Goal: Task Accomplishment & Management: Manage account settings

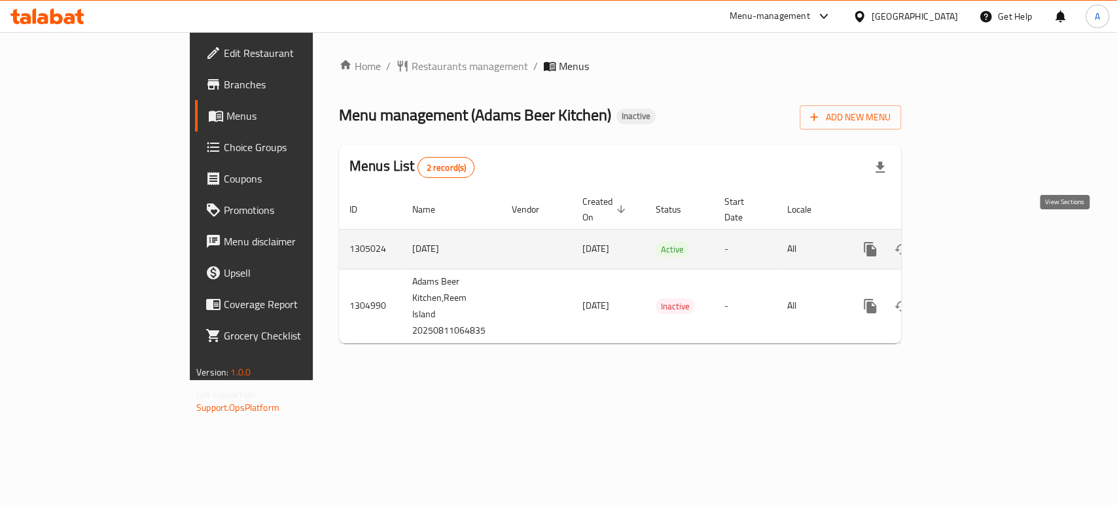
click at [973, 242] on icon "enhanced table" at bounding box center [965, 250] width 16 height 16
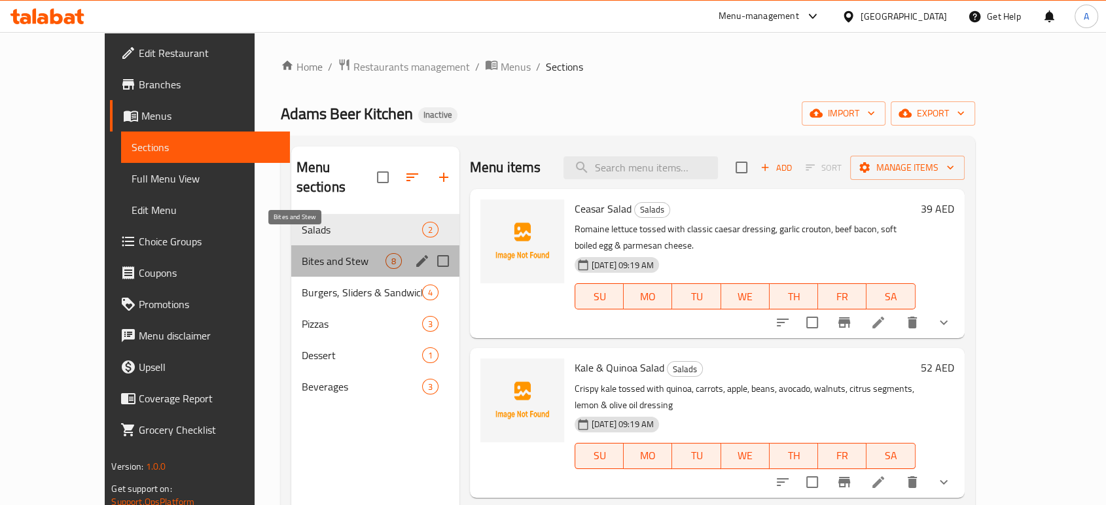
click at [346, 253] on span "Bites and Stew" at bounding box center [344, 261] width 84 height 16
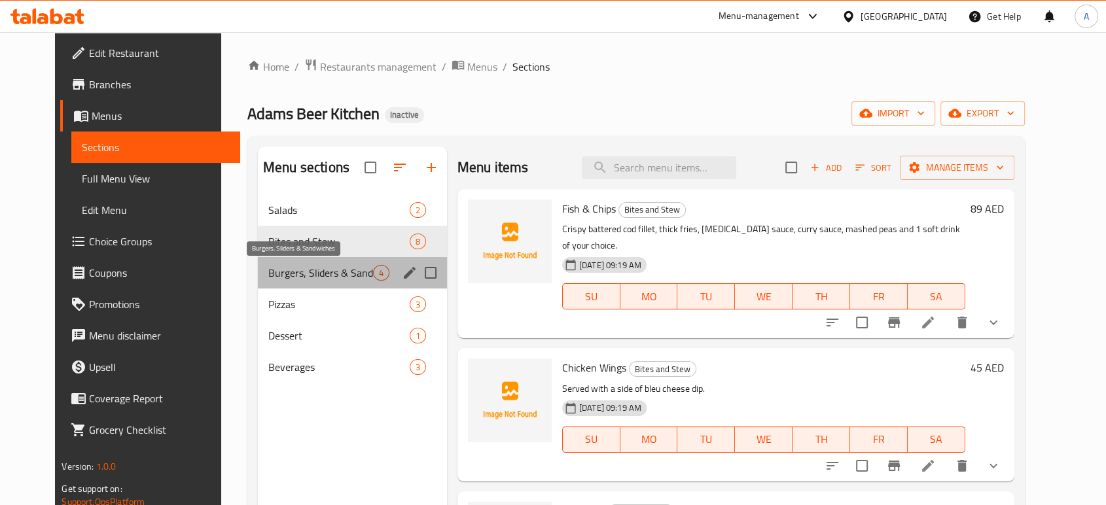
click at [327, 272] on span "Burgers, Sliders & Sandwiches" at bounding box center [320, 273] width 105 height 16
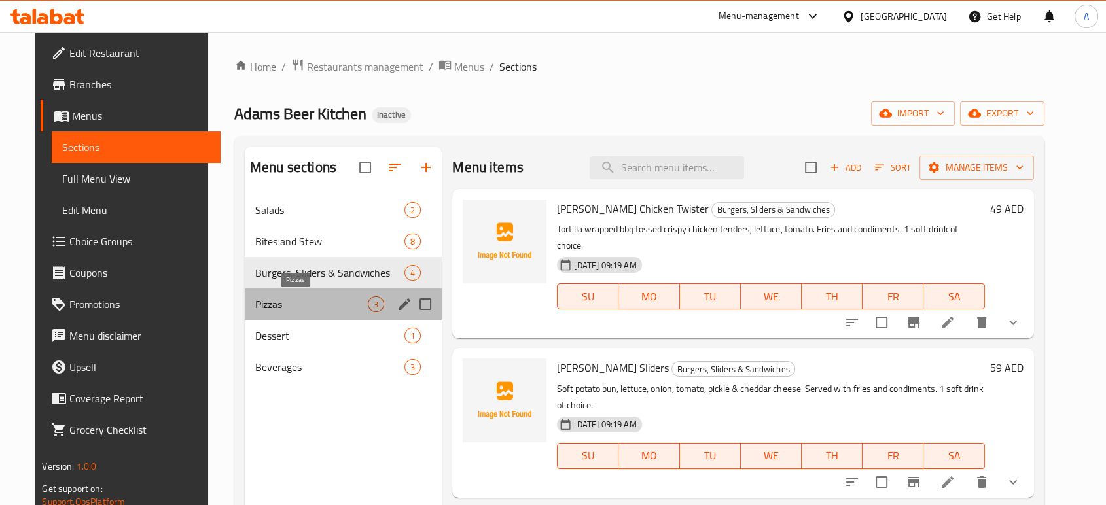
click at [315, 303] on span "Pizzas" at bounding box center [311, 305] width 113 height 16
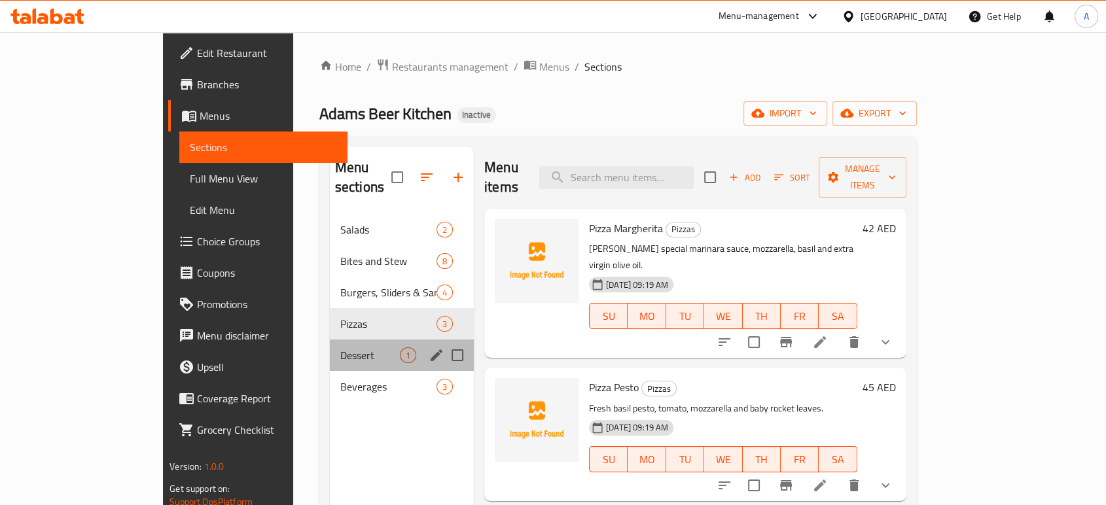
click at [330, 340] on div "Dessert 1" at bounding box center [402, 355] width 144 height 31
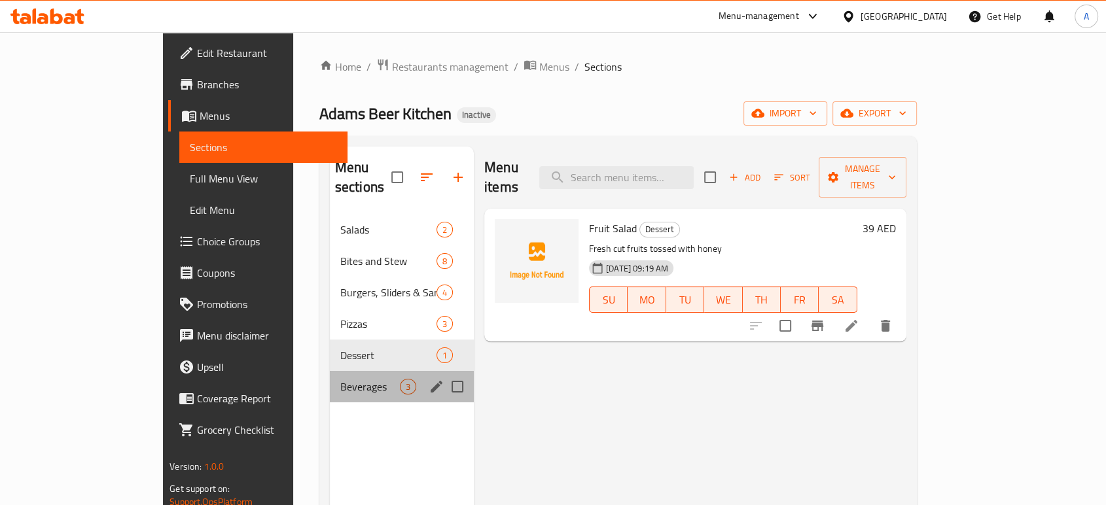
click at [330, 371] on div "Beverages 3" at bounding box center [402, 386] width 144 height 31
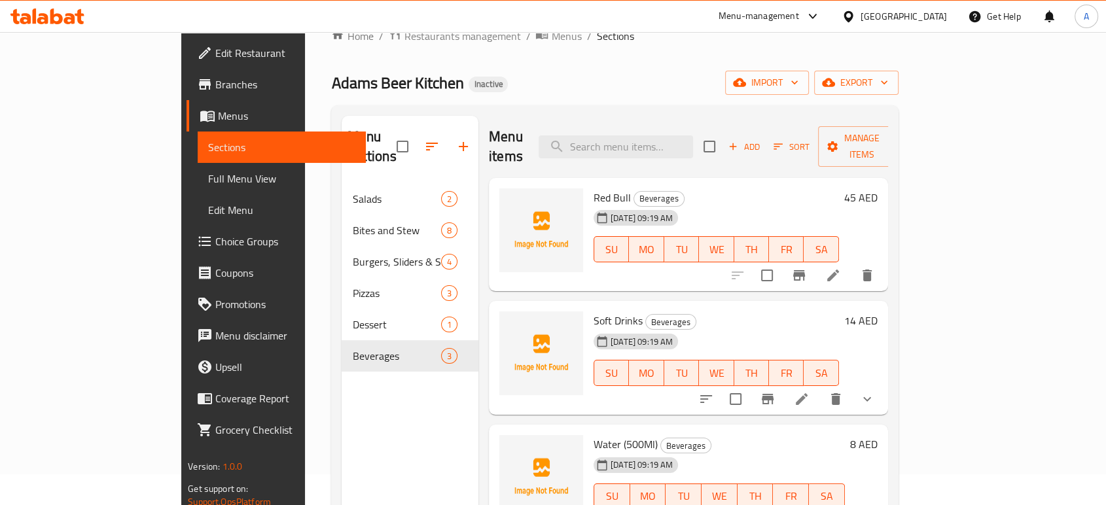
scroll to position [29, 0]
click at [208, 171] on span "Full Menu View" at bounding box center [281, 179] width 147 height 16
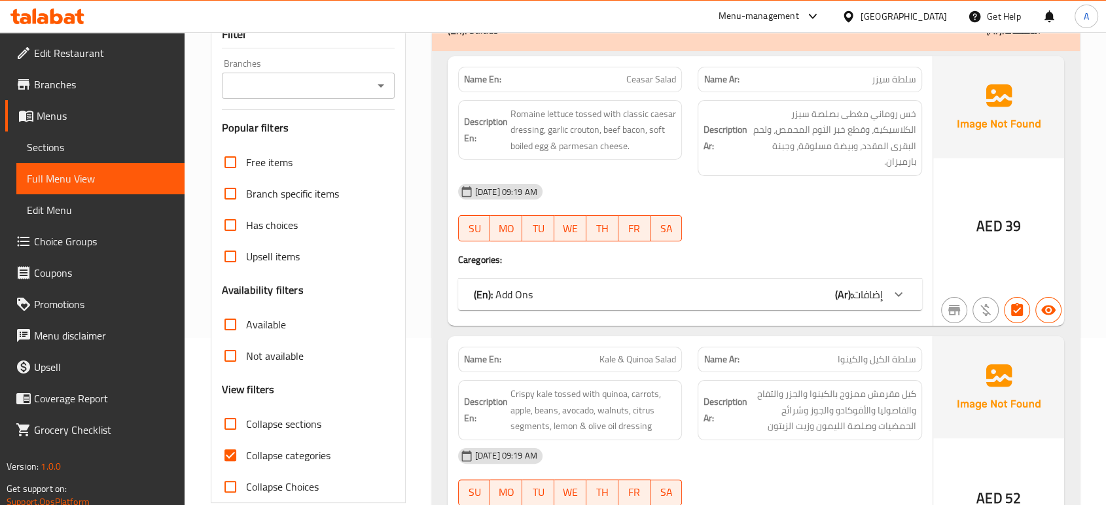
scroll to position [247, 0]
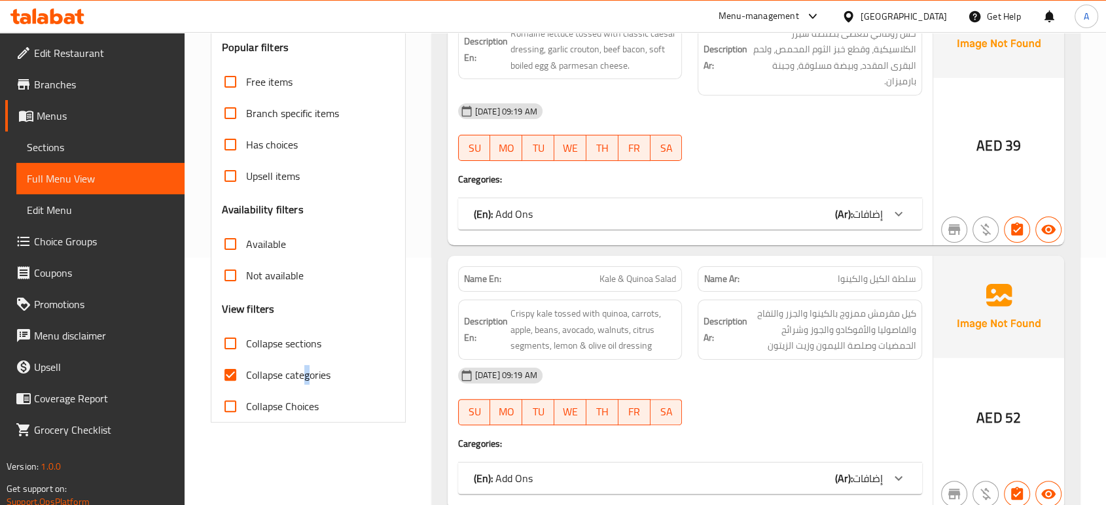
click at [306, 380] on span "Collapse categories" at bounding box center [288, 375] width 84 height 16
click at [249, 387] on label "Collapse categories" at bounding box center [273, 374] width 116 height 31
click at [246, 387] on input "Collapse categories" at bounding box center [230, 374] width 31 height 31
checkbox input "false"
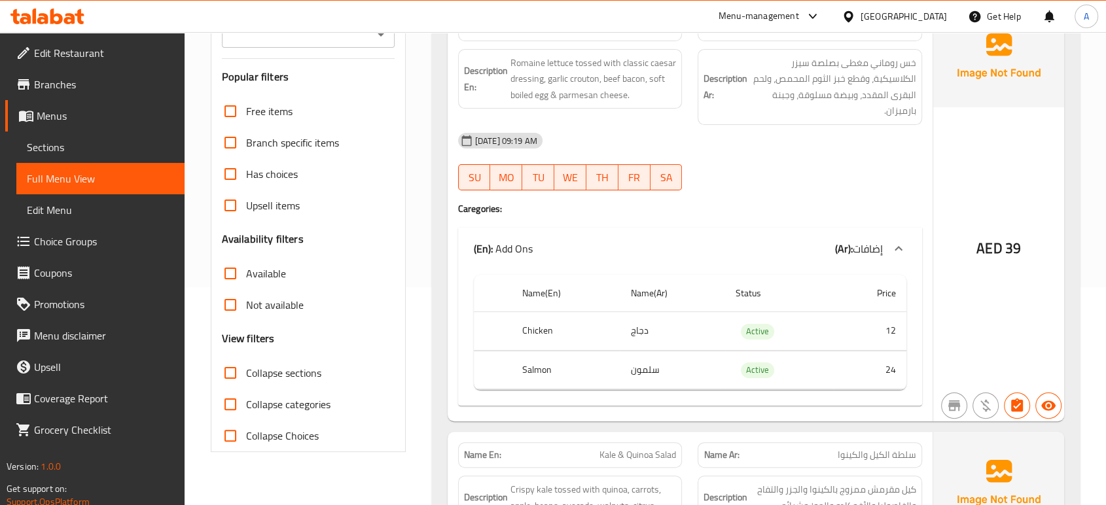
scroll to position [0, 0]
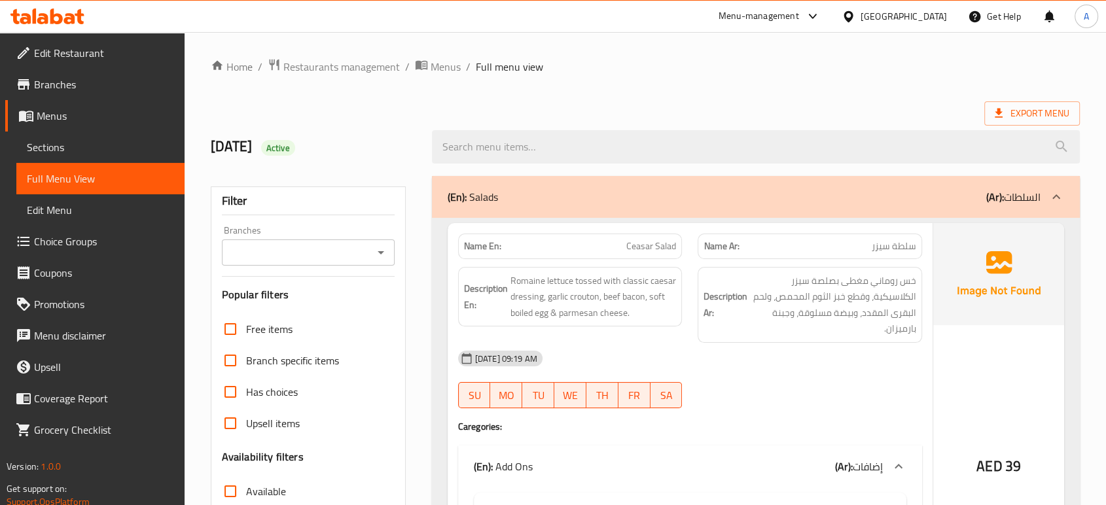
click at [892, 20] on div "[GEOGRAPHIC_DATA]" at bounding box center [904, 16] width 86 height 14
click at [46, 23] on icon at bounding box center [42, 18] width 11 height 11
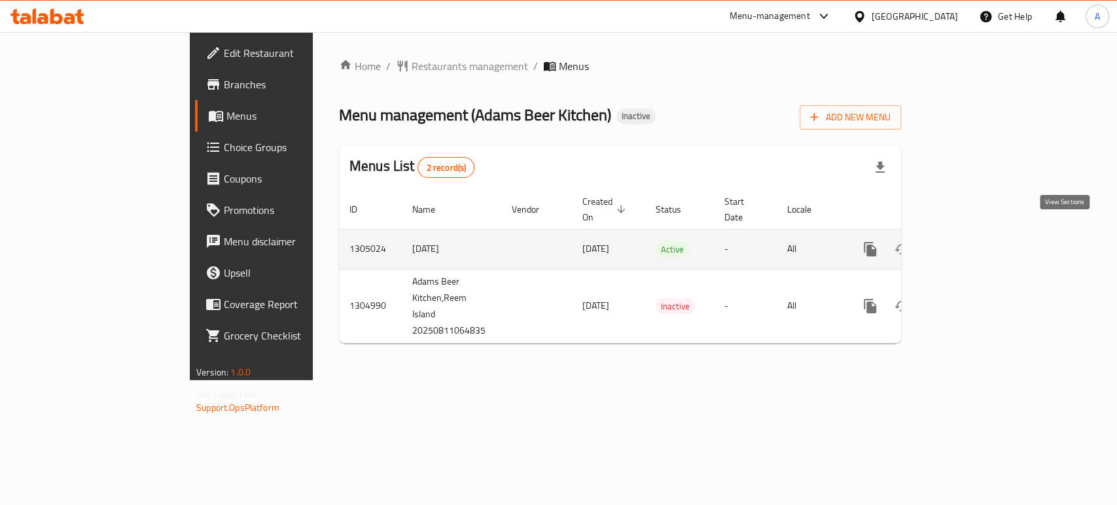
click at [973, 242] on icon "enhanced table" at bounding box center [965, 250] width 16 height 16
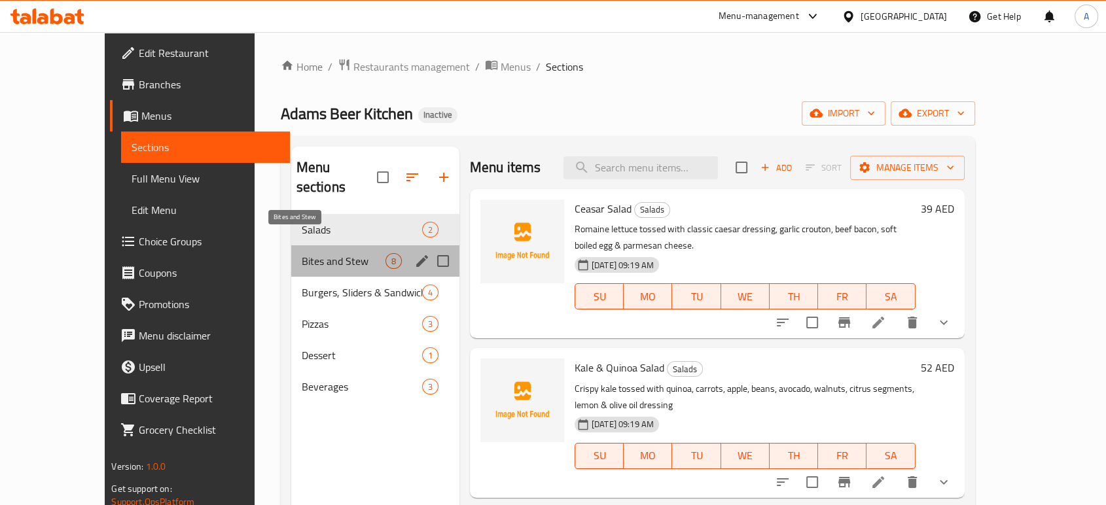
click at [302, 253] on span "Bites and Stew" at bounding box center [344, 261] width 84 height 16
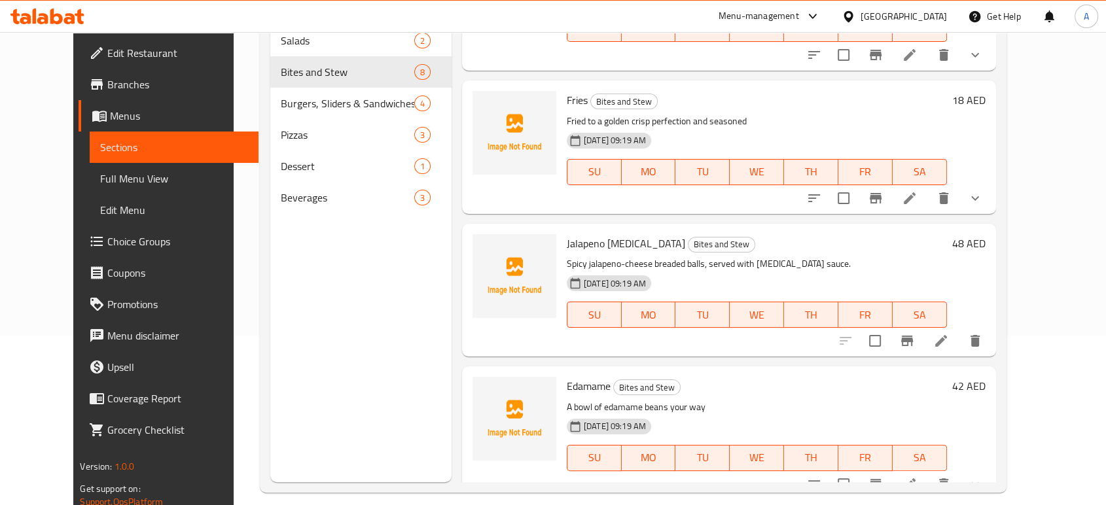
scroll to position [183, 0]
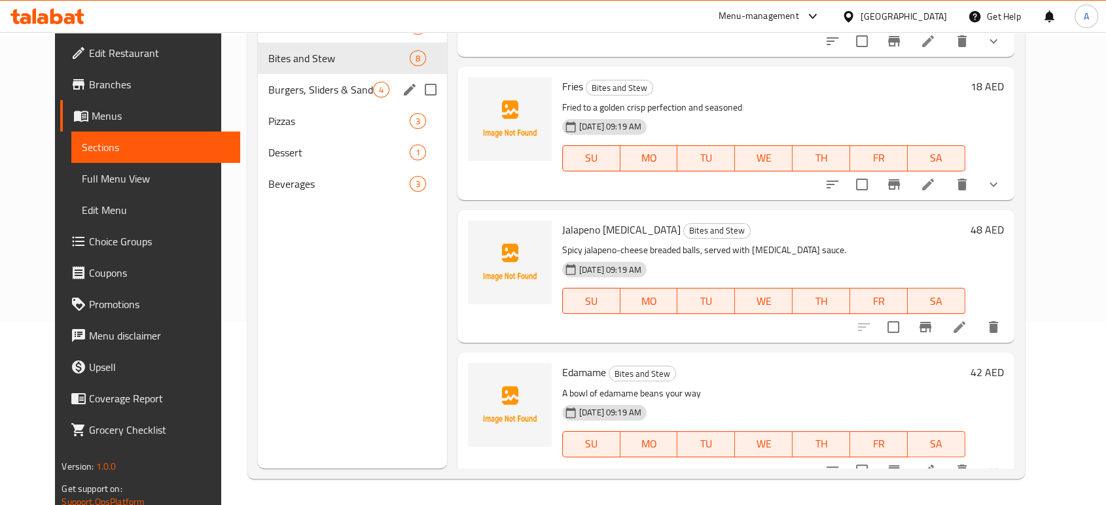
click at [299, 88] on span "Burgers, Sliders & Sandwiches" at bounding box center [320, 90] width 105 height 16
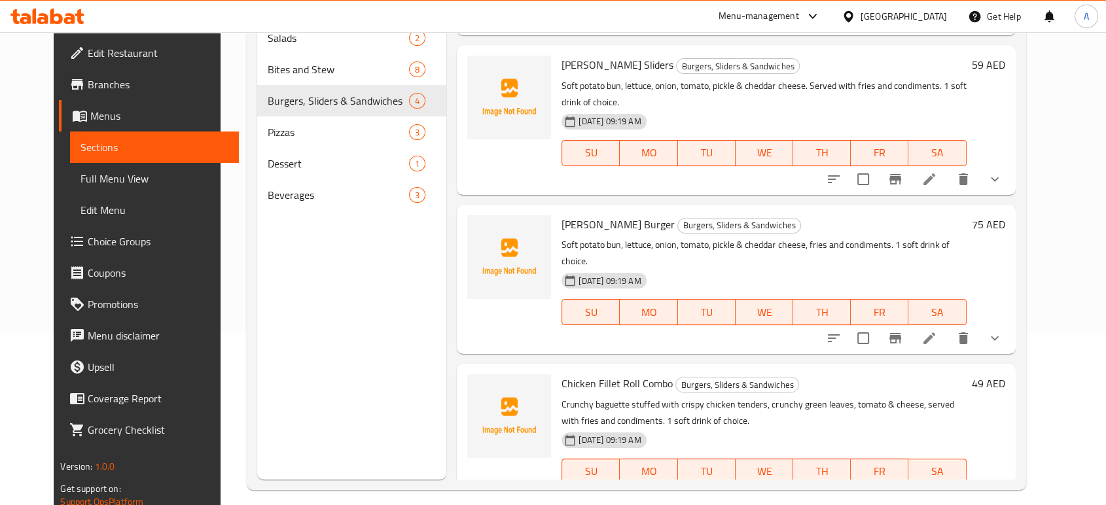
scroll to position [183, 0]
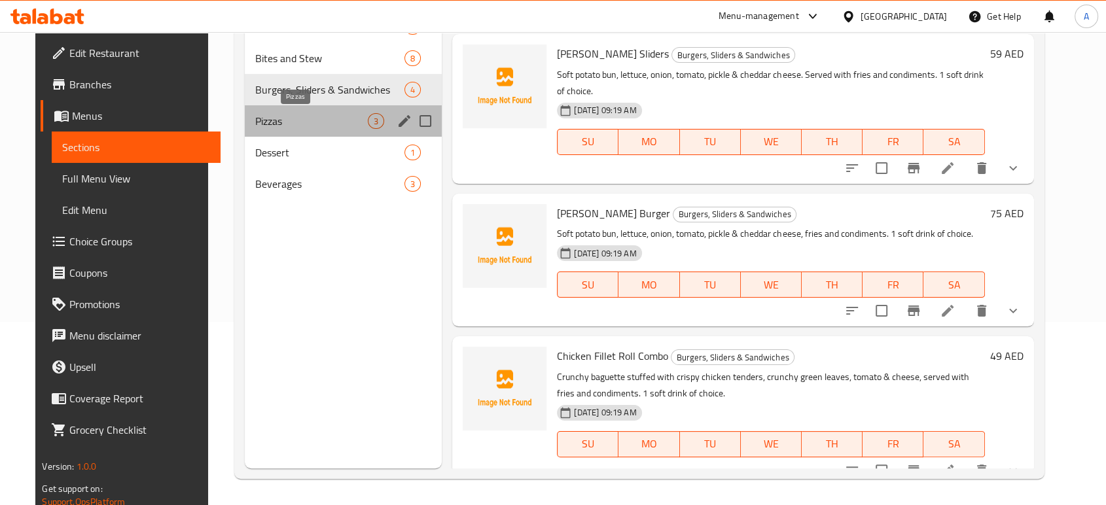
click at [323, 122] on span "Pizzas" at bounding box center [311, 121] width 113 height 16
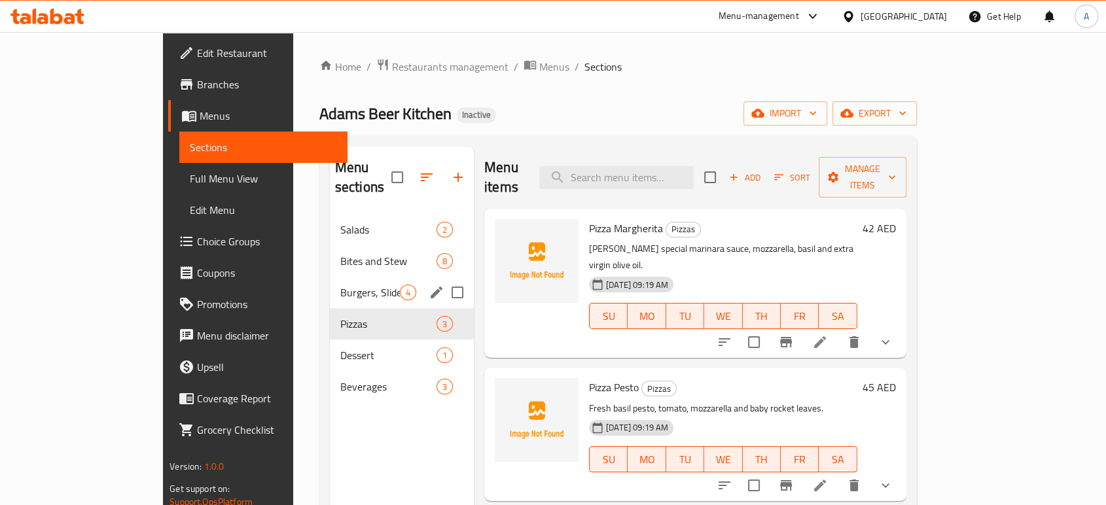
click at [330, 277] on div "Burgers, Sliders & Sandwiches 4" at bounding box center [402, 292] width 144 height 31
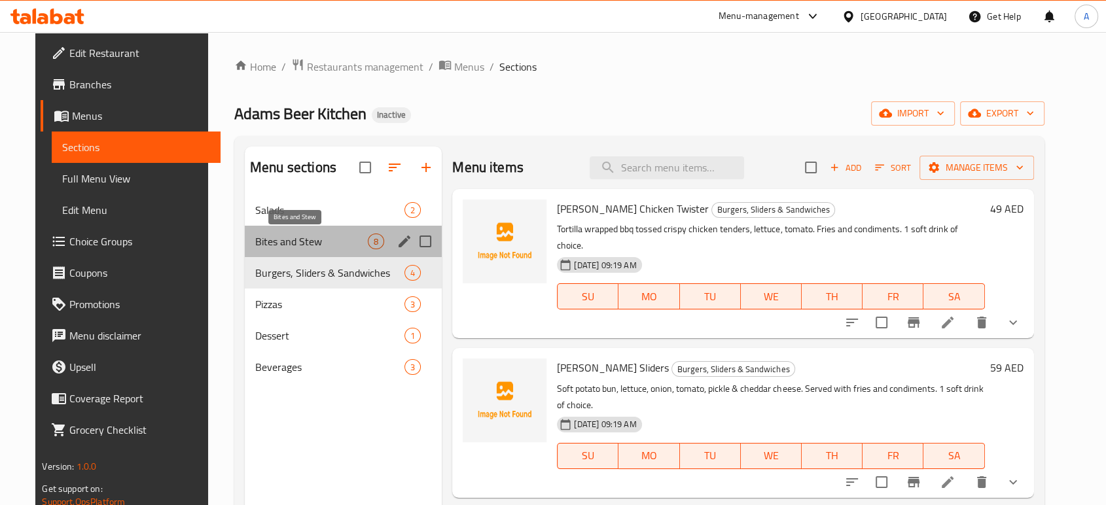
click at [342, 241] on span "Bites and Stew" at bounding box center [311, 242] width 113 height 16
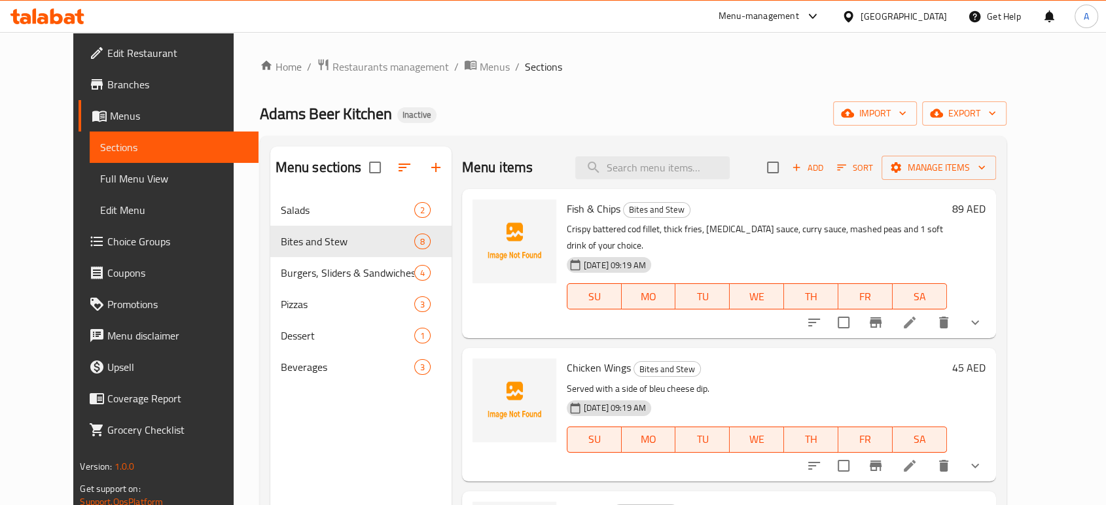
click at [918, 315] on icon at bounding box center [910, 323] width 16 height 16
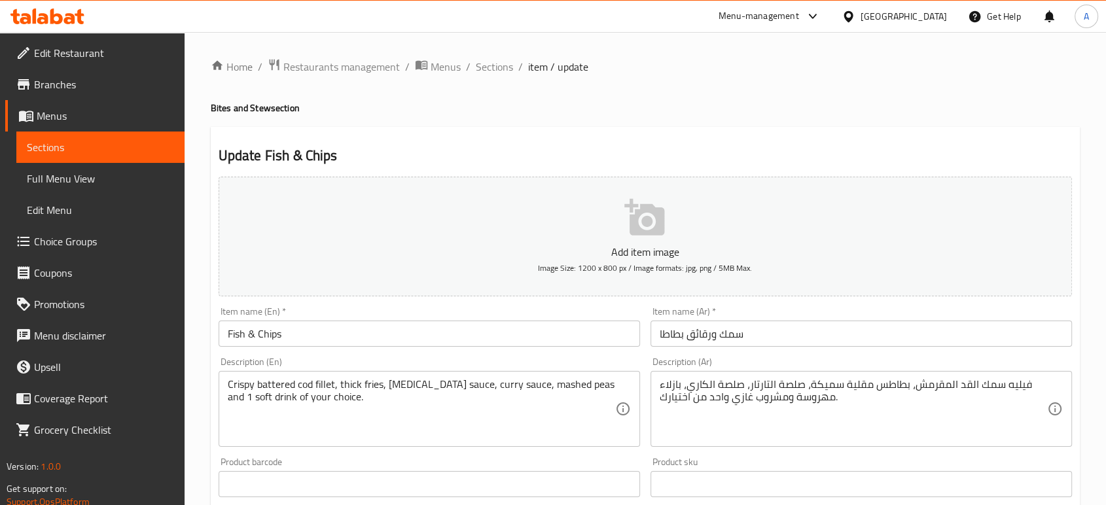
drag, startPoint x: 506, startPoint y: 66, endPoint x: 511, endPoint y: 88, distance: 22.2
click at [506, 67] on span "Sections" at bounding box center [494, 67] width 37 height 16
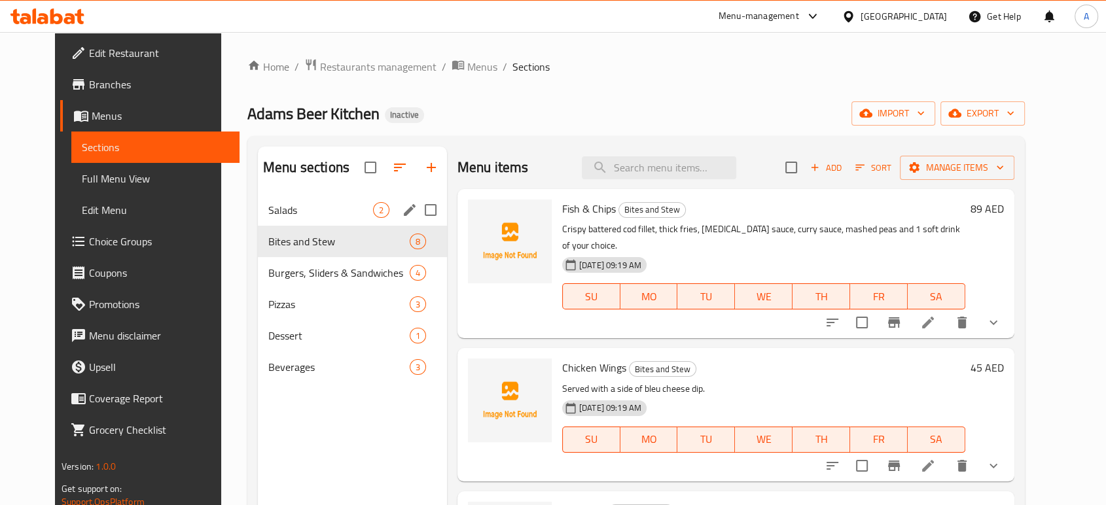
click at [402, 204] on icon "edit" at bounding box center [410, 210] width 16 height 16
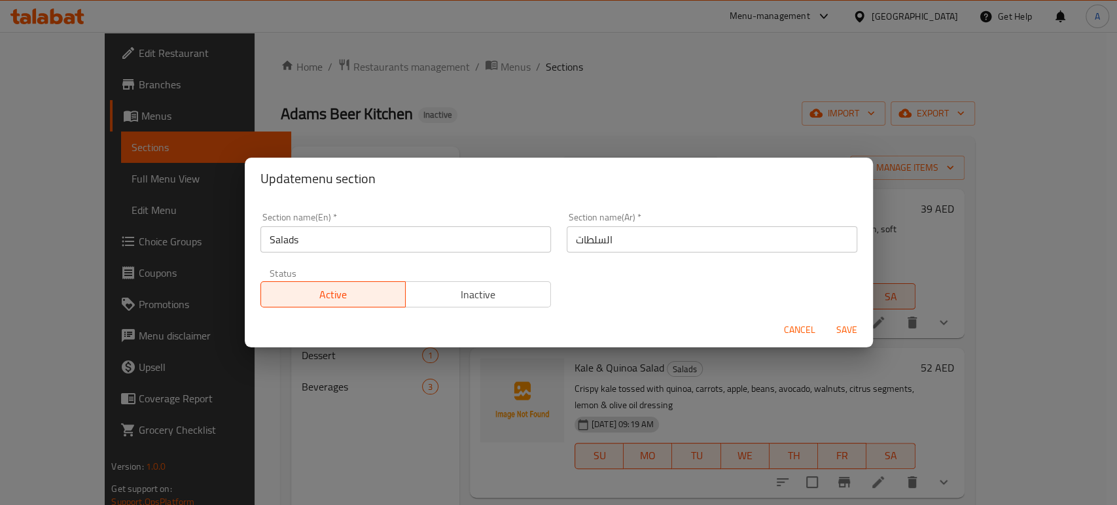
click at [792, 331] on span "Cancel" at bounding box center [799, 330] width 31 height 16
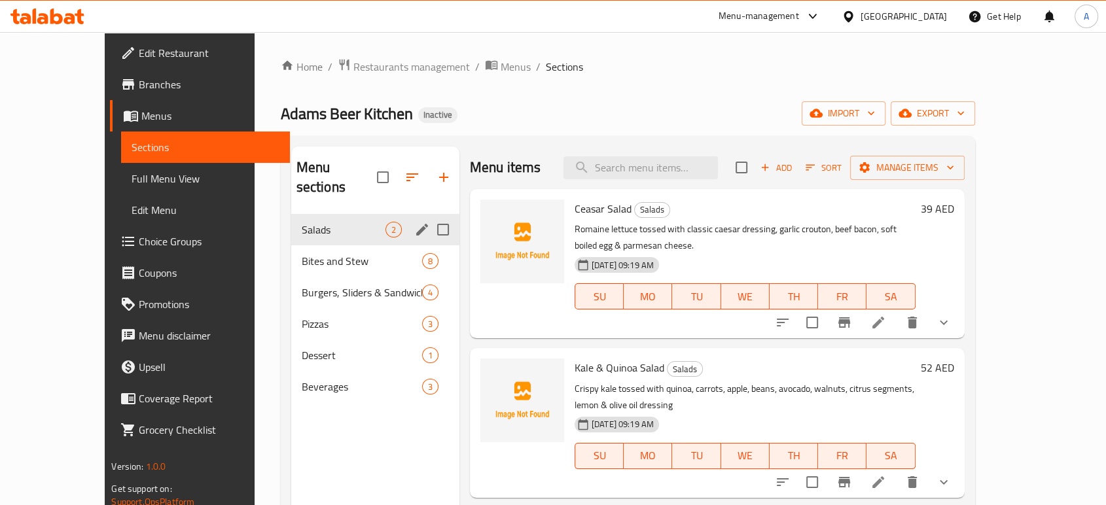
click at [302, 222] on span "Salads" at bounding box center [344, 230] width 84 height 16
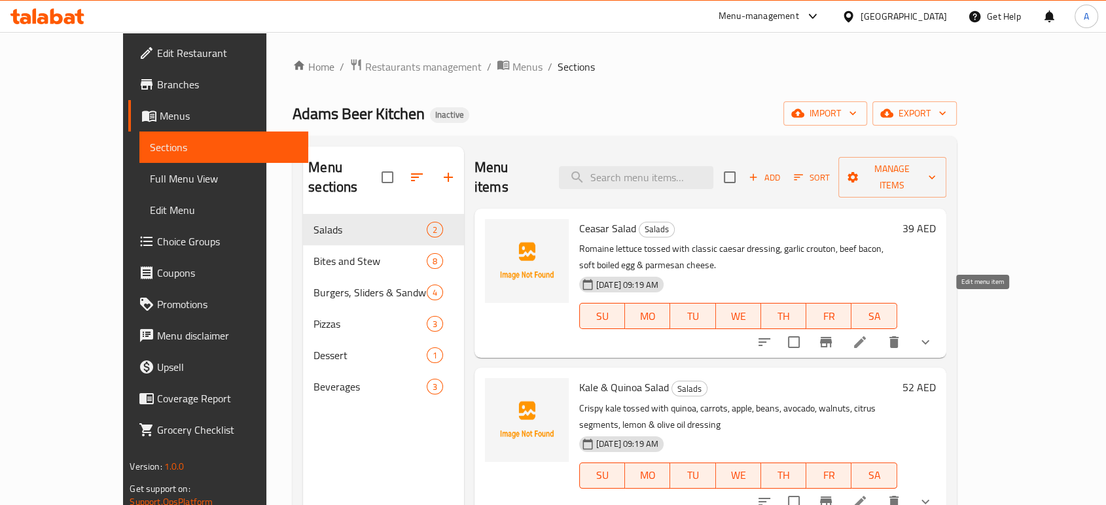
click at [868, 335] on icon at bounding box center [860, 343] width 16 height 16
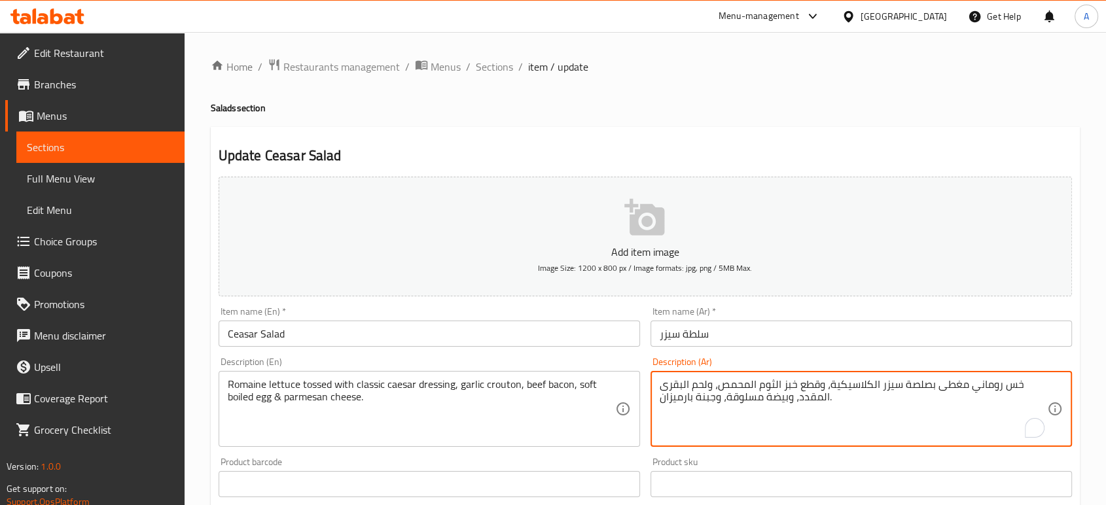
click at [953, 388] on textarea "خس روماني مغطى بصلصة سيزر الكلاسيكية، وقطع خبز الثوم المحمص، ولحم البقرى المقدد…" at bounding box center [854, 409] width 388 height 62
click at [872, 336] on input "سلطة سيزر" at bounding box center [862, 334] width 422 height 26
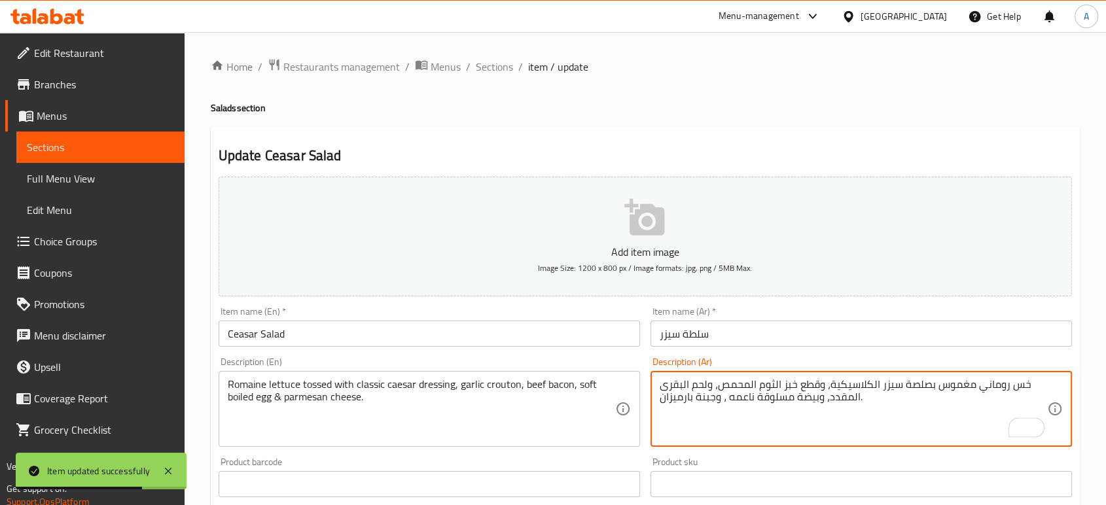
type textarea "خس روماني مغموس بصلصة سيزر الكلاسيكية، وقطع خبز الثوم المحمص، ولحم البقرى المقد…"
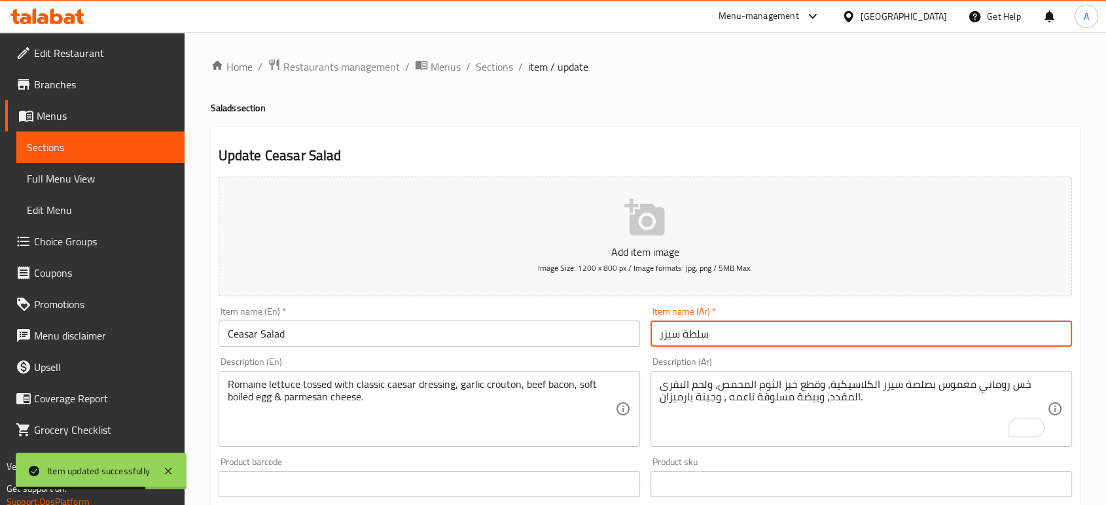
click at [789, 330] on input "سلطة سيزر" at bounding box center [862, 334] width 422 height 26
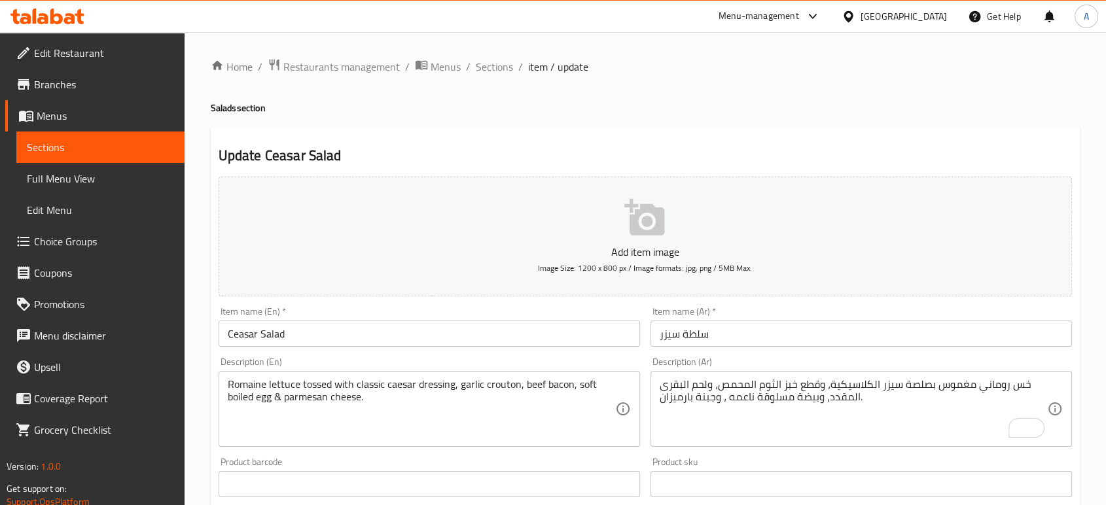
click at [513, 75] on div "Home / Restaurants management / Menus / Sections / item / update Salads section…" at bounding box center [645, 489] width 869 height 862
drag, startPoint x: 503, startPoint y: 67, endPoint x: 574, endPoint y: 97, distance: 77.4
click at [503, 67] on span "Sections" at bounding box center [494, 67] width 37 height 16
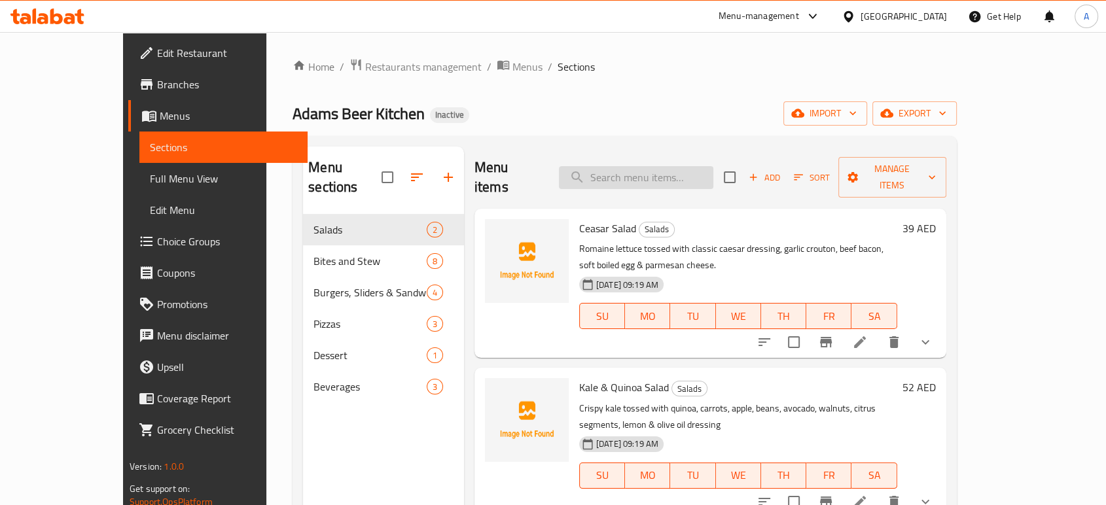
click at [686, 166] on input "search" at bounding box center [636, 177] width 154 height 23
paste input "Kale & Quinoa Salad"
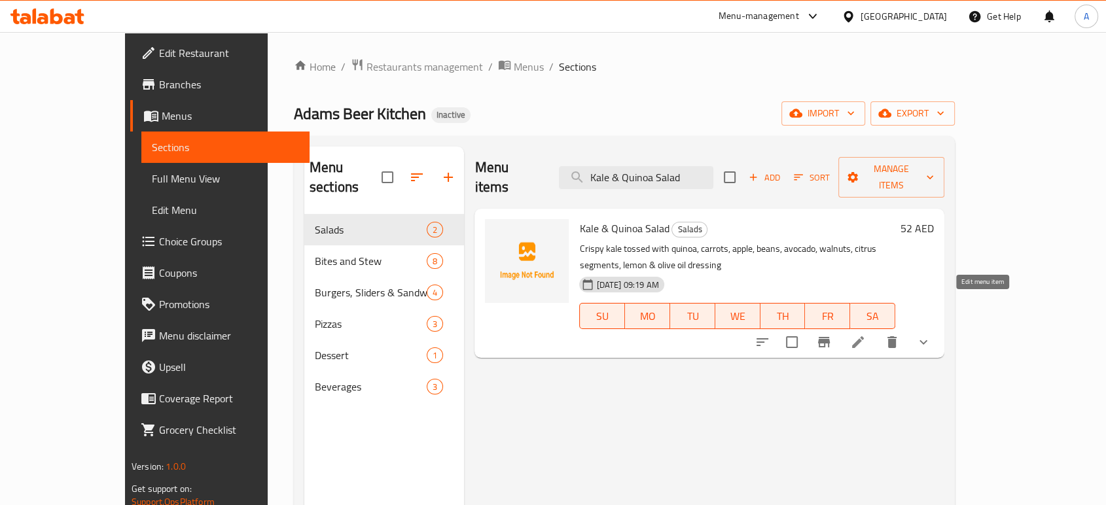
type input "Kale & Quinoa Salad"
click at [866, 335] on icon at bounding box center [858, 343] width 16 height 16
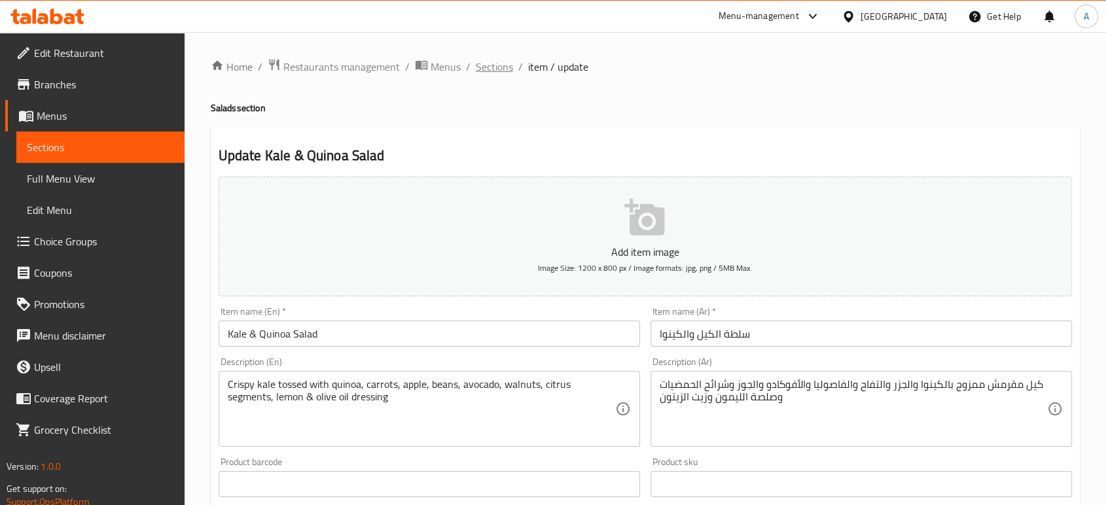
click at [481, 73] on span "Sections" at bounding box center [494, 67] width 37 height 16
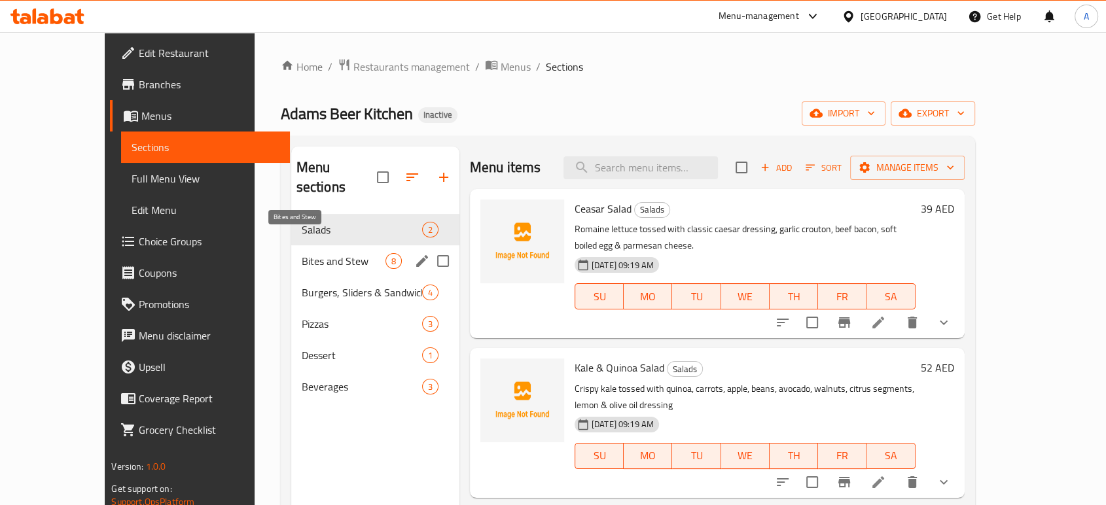
click at [338, 253] on span "Bites and Stew" at bounding box center [344, 261] width 84 height 16
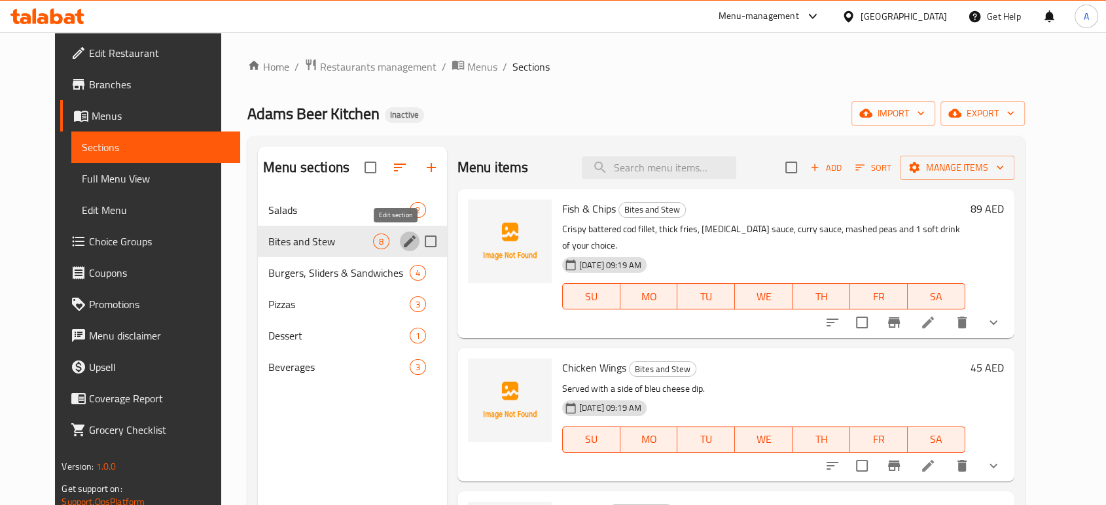
click at [402, 240] on icon "edit" at bounding box center [410, 242] width 16 height 16
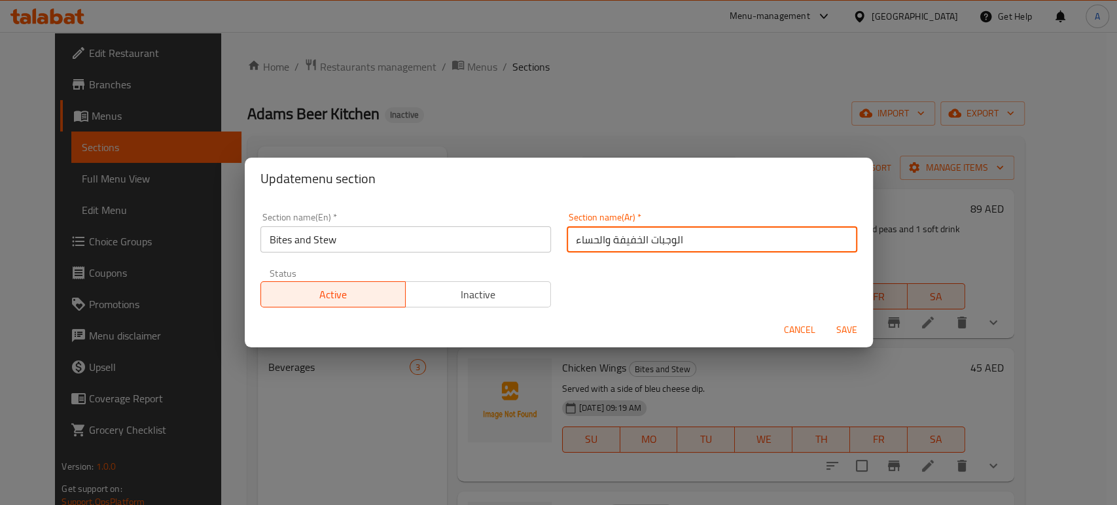
drag, startPoint x: 681, startPoint y: 242, endPoint x: 607, endPoint y: 249, distance: 74.3
click at [607, 249] on input "الوجبات الخفيفة والحساء" at bounding box center [712, 240] width 291 height 26
type input "بايتس والحساء"
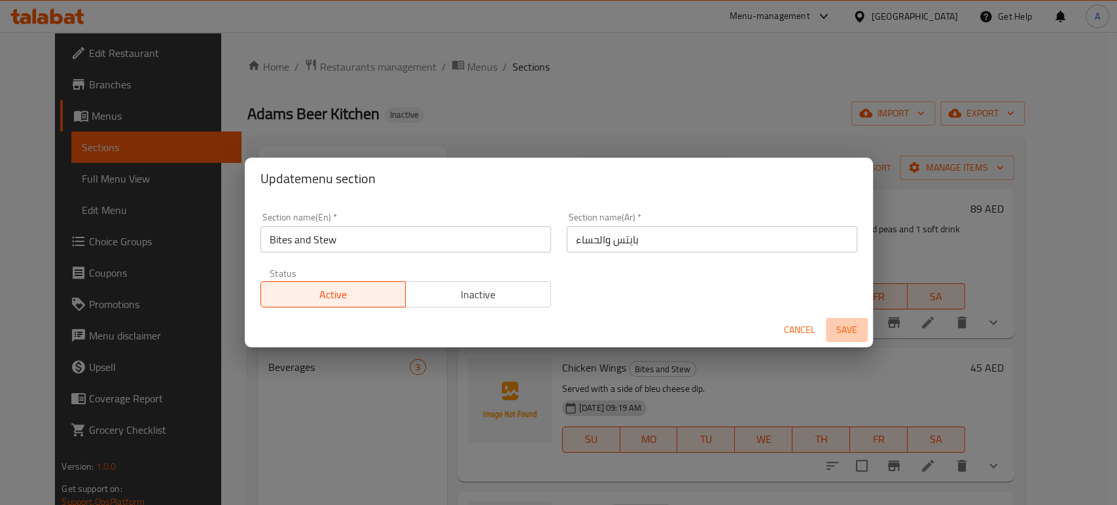
click at [841, 337] on span "Save" at bounding box center [846, 330] width 31 height 16
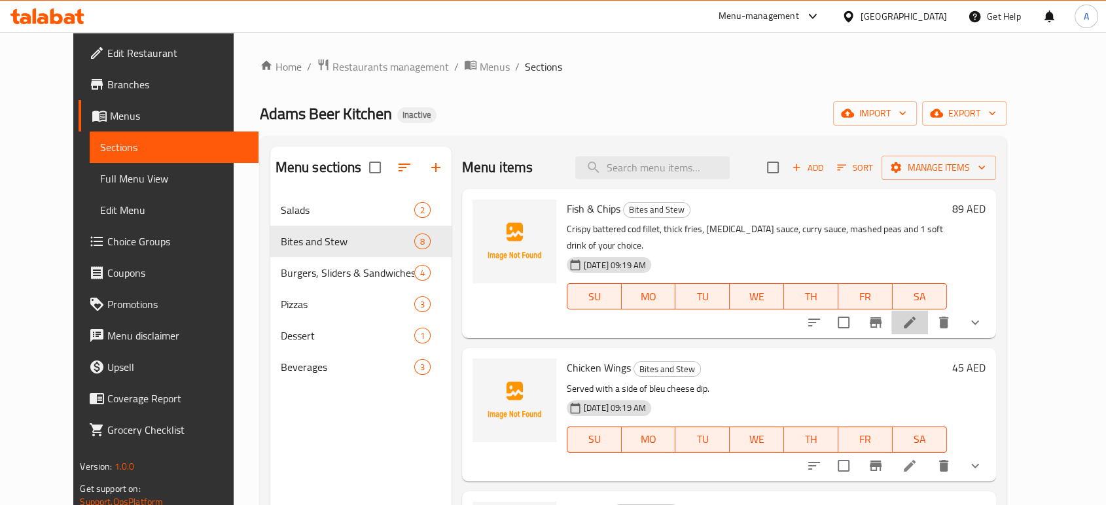
click at [928, 311] on li at bounding box center [910, 323] width 37 height 24
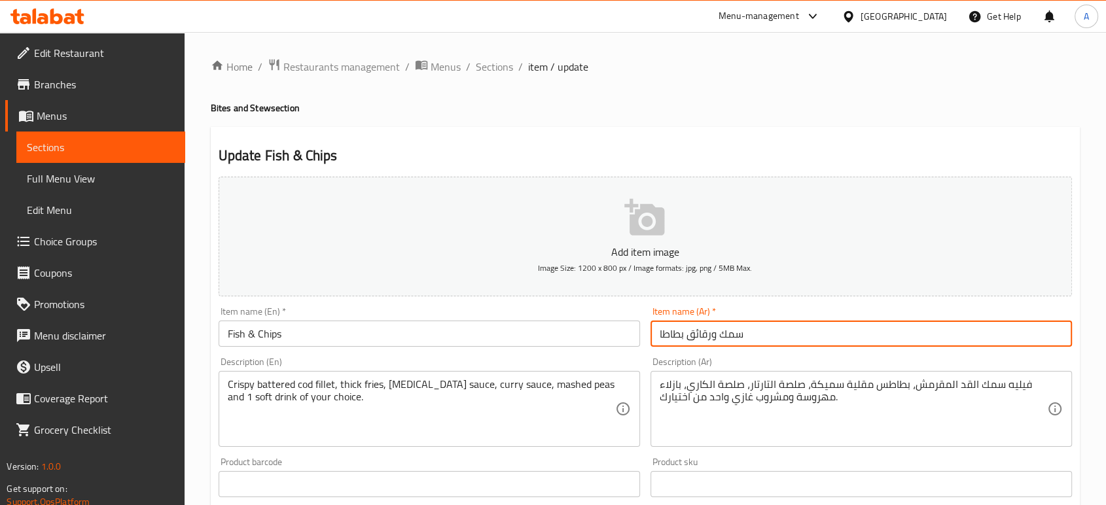
drag, startPoint x: 787, startPoint y: 342, endPoint x: 589, endPoint y: 342, distance: 197.7
click at [589, 342] on div "Add item image Image Size: 1200 x 800 px / Image formats: jpg, png / 5MB Max. I…" at bounding box center [645, 454] width 864 height 564
type input "فيش و شيبس"
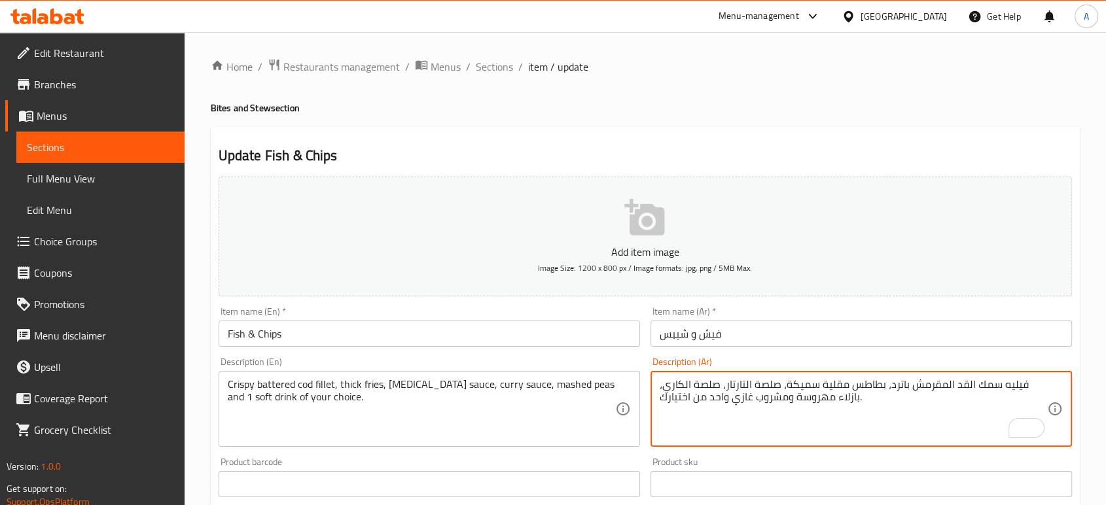
click at [920, 388] on textarea "فيليه سمك القد المقرمش باترد، بطاطس مقلية سميكة، صلصة التارتار، صلصة الكاري، با…" at bounding box center [854, 409] width 388 height 62
type textarea "فيليه سمك القد المقرمش باترد، بطاطس مقلية سميكة، صلصة التارتار، صلصة الكاري، با…"
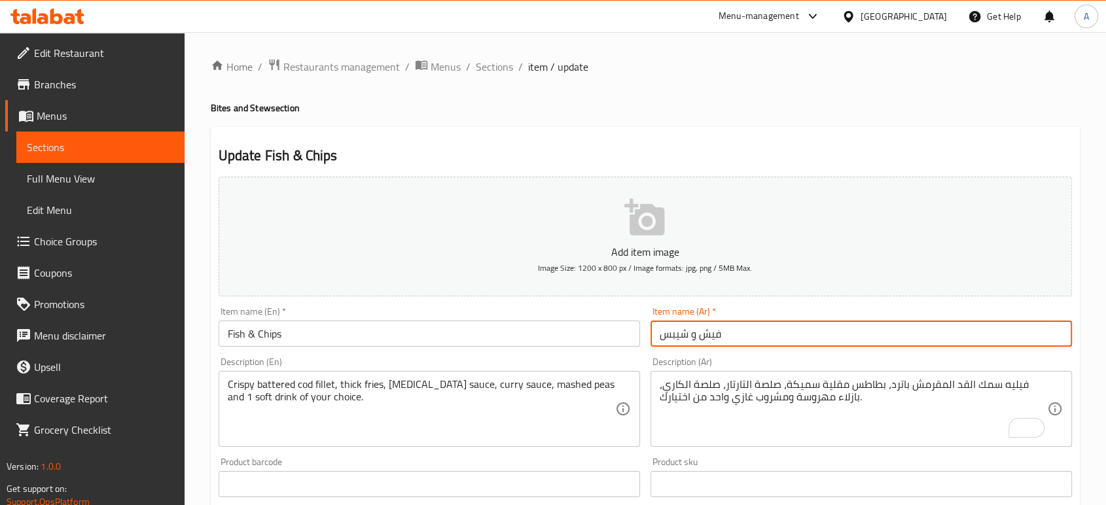
click at [746, 335] on input "فيش و شيبس" at bounding box center [862, 334] width 422 height 26
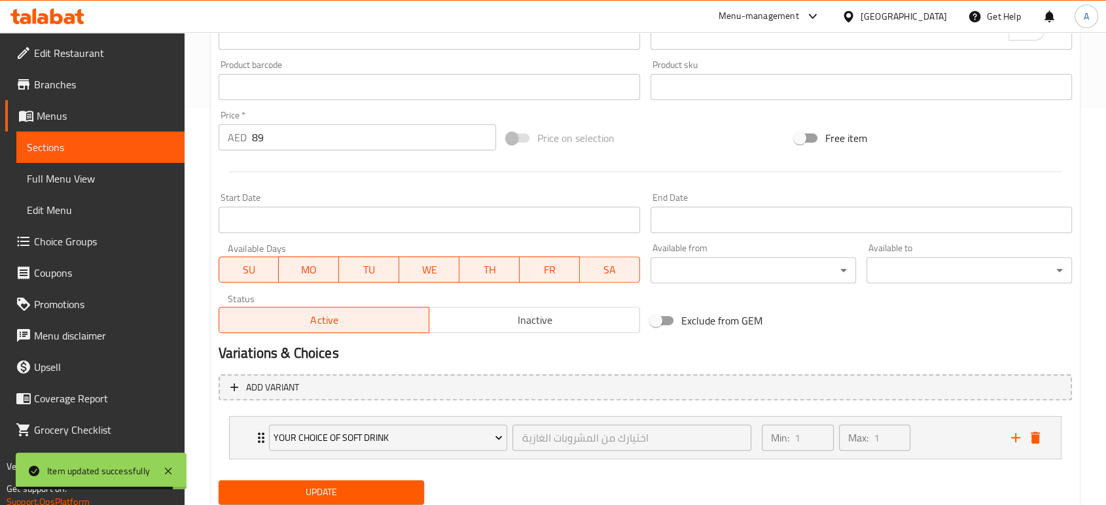
scroll to position [441, 0]
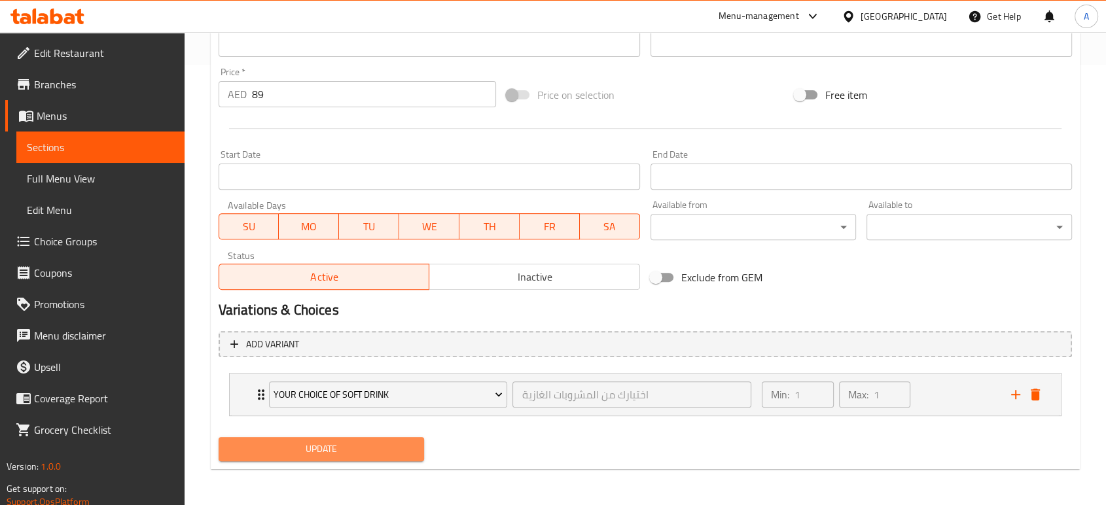
click at [400, 453] on span "Update" at bounding box center [321, 449] width 185 height 16
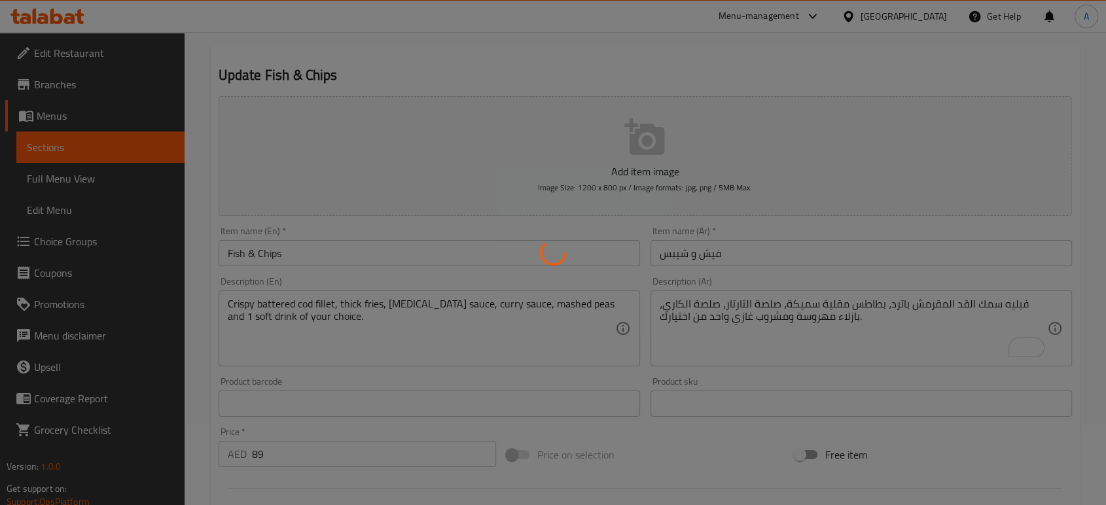
scroll to position [0, 0]
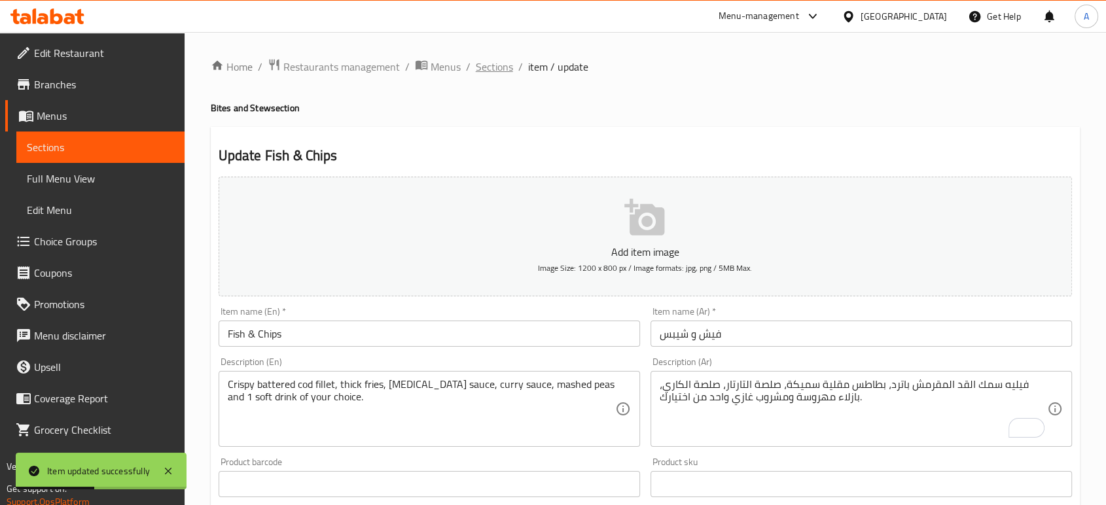
click at [487, 67] on span "Sections" at bounding box center [494, 67] width 37 height 16
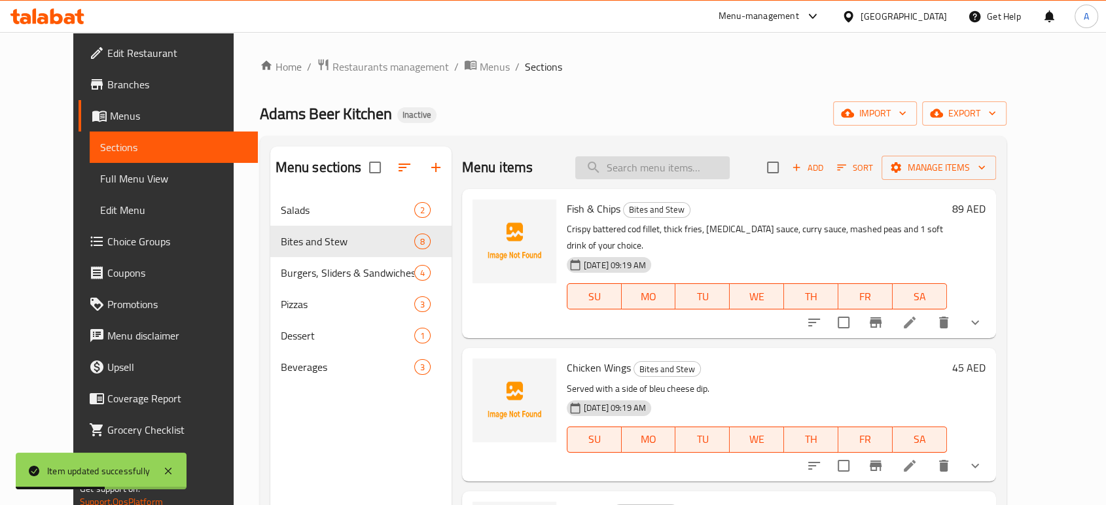
click at [666, 162] on input "search" at bounding box center [652, 167] width 154 height 23
paste input "Chicken Wings"
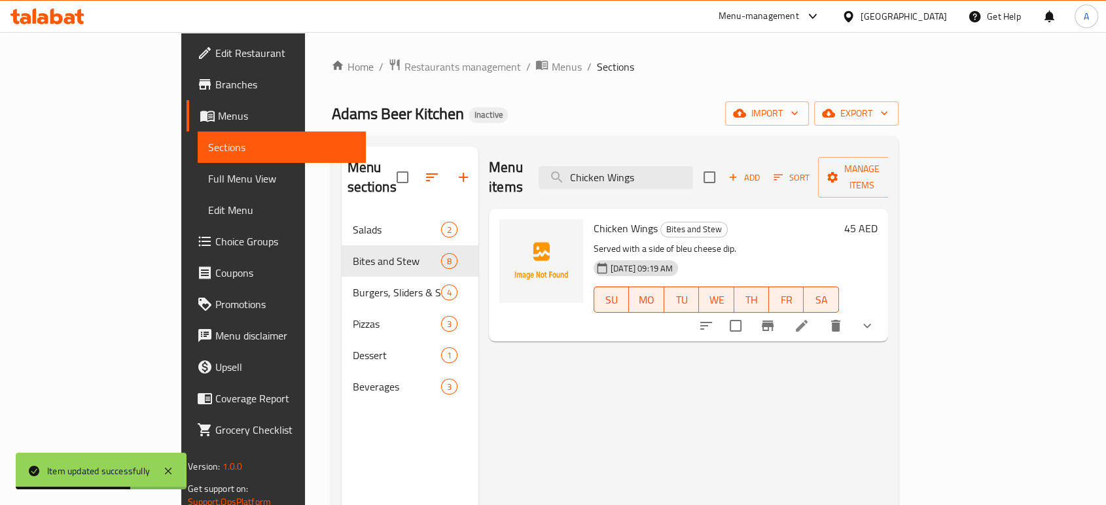
type input "Chicken Wings"
click at [820, 314] on li at bounding box center [802, 326] width 37 height 24
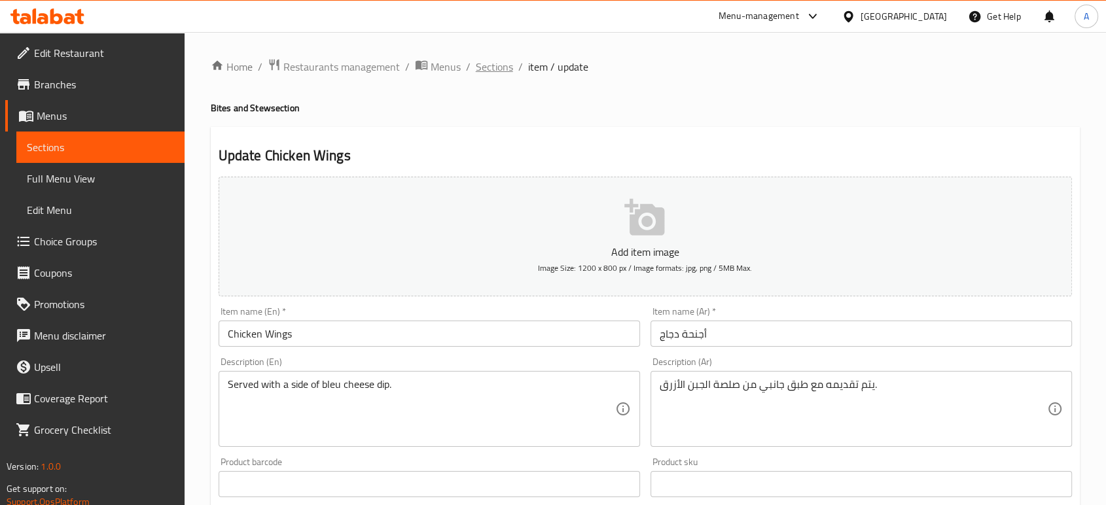
click at [488, 60] on span "Sections" at bounding box center [494, 67] width 37 height 16
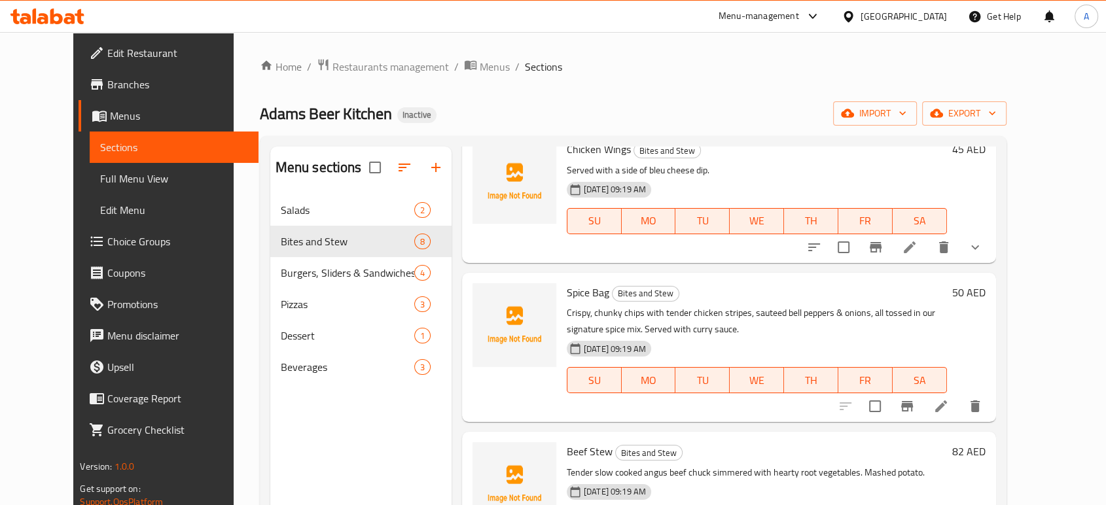
scroll to position [291, 0]
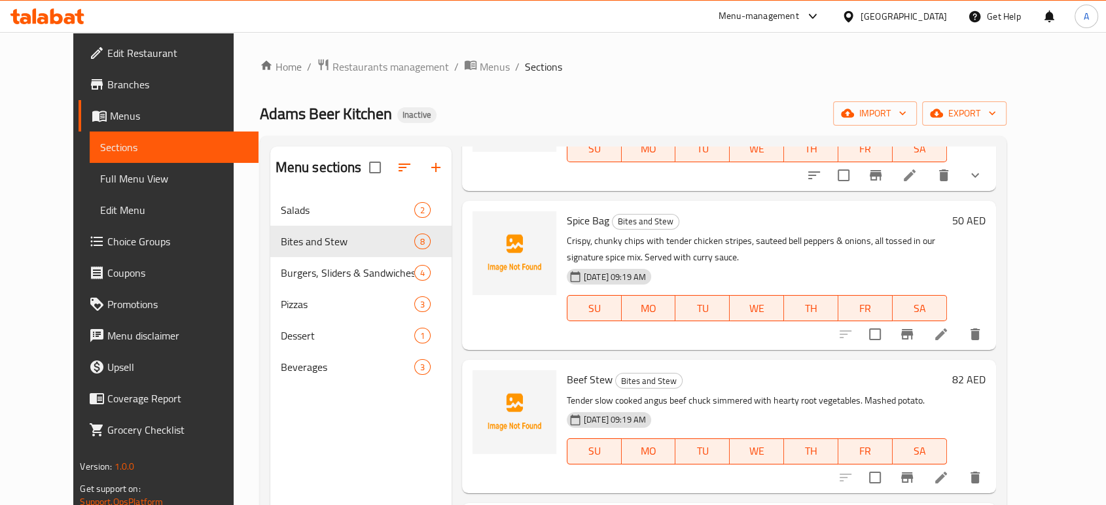
click at [949, 327] on icon at bounding box center [941, 335] width 16 height 16
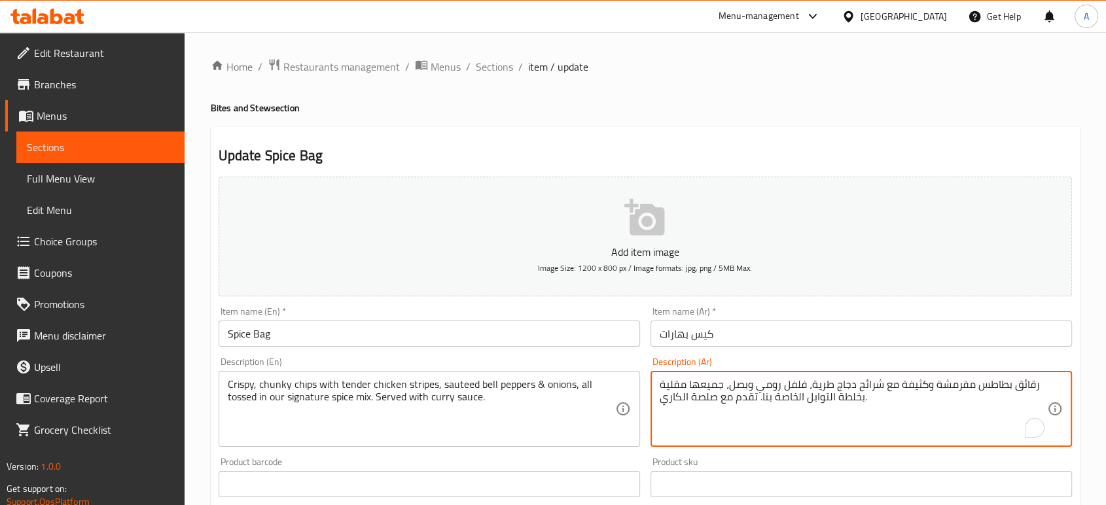
click at [911, 390] on textarea "رقائق بطاطس مقرمشة وكثيفة مع شرائح دجاج طرية، فلفل رومي وبصل، جميعها مقلية بخلط…" at bounding box center [854, 409] width 388 height 62
click at [911, 387] on textarea "رقائق بطاطس مقرمشة وكثيفة مع شرائح دجاج طرية، فلفل رومي وبصل، جميعها مقلية بخلط…" at bounding box center [854, 409] width 388 height 62
drag, startPoint x: 926, startPoint y: 386, endPoint x: 897, endPoint y: 388, distance: 28.9
click at [897, 388] on textarea "رقائق بطاطس مقرمشة وكثيفة مع شرائح دجاج طرية، فلفل رومي وبصل، جميعها مقلية بخلط…" at bounding box center [854, 409] width 388 height 62
paste textarea "سميك"
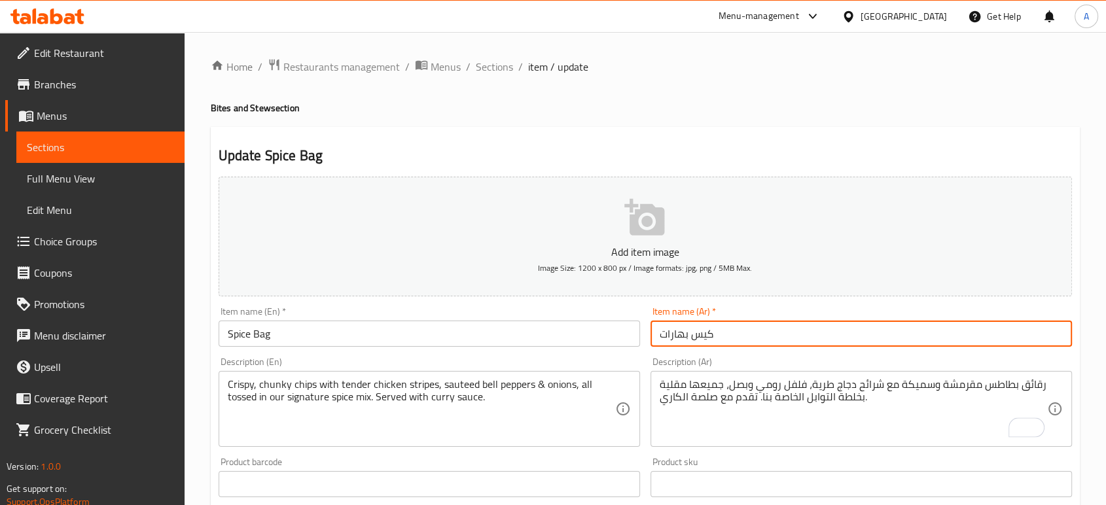
click at [858, 338] on input "كيس بهارات" at bounding box center [862, 334] width 422 height 26
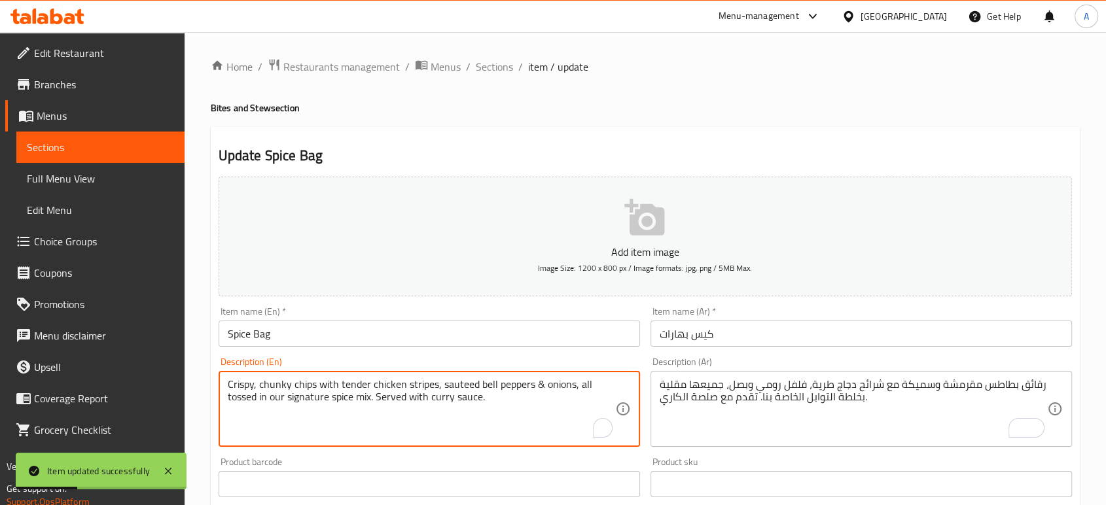
click at [425, 390] on textarea "Crispy, chunky chips with tender chicken stripes, sauteed bell peppers & onions…" at bounding box center [422, 409] width 388 height 62
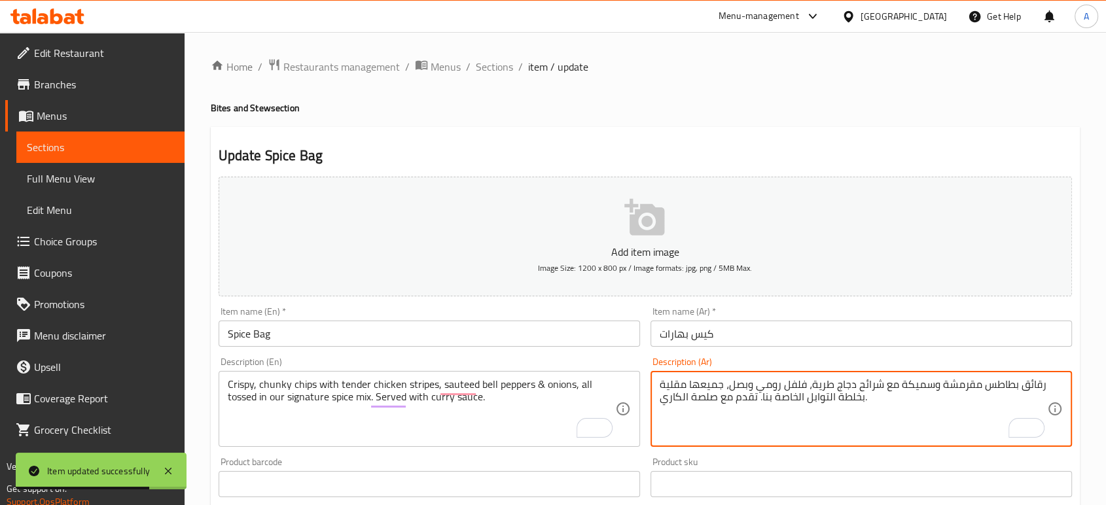
click at [869, 386] on textarea "رقائق بطاطس مقرمشة وسميكة مع شرائح دجاج طرية، فلفل رومي وبصل، جميعها مقلية بخلط…" at bounding box center [854, 409] width 388 height 62
paste textarea "ستربس"
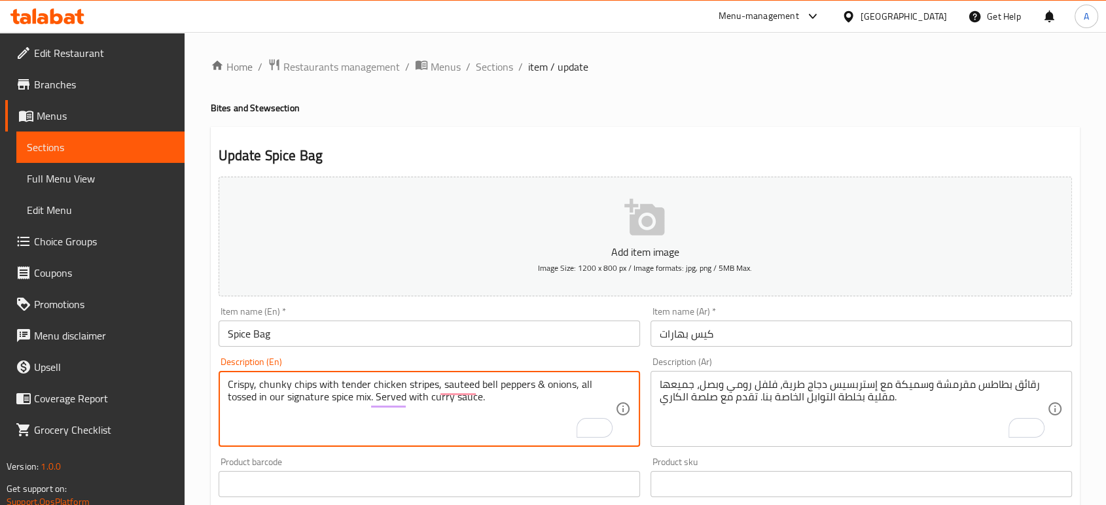
click at [486, 386] on textarea "Crispy, chunky chips with tender chicken stripes, sauteed bell peppers & onions…" at bounding box center [422, 409] width 388 height 62
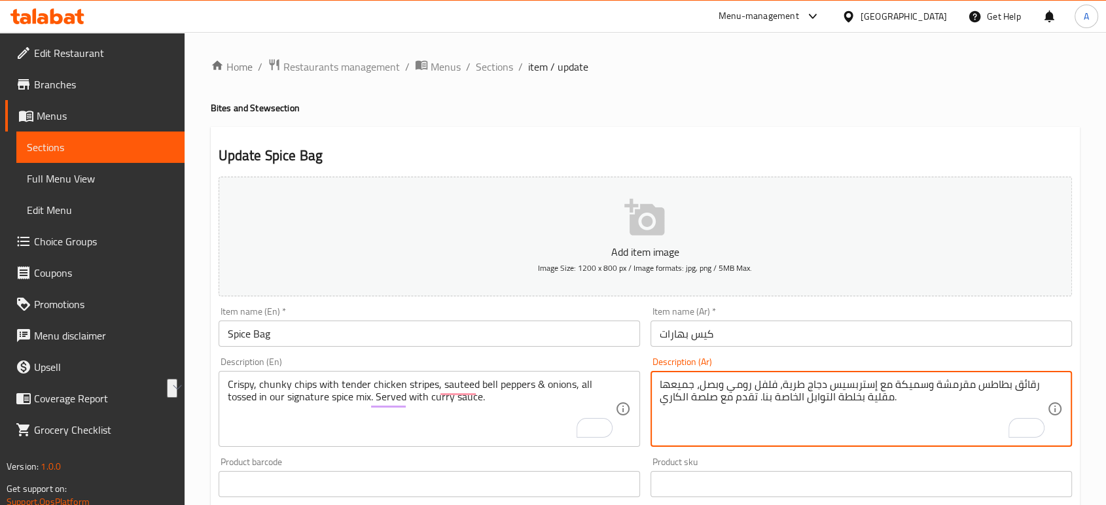
drag, startPoint x: 774, startPoint y: 390, endPoint x: 728, endPoint y: 395, distance: 46.1
paste textarea "لو"
click at [875, 403] on textarea "رقائق بطاطس مقرمشة وسميكة مع إستربسيس دجاج طرية، فلفل حلو سوتيه وبصل، جميعها مق…" at bounding box center [854, 409] width 388 height 62
click at [797, 398] on textarea "رقائق بطاطس مقرمشة وسميكة مع إستربسيس دجاج طرية، فلفل حلو سوتيه وبصل، جميعها مع…" at bounding box center [854, 409] width 388 height 62
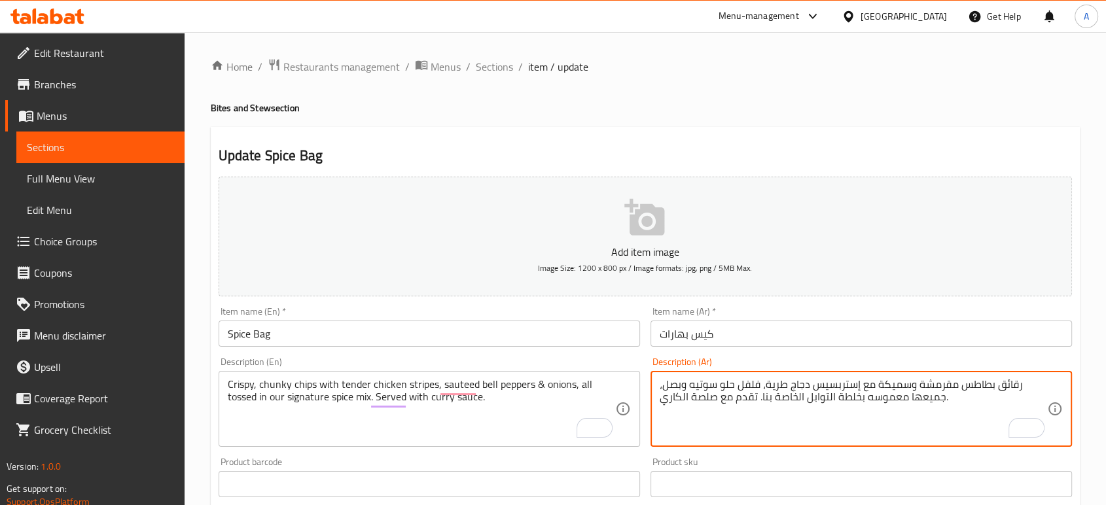
click at [797, 398] on textarea "رقائق بطاطس مقرمشة وسميكة مع إستربسيس دجاج طرية، فلفل حلو سوتيه وبصل، جميعها مع…" at bounding box center [854, 409] width 388 height 62
type textarea "رقائق بطاطس مقرمشة وسميكة مع إستربسيس دجاج طرية، فلفل حلو سوتيه وبصل، جميعها مع…"
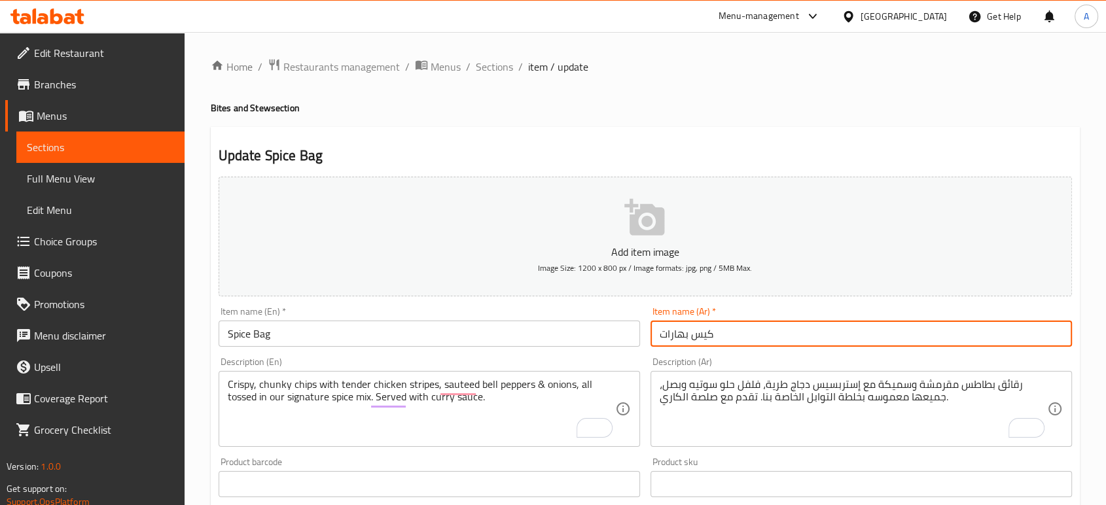
click at [789, 333] on input "كيس بهارات" at bounding box center [862, 334] width 422 height 26
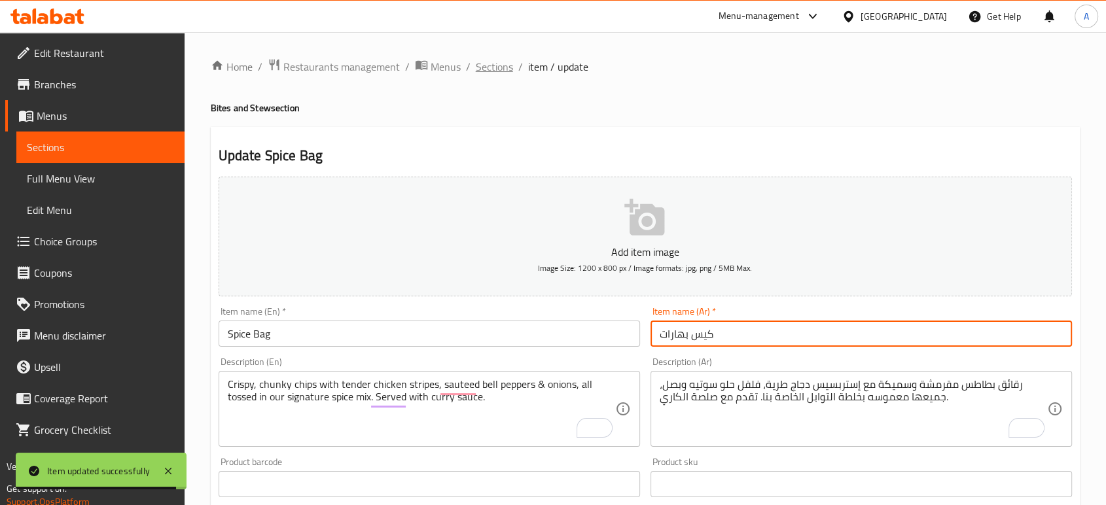
click at [491, 59] on span "Sections" at bounding box center [494, 67] width 37 height 16
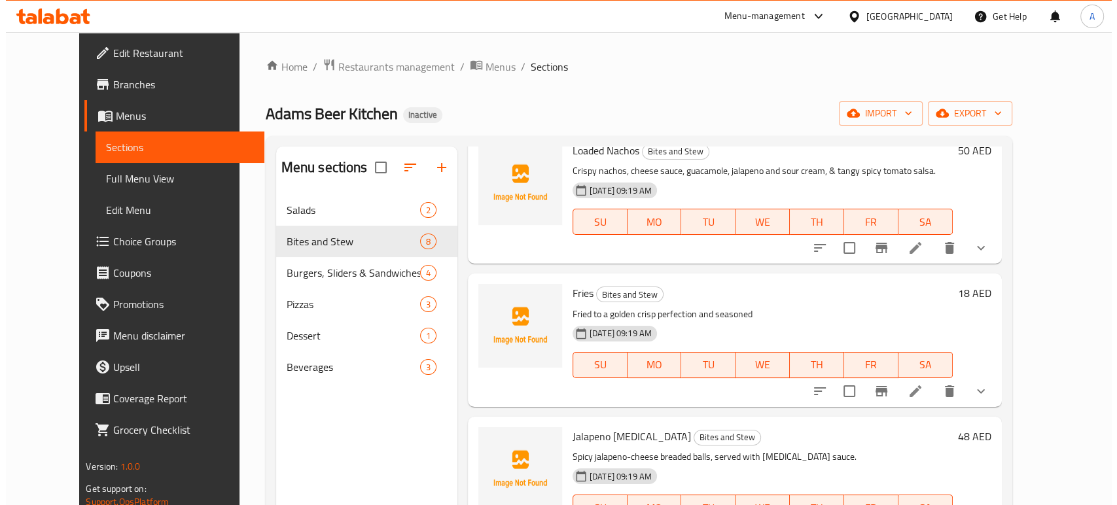
scroll to position [661, 0]
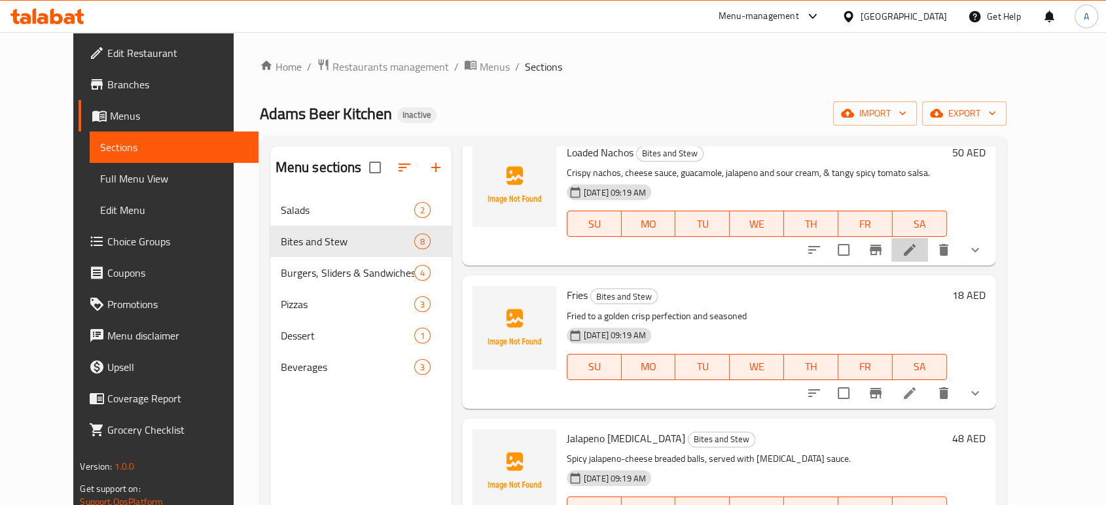
click at [928, 239] on li at bounding box center [910, 250] width 37 height 24
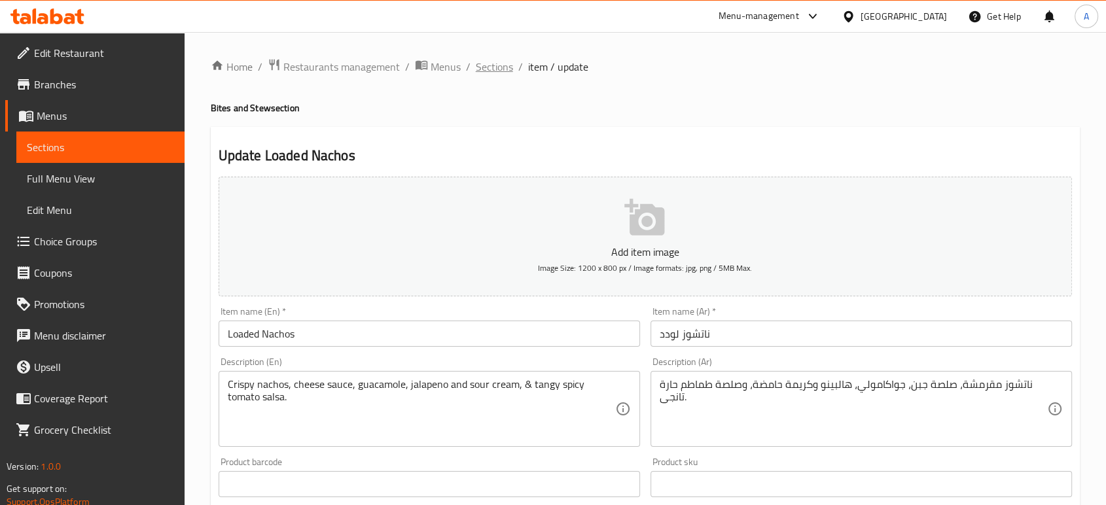
click at [487, 64] on span "Sections" at bounding box center [494, 67] width 37 height 16
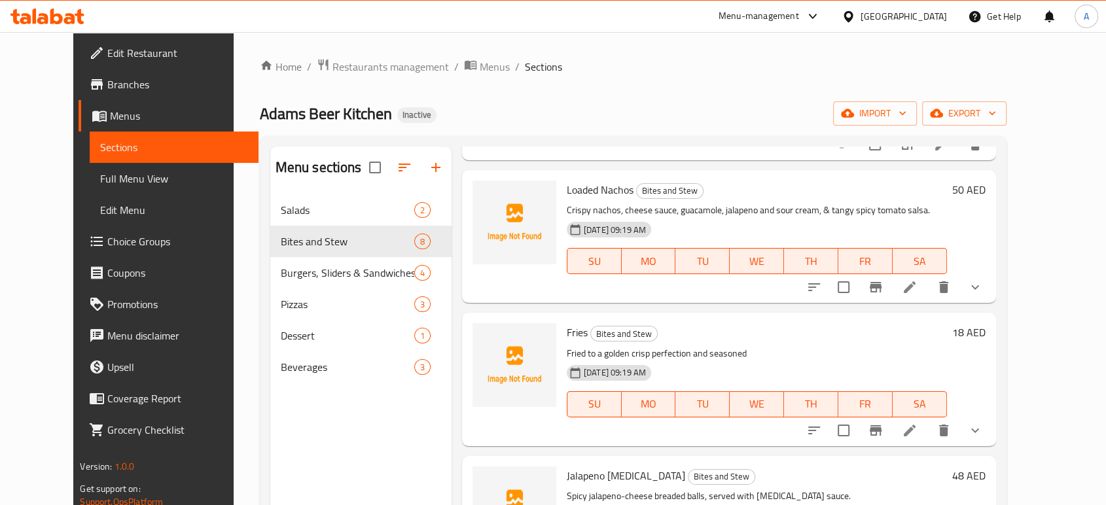
scroll to position [687, 0]
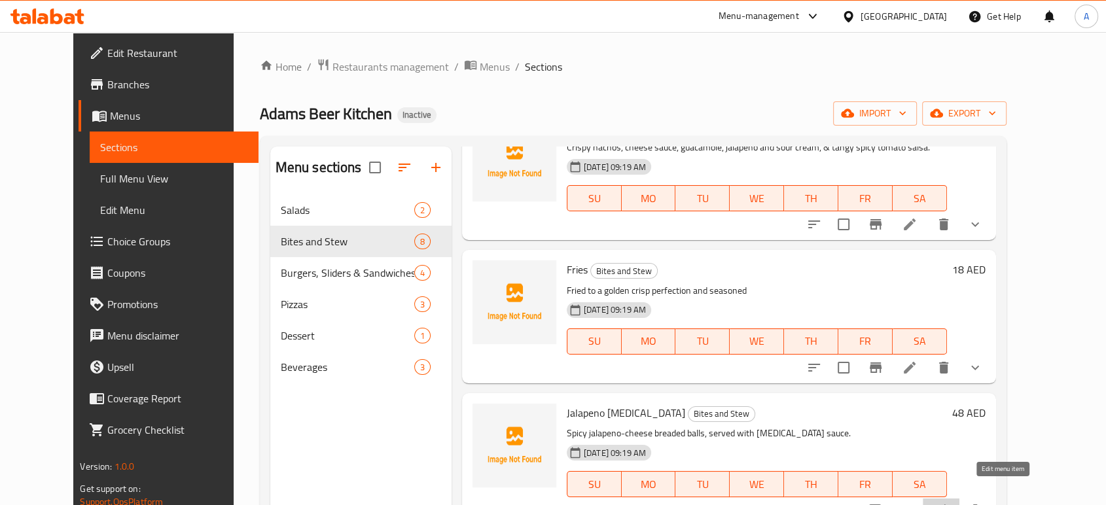
click at [949, 503] on icon at bounding box center [941, 511] width 16 height 16
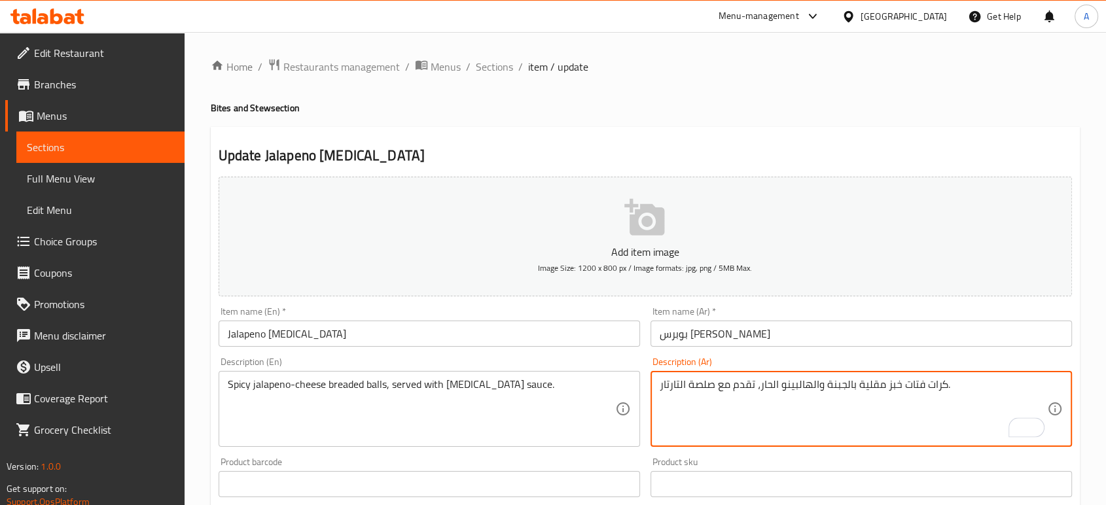
drag, startPoint x: 759, startPoint y: 387, endPoint x: 924, endPoint y: 386, distance: 165.0
click at [924, 386] on textarea "كرات فتات خبز مقلية بالجبنة والهالبينو الحار، تقدم مع صلصة التارتار." at bounding box center [854, 409] width 388 height 62
drag, startPoint x: 812, startPoint y: 386, endPoint x: 921, endPoint y: 386, distance: 109.3
click at [921, 386] on textarea "كرات فتات خبز مقلية بالجبنة والهالبينو الحار، تقدم مع صلصة التارتار." at bounding box center [854, 409] width 388 height 62
click at [812, 385] on textarea "كرات لهالبينو الحار، تقدم مع صلصة التارتار." at bounding box center [854, 409] width 388 height 62
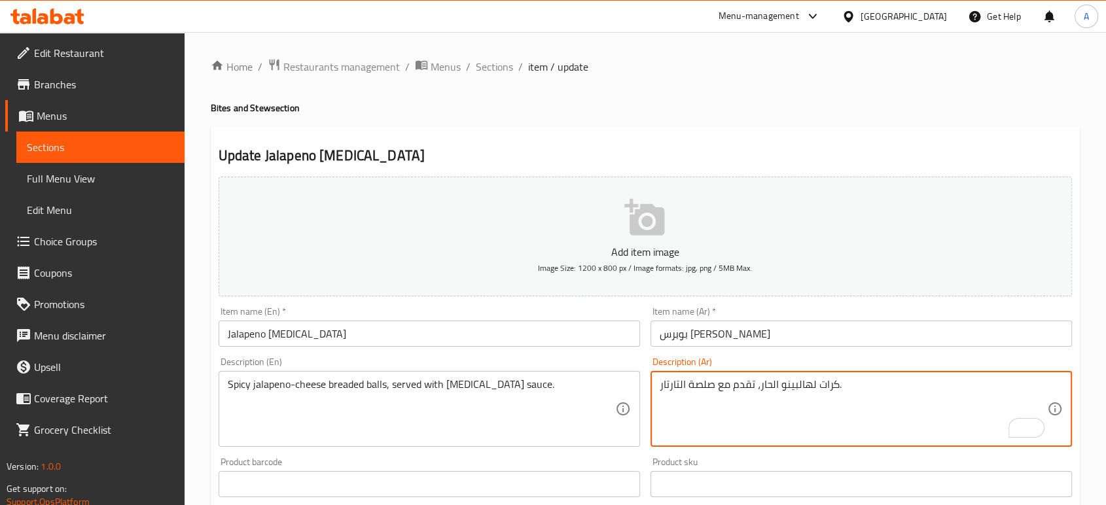
click at [811, 384] on textarea "كرات لهالبينو الحار، تقدم مع صلصة التارتار." at bounding box center [854, 409] width 388 height 62
click at [759, 387] on textarea "كرات هالبينو الحار، تقدم مع صلصة التارتار." at bounding box center [854, 409] width 388 height 62
paste textarea "البقسماط"
type textarea "كرات هالبينو الحار وجبنه بالبقسماط ، تقدم مع صلصة التارتار."
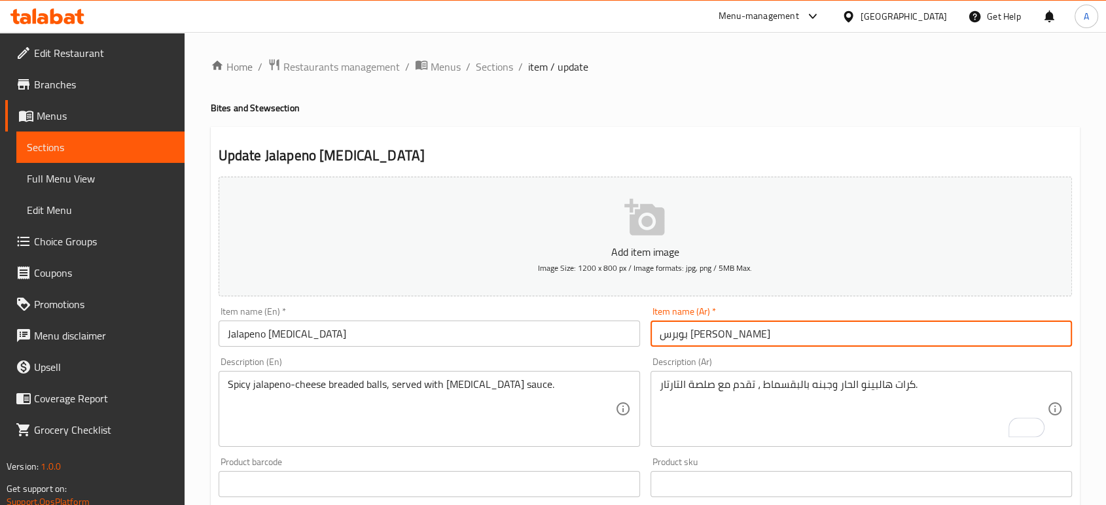
click at [765, 327] on input "بوبرس [PERSON_NAME]" at bounding box center [862, 334] width 422 height 26
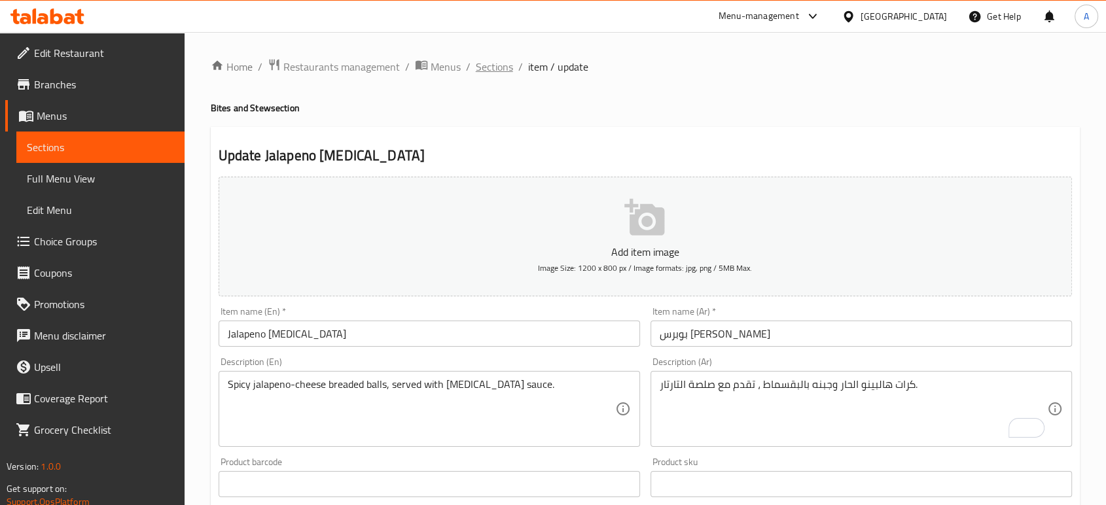
click at [508, 61] on span "Sections" at bounding box center [494, 67] width 37 height 16
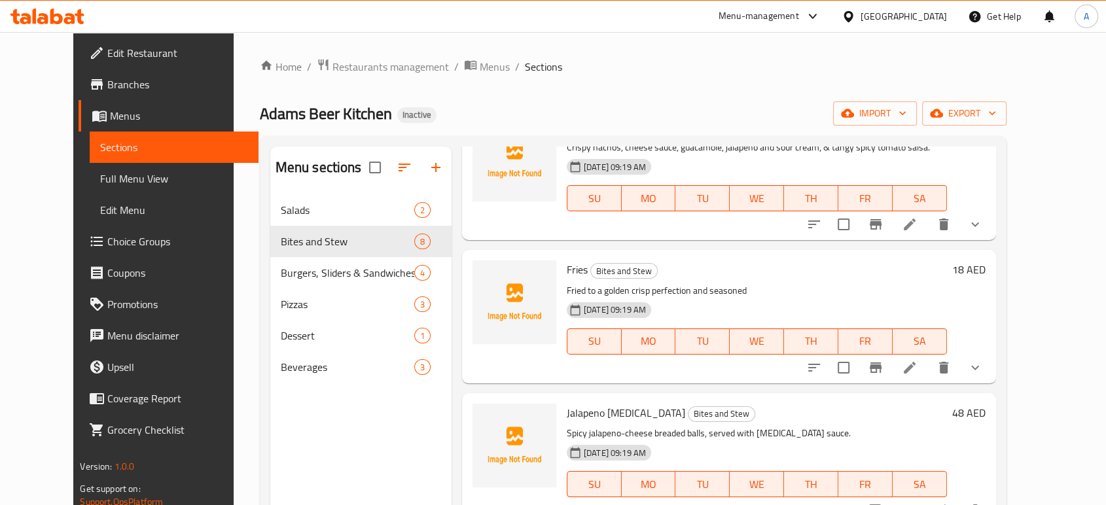
scroll to position [183, 0]
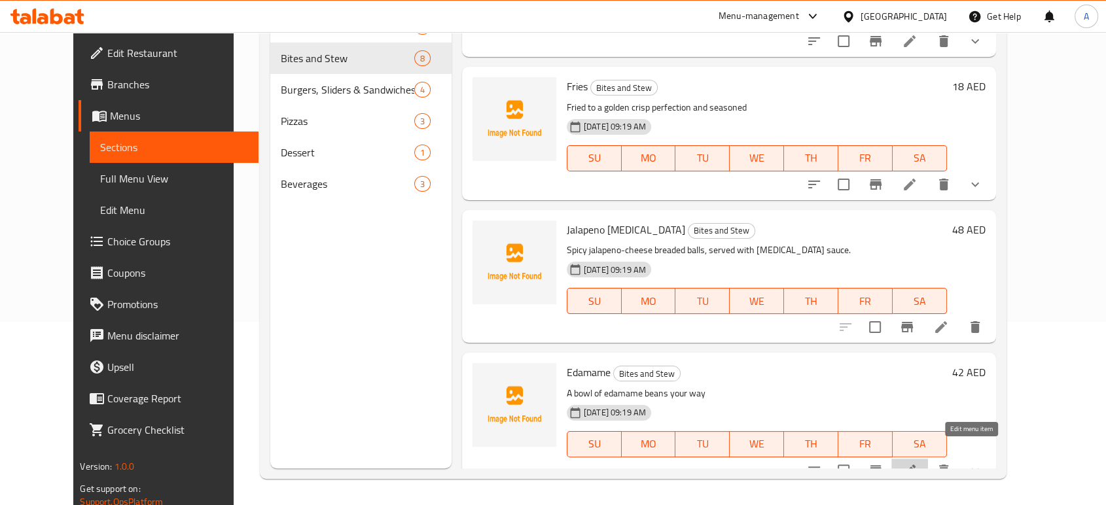
click at [916, 465] on icon at bounding box center [910, 471] width 12 height 12
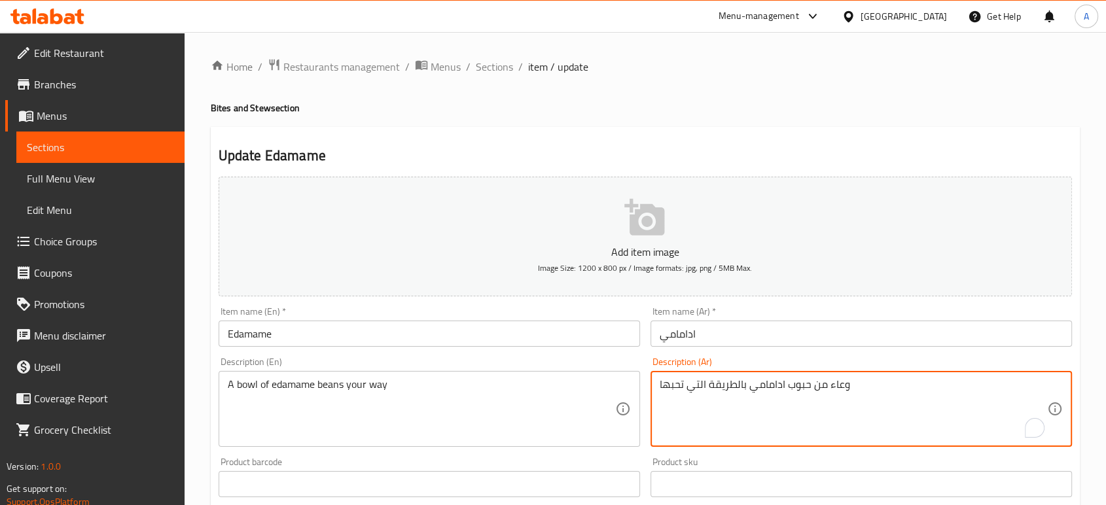
click at [797, 385] on textarea "وعاء من حبوب ادامامي بالطريقة التي تحبها" at bounding box center [854, 409] width 388 height 62
paste textarea "فاصولياء"
type textarea "وعاء من فاصولياء ادامامي بالطريقة التي تحبها"
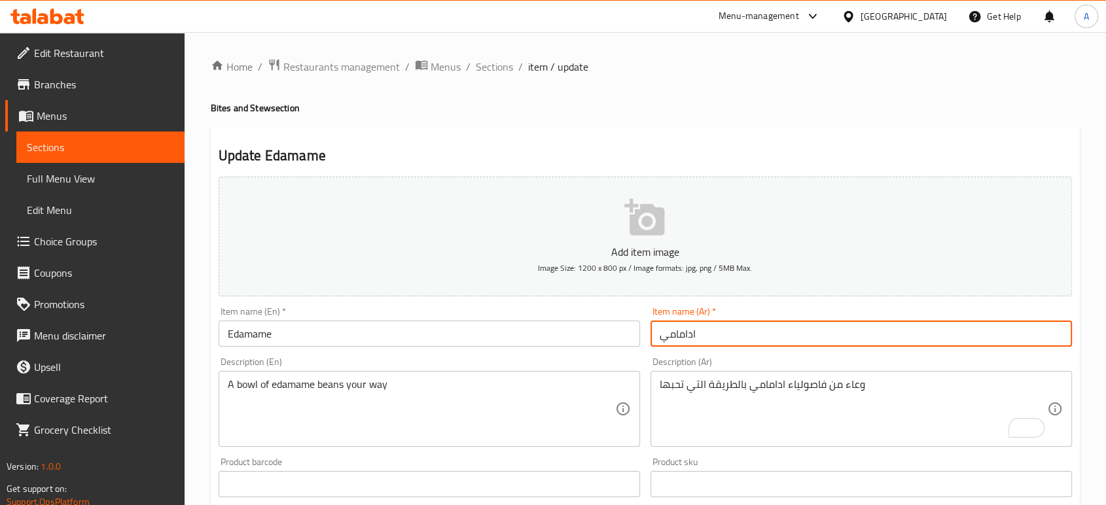
click at [745, 338] on input "ادامامي" at bounding box center [862, 334] width 422 height 26
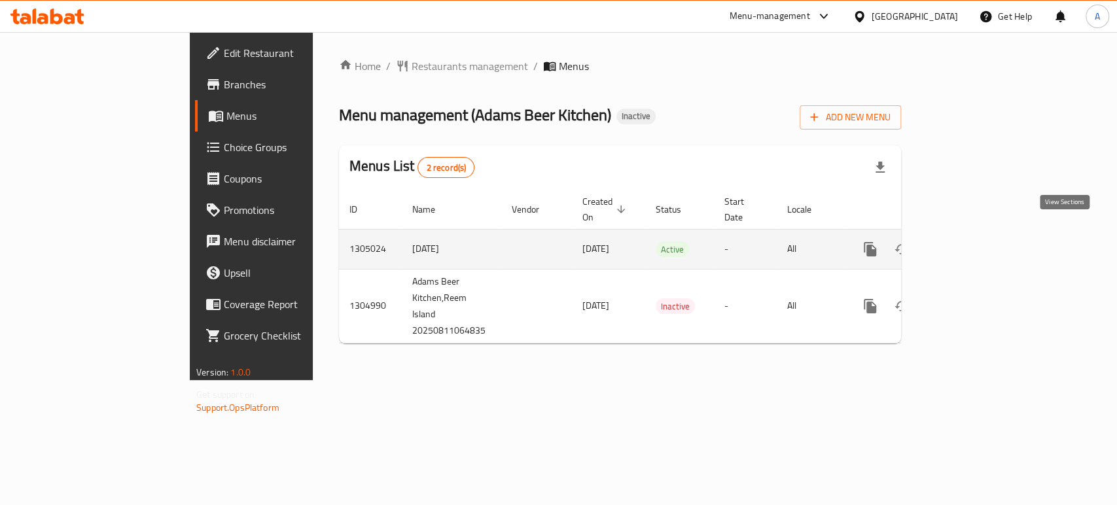
click at [971, 244] on icon "enhanced table" at bounding box center [965, 250] width 12 height 12
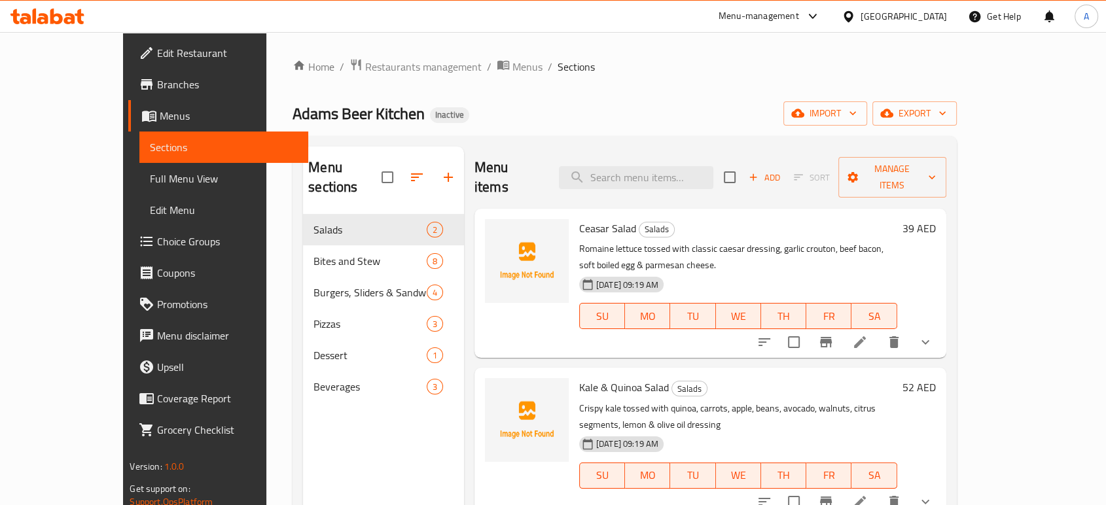
click at [139, 192] on link "Full Menu View" at bounding box center [223, 178] width 168 height 31
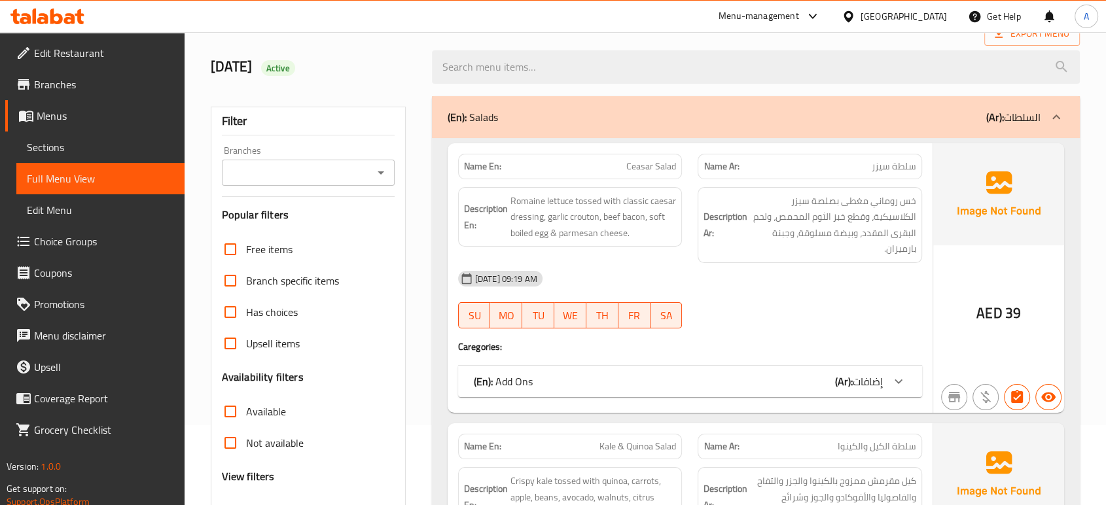
scroll to position [145, 0]
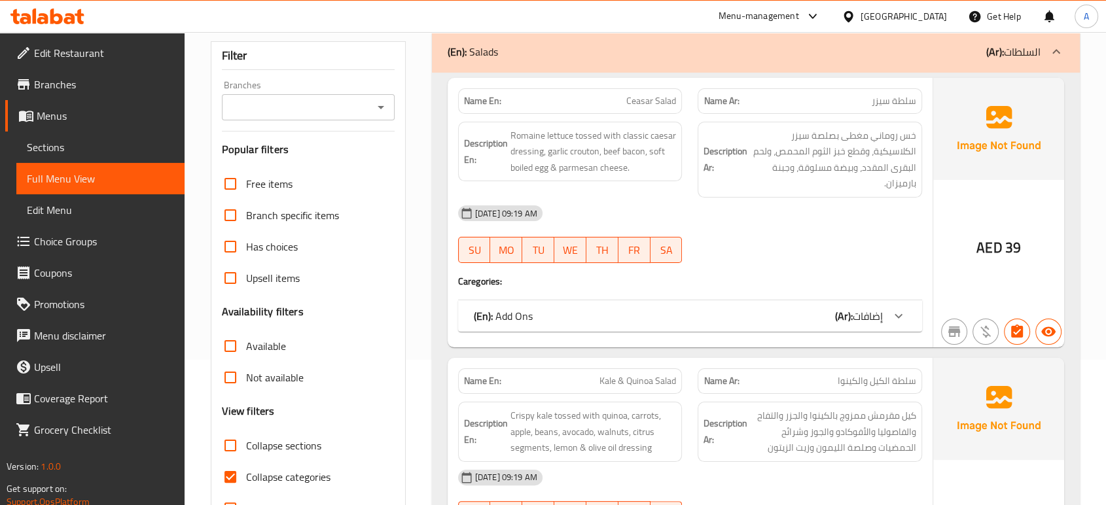
drag, startPoint x: 275, startPoint y: 470, endPoint x: 467, endPoint y: 343, distance: 230.0
click at [275, 469] on span "Collapse categories" at bounding box center [288, 477] width 84 height 16
click at [246, 468] on input "Collapse categories" at bounding box center [230, 477] width 31 height 31
checkbox input "false"
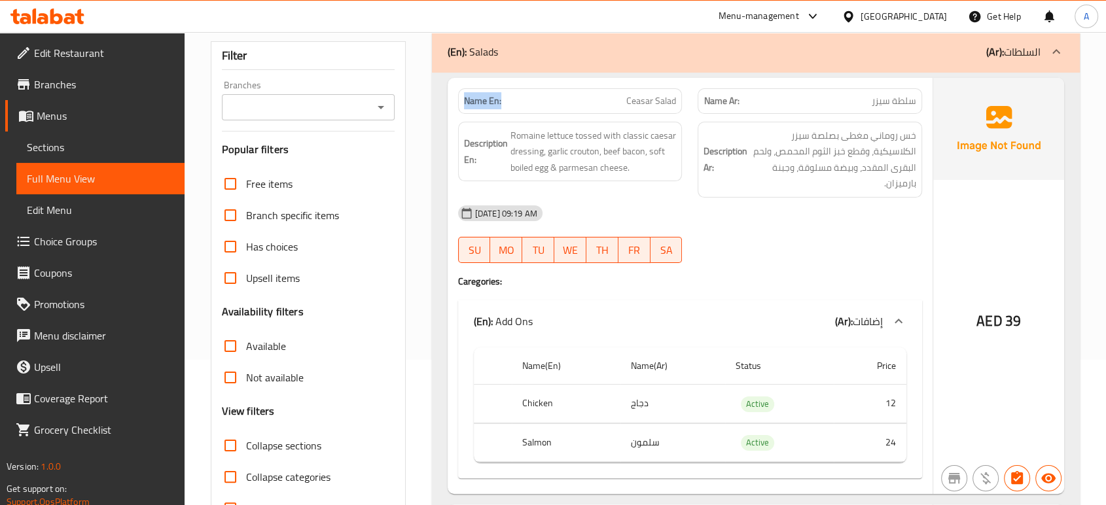
copy strong "Name En:"
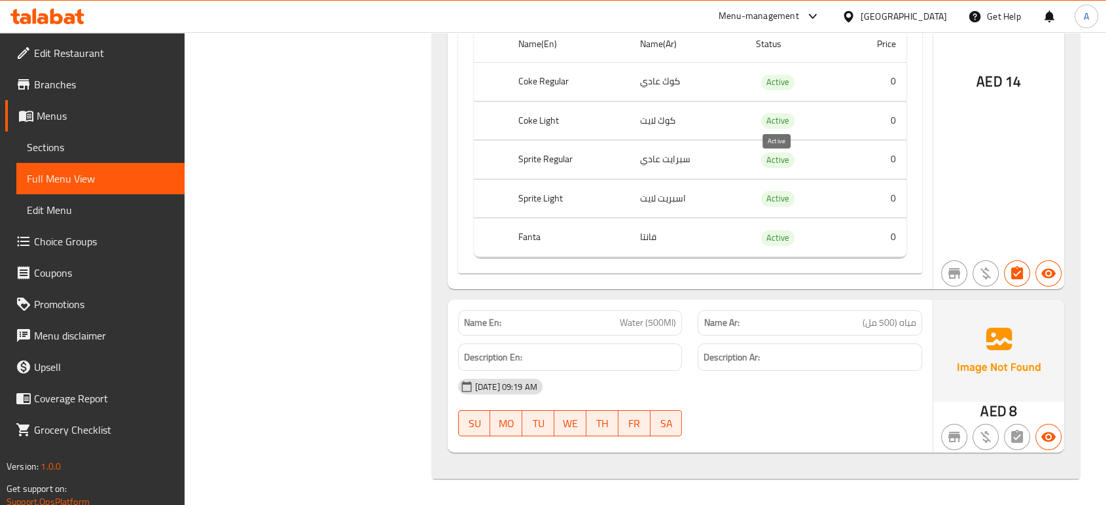
scroll to position [9772, 0]
click at [776, 234] on span "Active" at bounding box center [777, 237] width 33 height 15
copy span "Active"
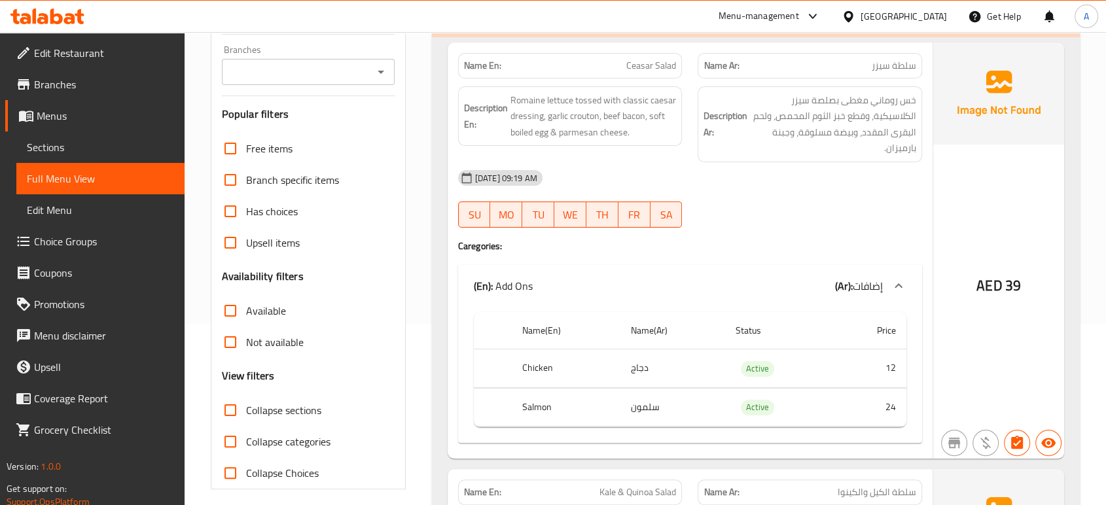
scroll to position [0, 0]
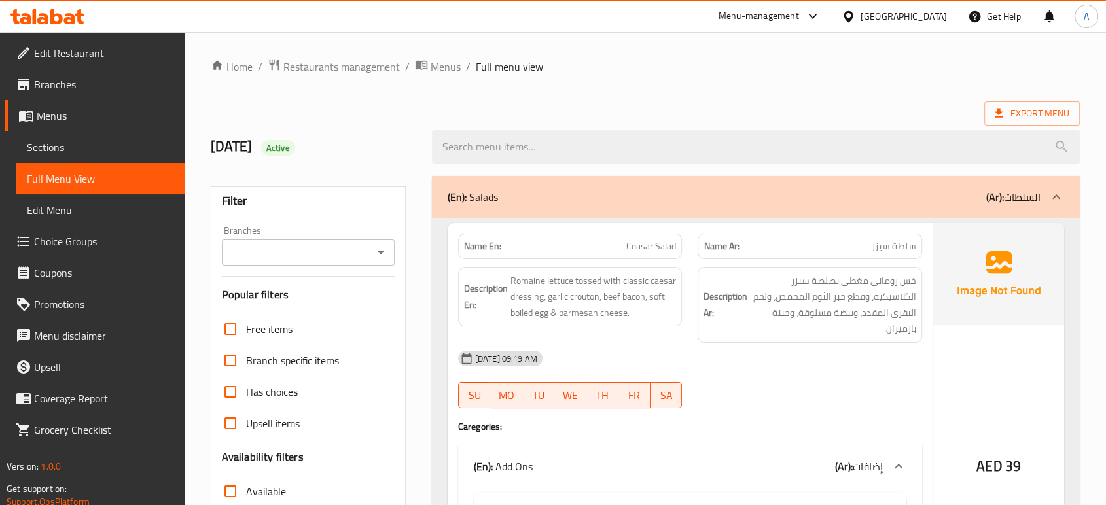
click at [776, 339] on div "Description Ar: خس روماني مغطى بصلصة سيزر الكلاسيكية، وقطع خبز الثوم المحمص، ول…" at bounding box center [810, 305] width 225 height 76
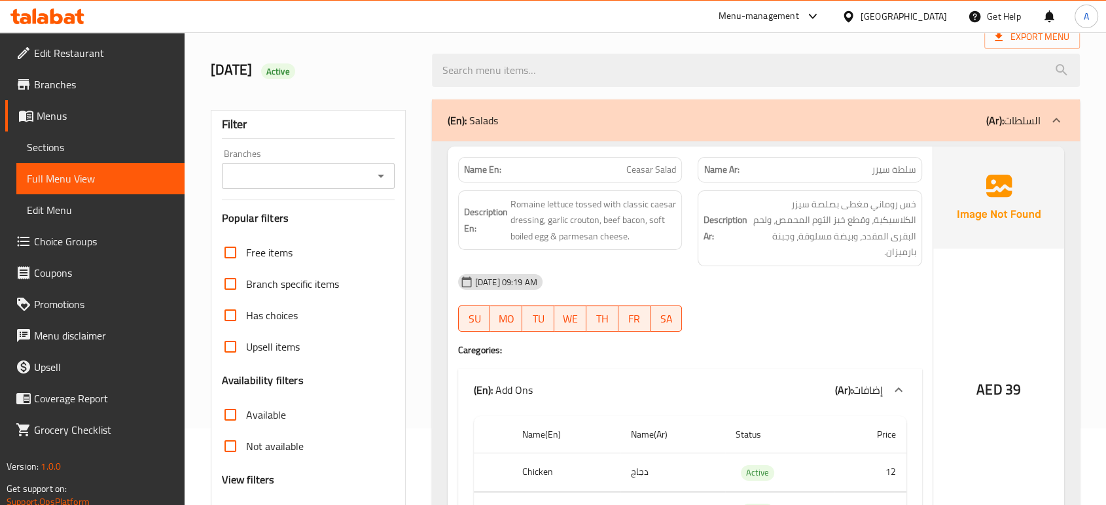
scroll to position [145, 0]
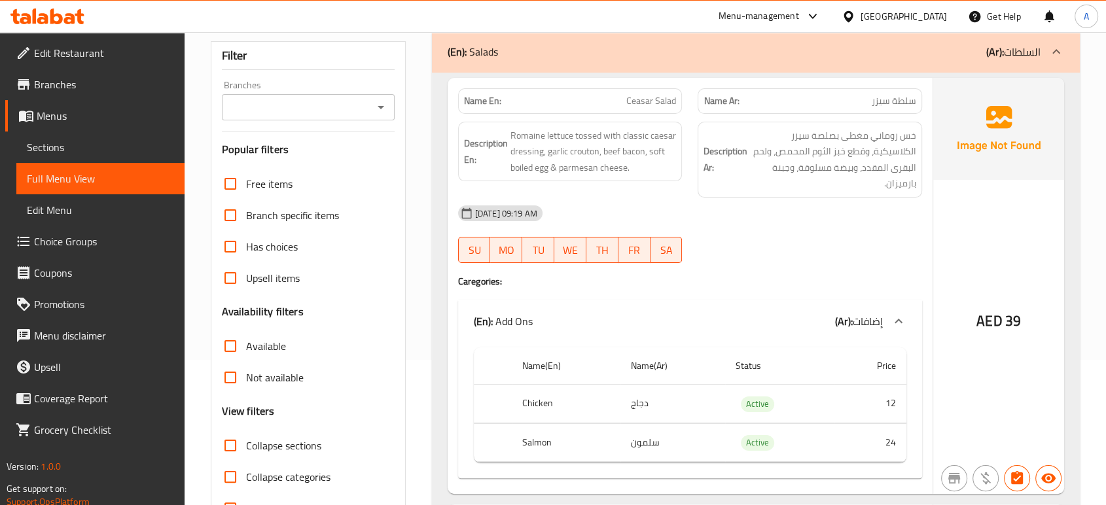
click at [807, 298] on div "Name En: Ceasar Salad Name Ar: سلطة سيزر Description En: Romaine lettuce tossed…" at bounding box center [690, 286] width 485 height 416
click at [589, 137] on span "Romaine lettuce tossed with classic caesar dressing, garlic crouton, beef bacon…" at bounding box center [594, 152] width 166 height 48
copy span "tossed"
click at [592, 153] on span "Romaine lettuce tossed with classic caesar dressing, garlic crouton, beef bacon…" at bounding box center [594, 152] width 166 height 48
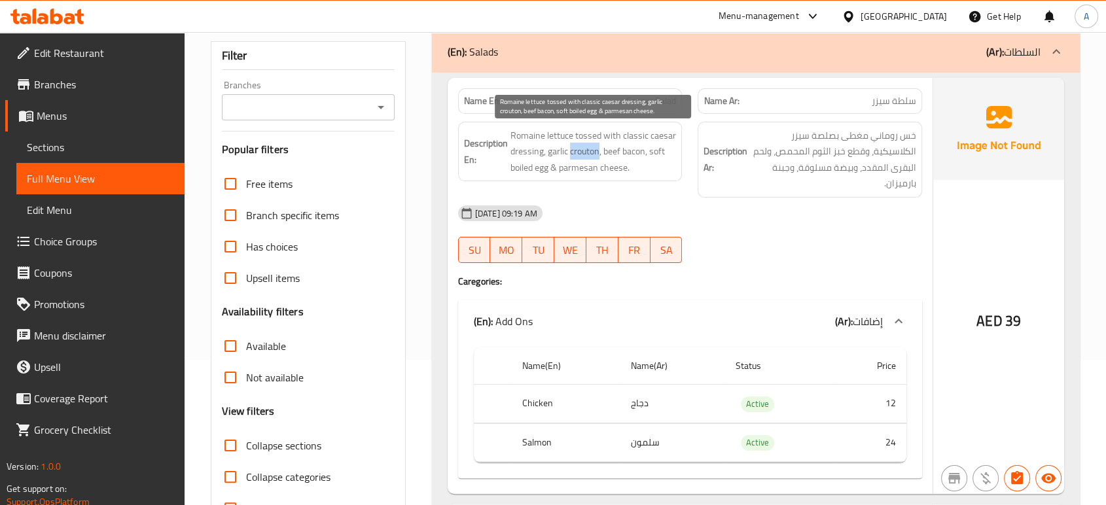
click at [592, 153] on span "Romaine lettuce tossed with classic caesar dressing, garlic crouton, beef bacon…" at bounding box center [594, 152] width 166 height 48
copy span "crouton"
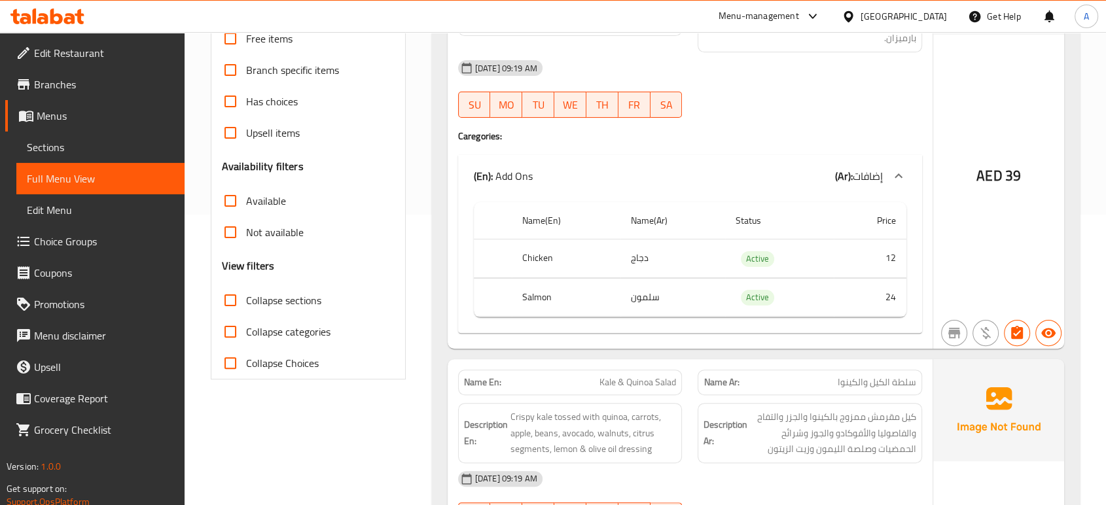
click at [767, 91] on div "11-08-2025 09:19 AM SU MO TU WE TH FR SA" at bounding box center [690, 88] width 480 height 73
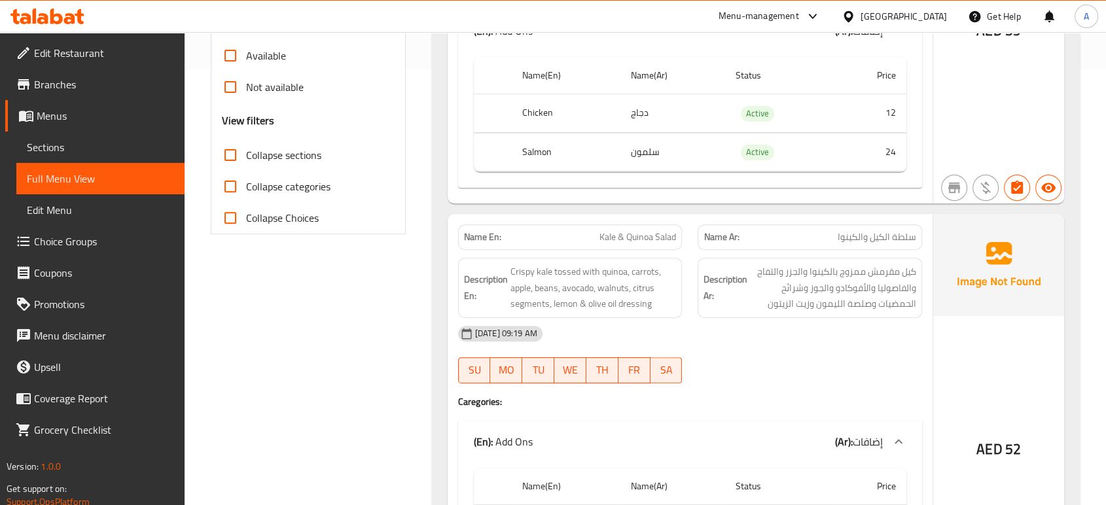
scroll to position [581, 0]
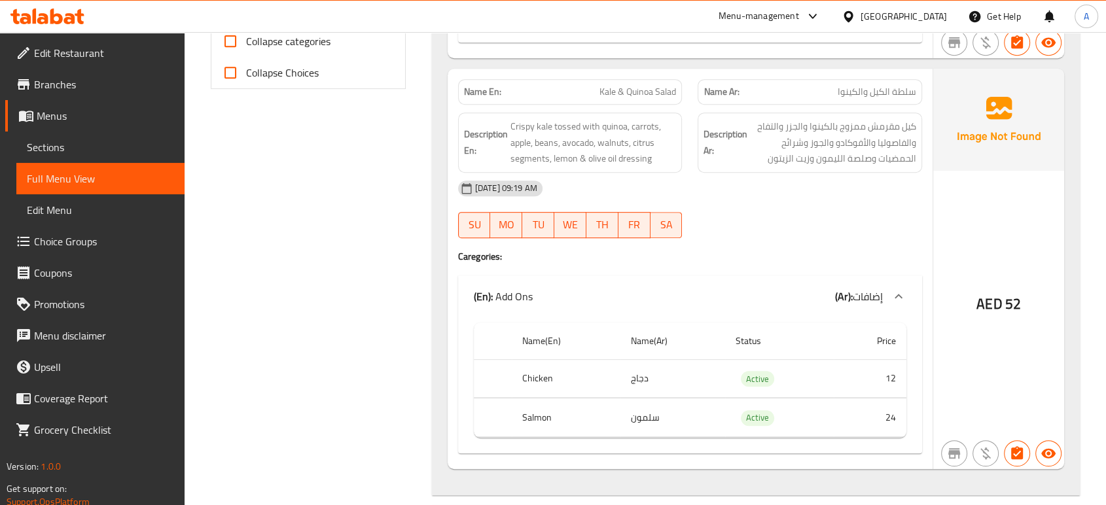
click at [670, 167] on div "Description En: Crispy kale tossed with quinoa, carrots, apple, beans, avocado,…" at bounding box center [570, 143] width 225 height 60
click at [787, 220] on div "11-08-2025 09:19 AM SU MO TU WE TH FR SA" at bounding box center [690, 209] width 480 height 73
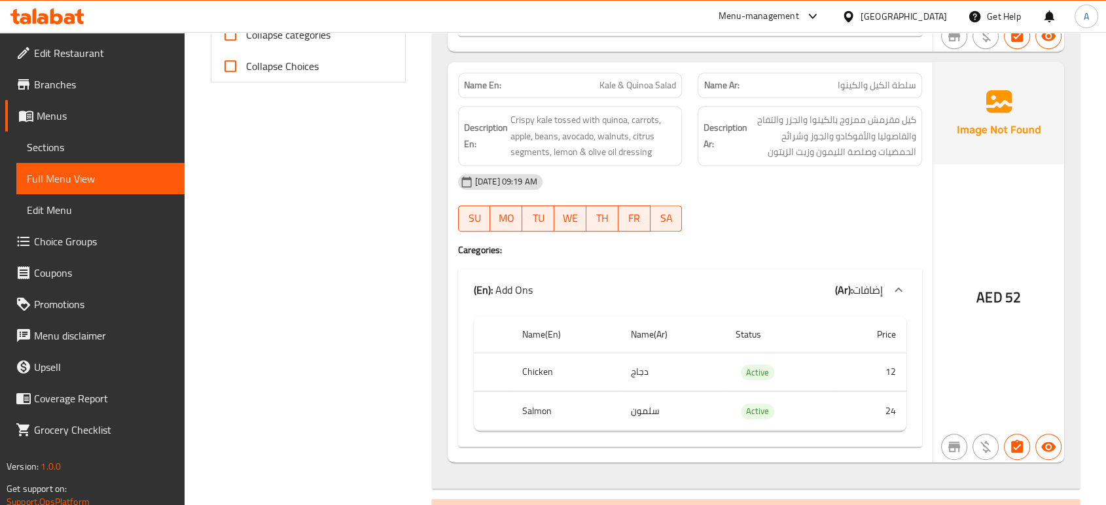
scroll to position [509, 0]
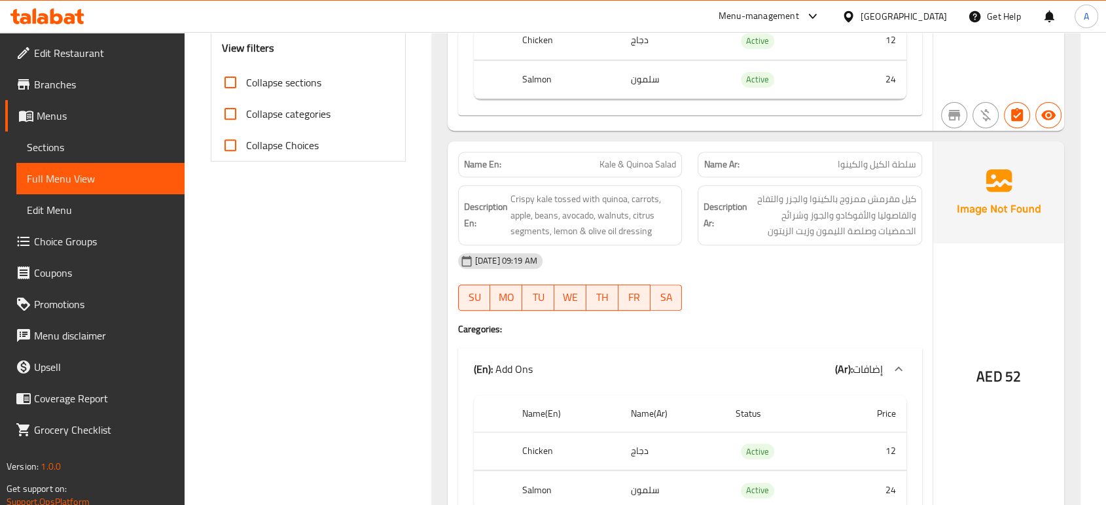
click at [649, 151] on div "Name En: Kale & Quinoa Salad" at bounding box center [570, 164] width 240 height 41
click at [650, 158] on span "Kale & Quinoa Salad" at bounding box center [638, 165] width 77 height 14
copy span "Kale & Quinoa Salad"
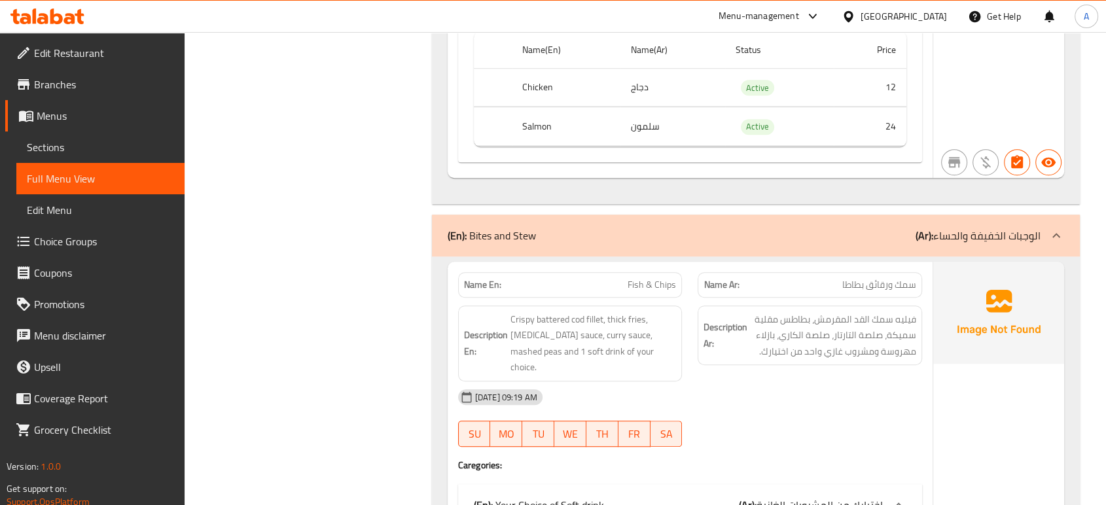
scroll to position [945, 0]
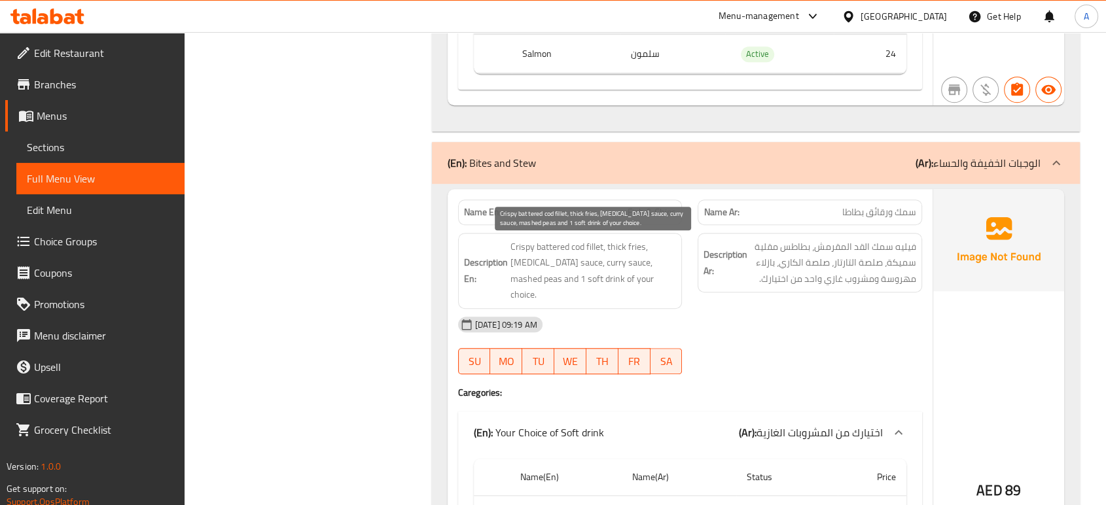
click at [564, 277] on span "Crispy battered cod fillet, thick fries, tartar sauce, curry sauce, mashed peas…" at bounding box center [594, 271] width 166 height 64
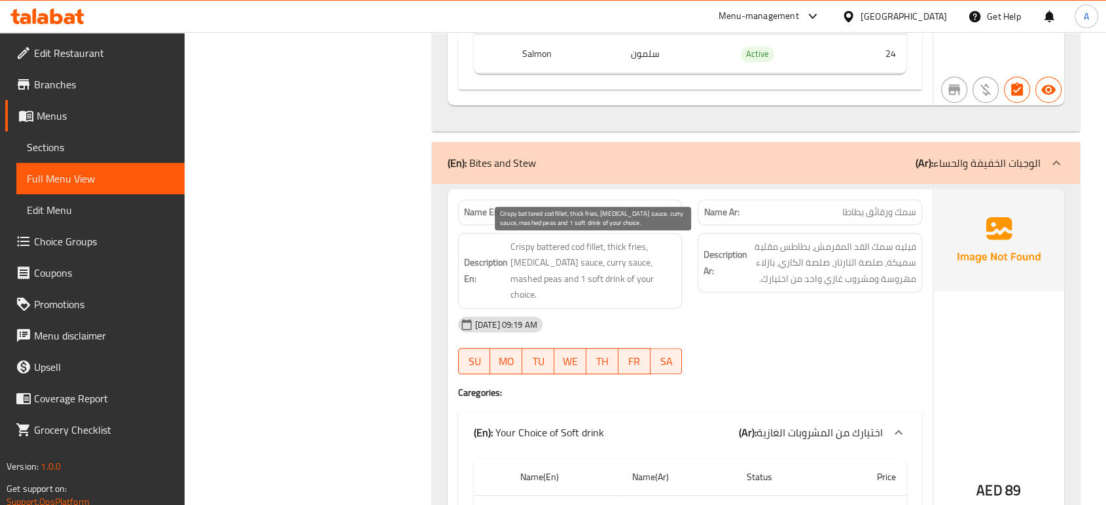
click at [560, 250] on span "Crispy battered cod fillet, thick fries, tartar sauce, curry sauce, mashed peas…" at bounding box center [594, 271] width 166 height 64
click at [559, 249] on span "Crispy battered cod fillet, thick fries, tartar sauce, curry sauce, mashed peas…" at bounding box center [594, 271] width 166 height 64
copy span "battered"
click at [660, 242] on span "Crispy battered cod fillet, thick fries, tartar sauce, curry sauce, mashed peas…" at bounding box center [594, 271] width 166 height 64
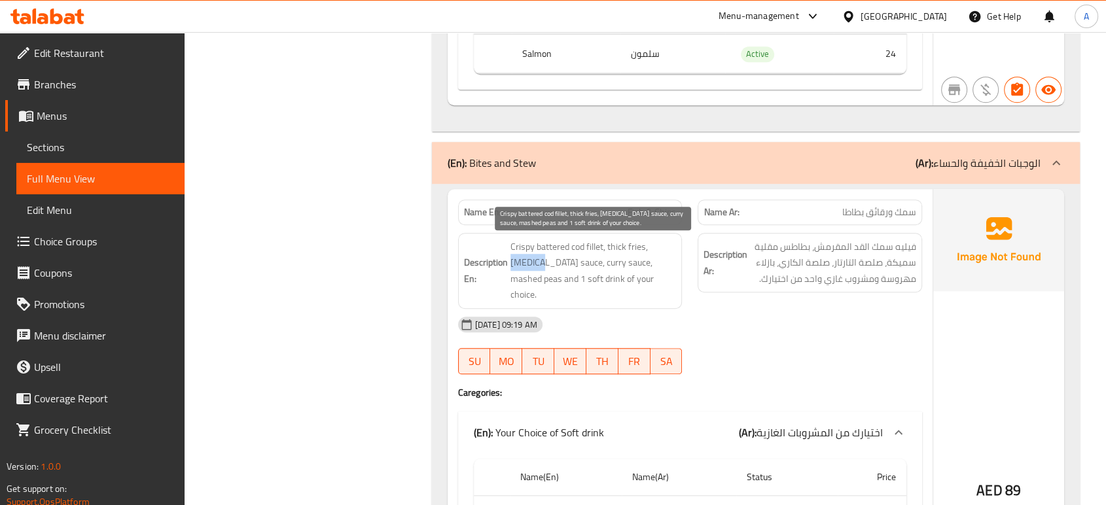
copy span "tartar"
click at [624, 261] on span "Crispy battered cod fillet, thick fries, tartar sauce, curry sauce, mashed peas…" at bounding box center [594, 271] width 166 height 64
click at [625, 262] on span "Crispy battered cod fillet, thick fries, tartar sauce, curry sauce, mashed peas…" at bounding box center [594, 271] width 166 height 64
copy span "peas"
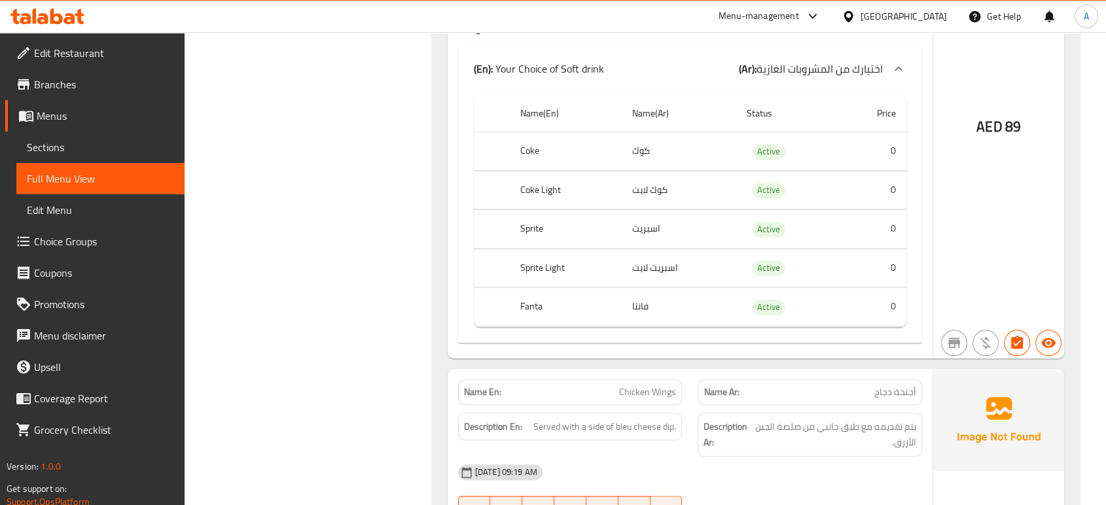
scroll to position [1455, 0]
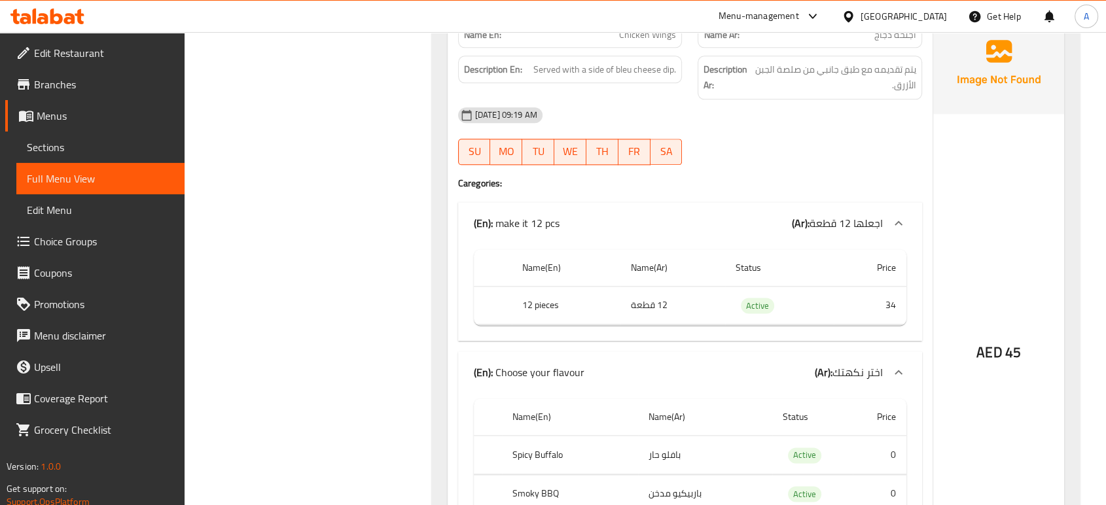
scroll to position [1673, 0]
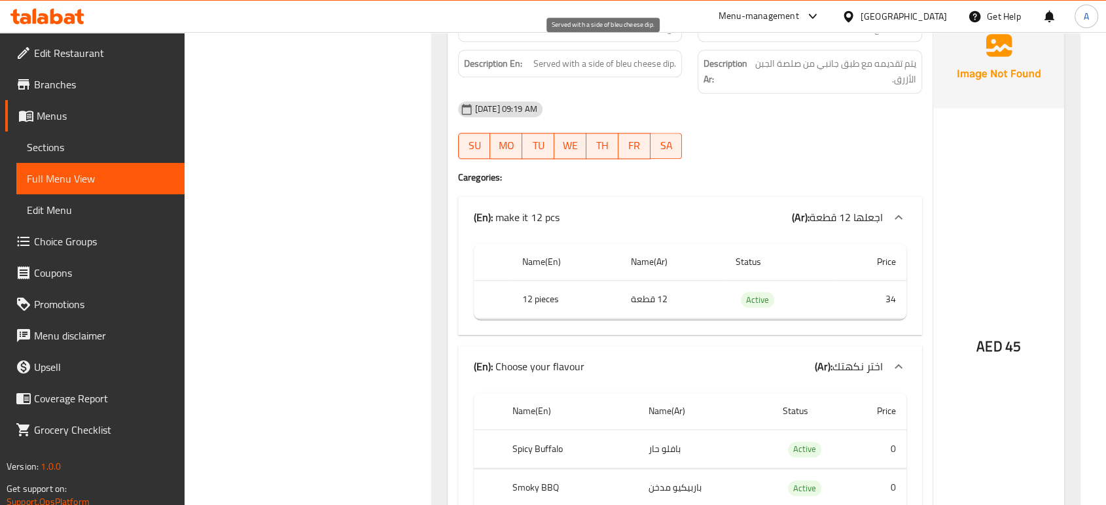
click at [627, 56] on span "Served with a side of bleu cheese dip." at bounding box center [605, 64] width 143 height 16
copy span "bleu"
click at [661, 56] on span "Served with a side of bleu cheese dip." at bounding box center [605, 64] width 143 height 16
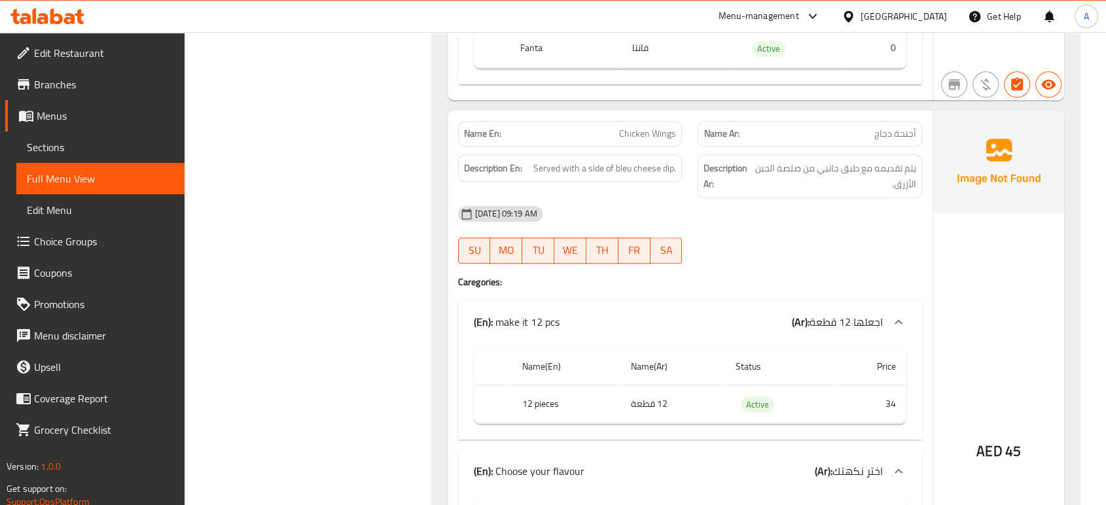
scroll to position [1455, 0]
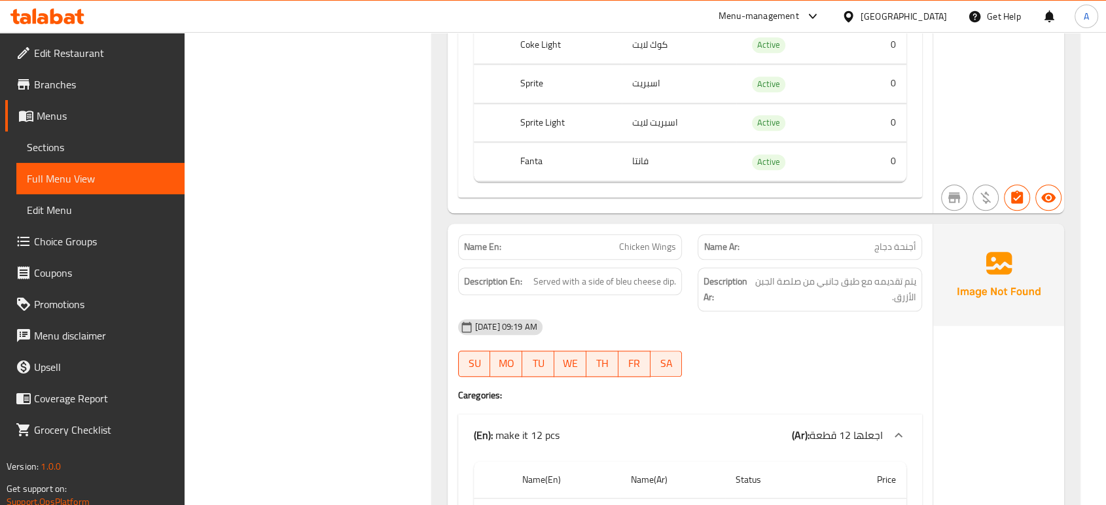
copy span "Chicken Wings"
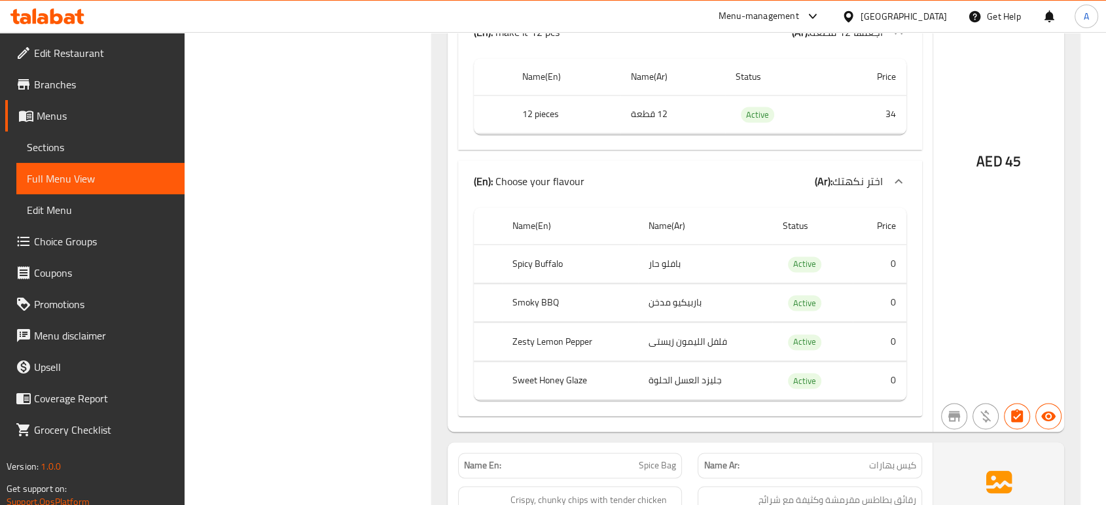
scroll to position [1891, 0]
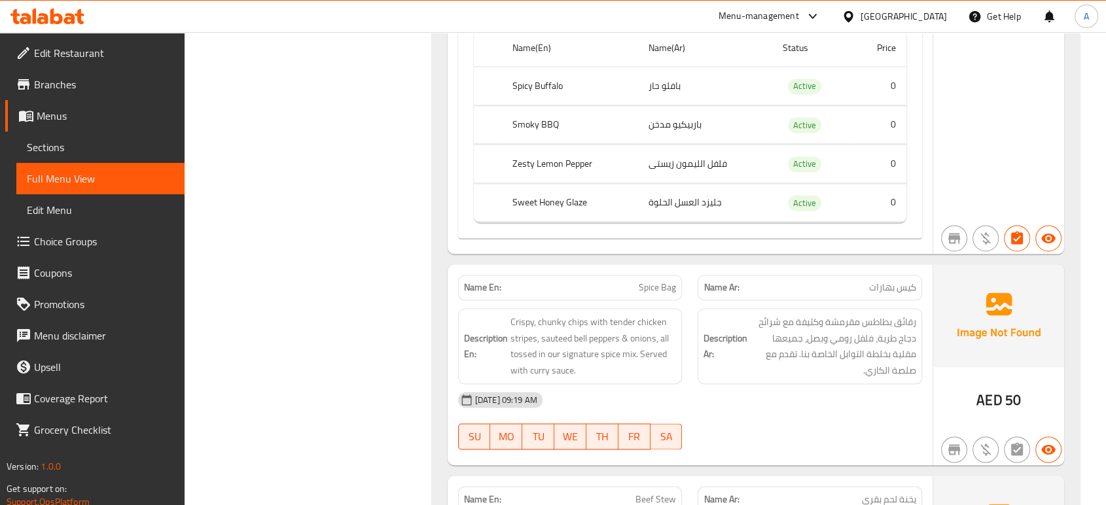
scroll to position [2109, 0]
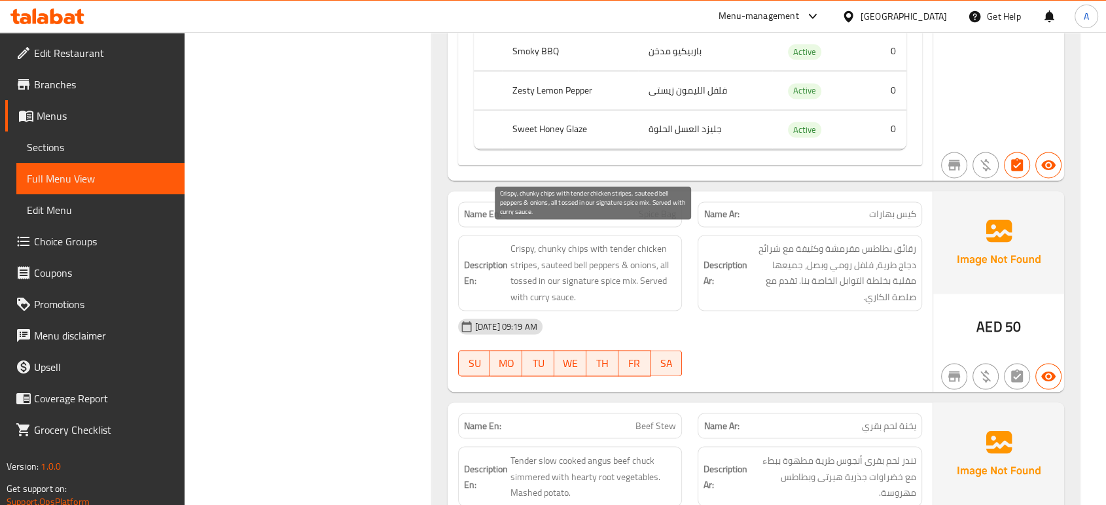
click at [656, 292] on span "Crispy, chunky chips with tender chicken stripes, sauteed bell peppers & onions…" at bounding box center [594, 273] width 166 height 64
click at [552, 241] on span "Crispy, chunky chips with tender chicken stripes, sauteed bell peppers & onions…" at bounding box center [594, 273] width 166 height 64
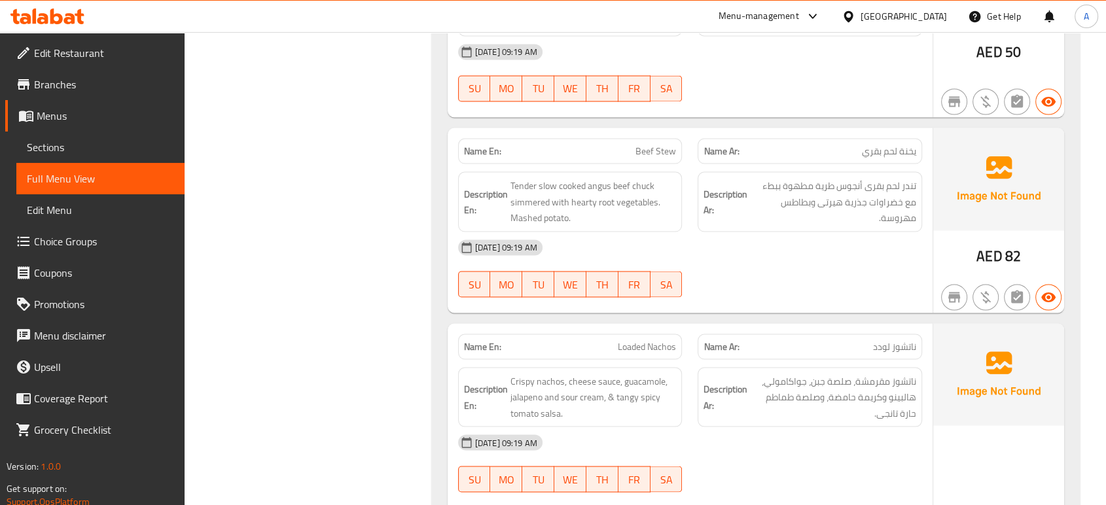
scroll to position [2387, 0]
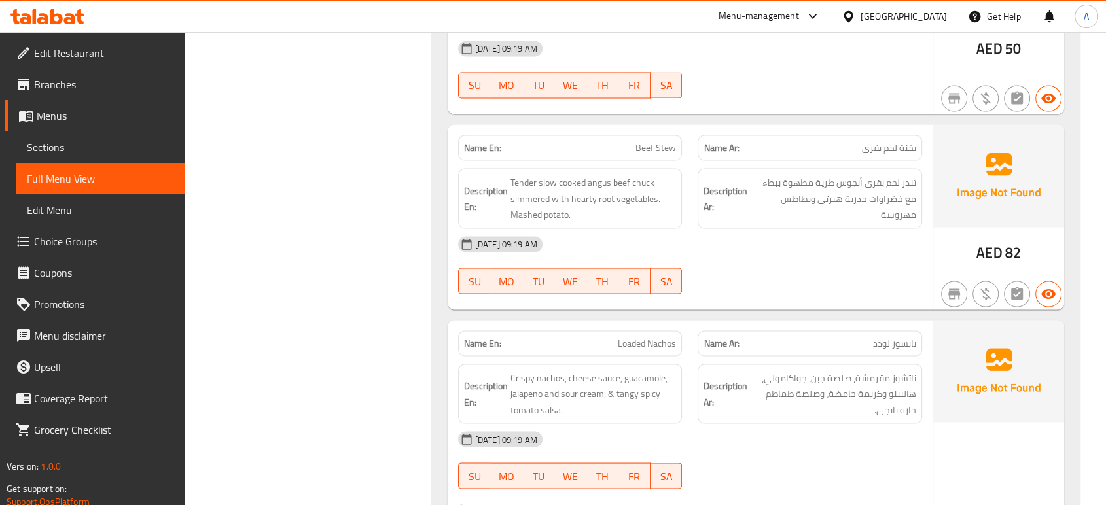
click at [812, 261] on div "[DATE] 09:19 AM SU MO TU WE TH FR SA" at bounding box center [690, 264] width 480 height 73
click at [873, 250] on div "[DATE] 09:19 AM SU MO TU WE TH FR SA" at bounding box center [690, 264] width 480 height 73
drag, startPoint x: 614, startPoint y: 188, endPoint x: 498, endPoint y: 168, distance: 118.2
click at [498, 174] on h6 "Description En: Tender slow cooked angus beef chuck simmered with hearty root v…" at bounding box center [570, 198] width 213 height 48
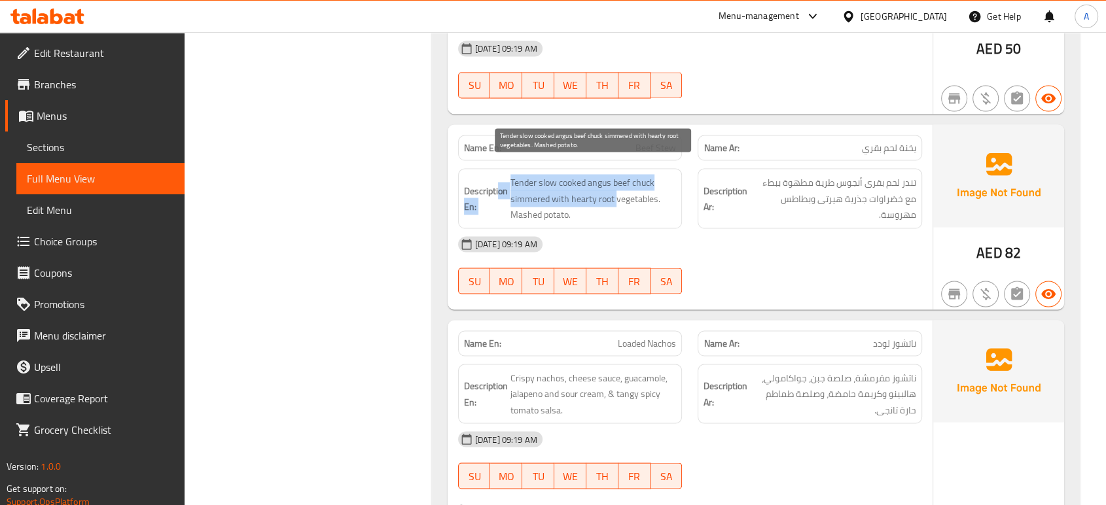
click at [530, 178] on span "Tender slow cooked angus beef chuck simmered with hearty root vegetables. Mashe…" at bounding box center [594, 198] width 166 height 48
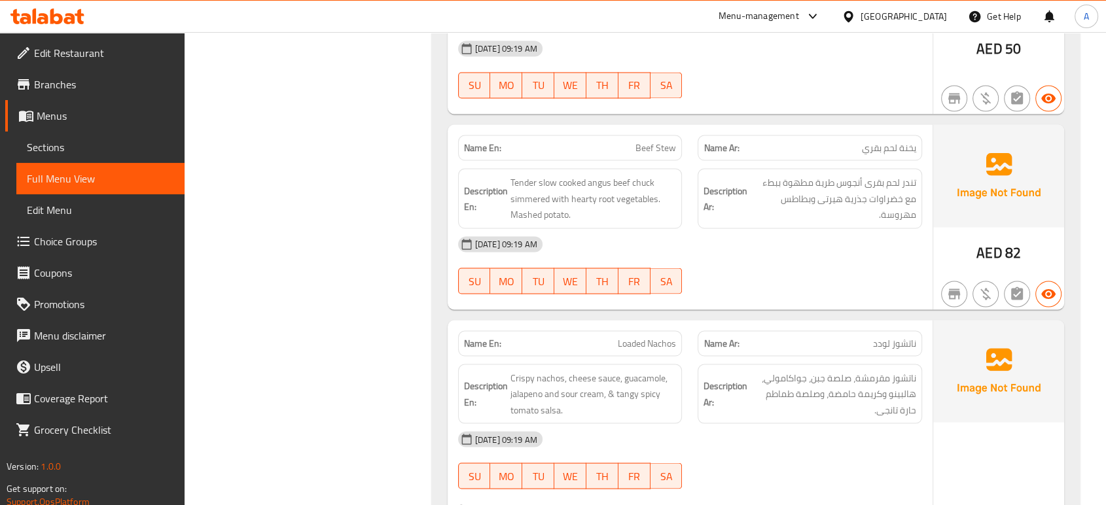
click at [765, 286] on div at bounding box center [810, 294] width 240 height 16
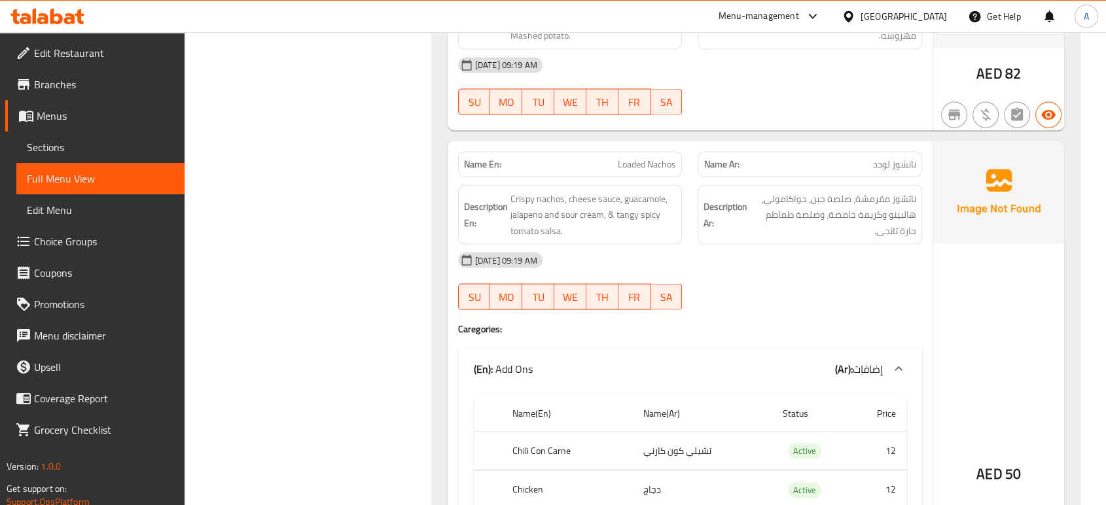
scroll to position [2567, 0]
click at [781, 321] on div "Name En: Loaded Nachos Name Ar: ناتشوز لودد Description En: Crispy nachos, chee…" at bounding box center [690, 437] width 485 height 595
click at [651, 190] on span "Crispy nachos, cheese sauce, guacamole, jalapeno and sour cream, & tangy spicy …" at bounding box center [594, 214] width 166 height 48
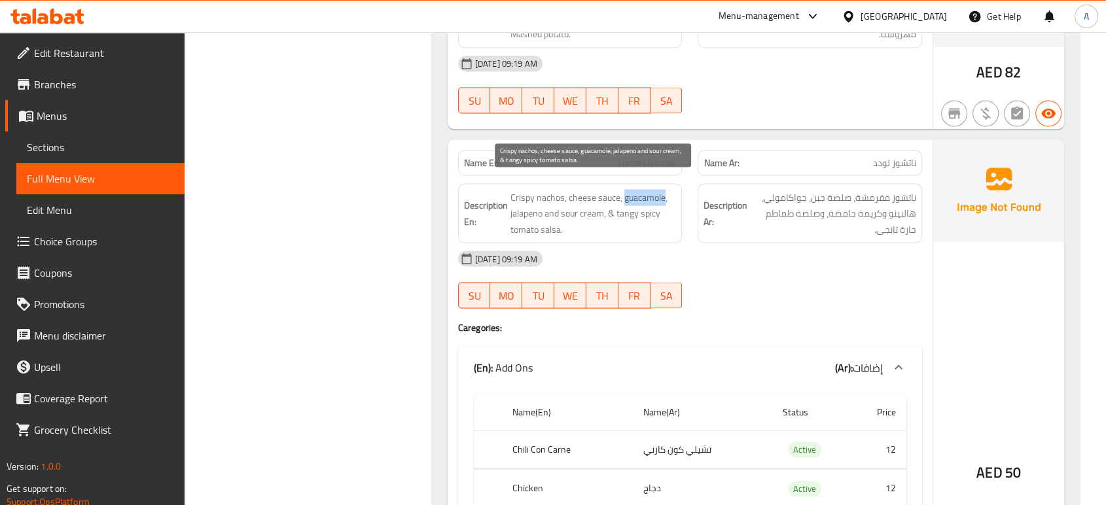
click at [651, 190] on span "Crispy nachos, cheese sauce, guacamole, jalapeno and sour cream, & tangy spicy …" at bounding box center [594, 214] width 166 height 48
drag, startPoint x: 604, startPoint y: 203, endPoint x: 561, endPoint y: 203, distance: 42.6
click at [561, 203] on span "Crispy nachos, cheese sauce, guacamole, jalapeno and sour cream, & tangy spicy …" at bounding box center [594, 214] width 166 height 48
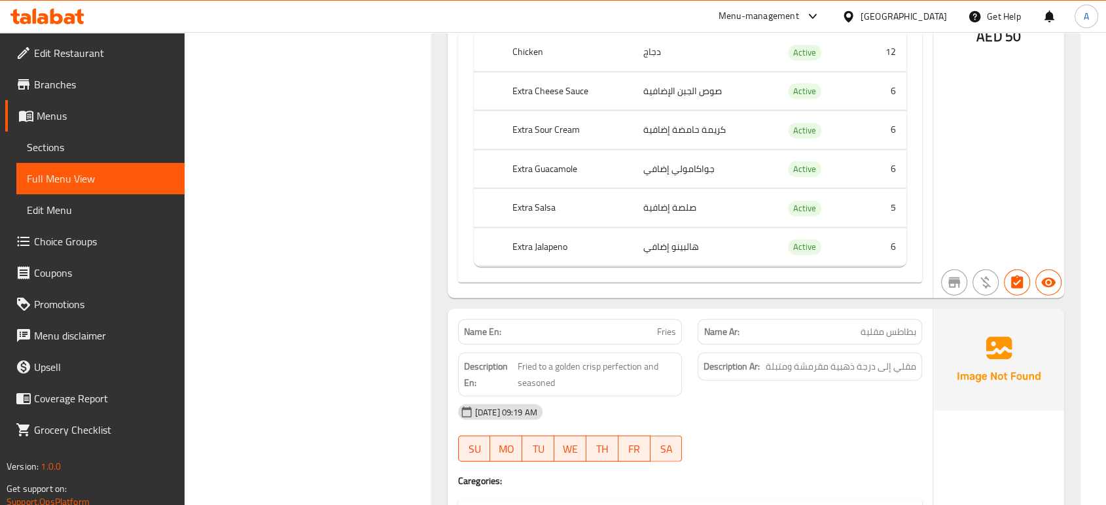
scroll to position [3150, 0]
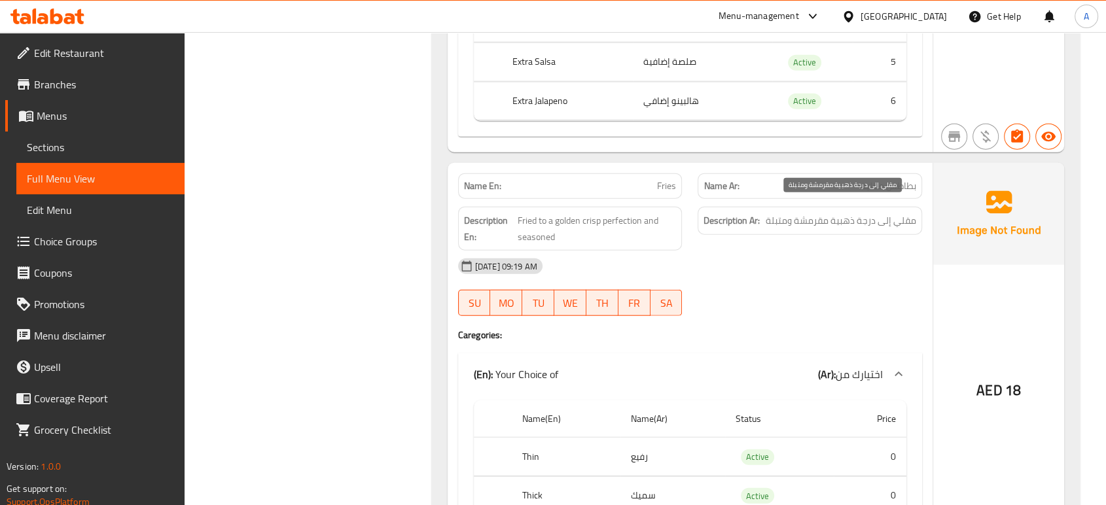
click at [792, 213] on span "مقلي إلى درجة ذهبية مقرمشة ومتبلة" at bounding box center [841, 221] width 151 height 16
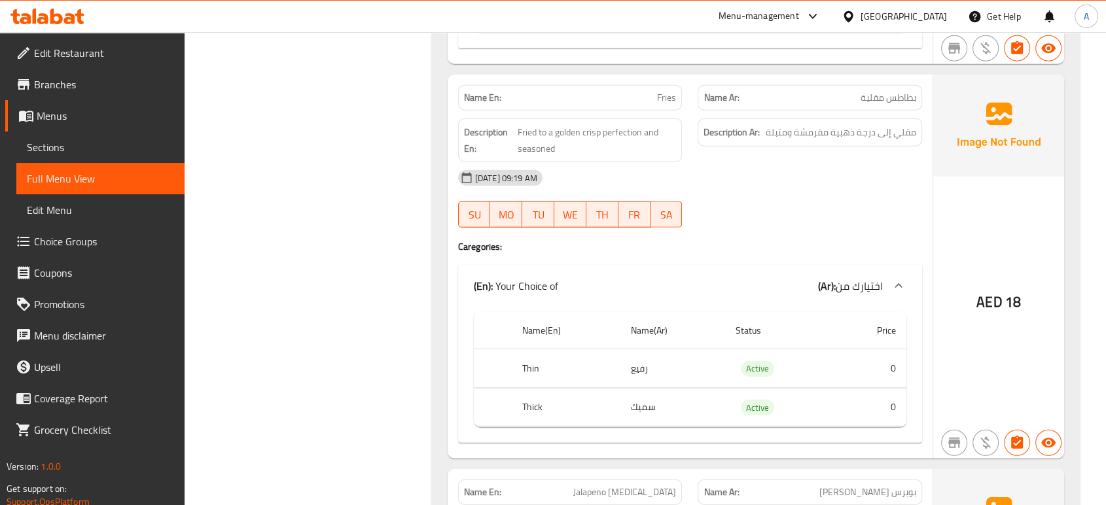
scroll to position [3242, 0]
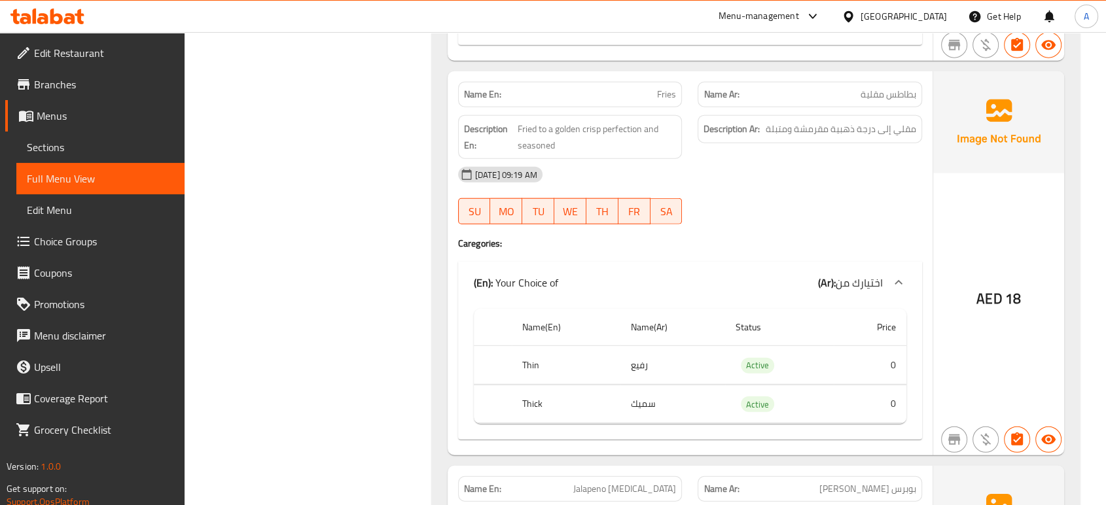
click at [751, 237] on h4 "Caregories:" at bounding box center [690, 243] width 464 height 13
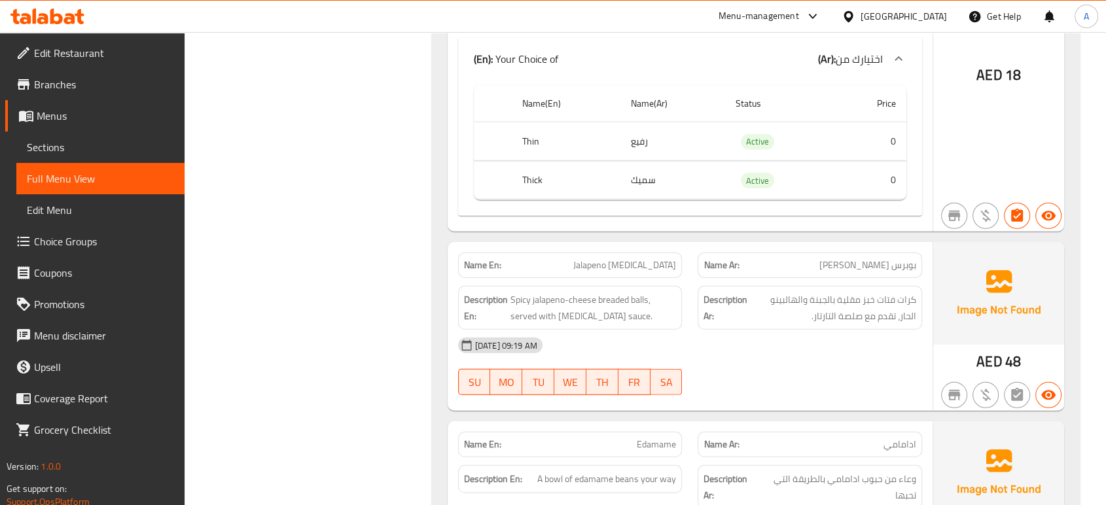
scroll to position [3471, 0]
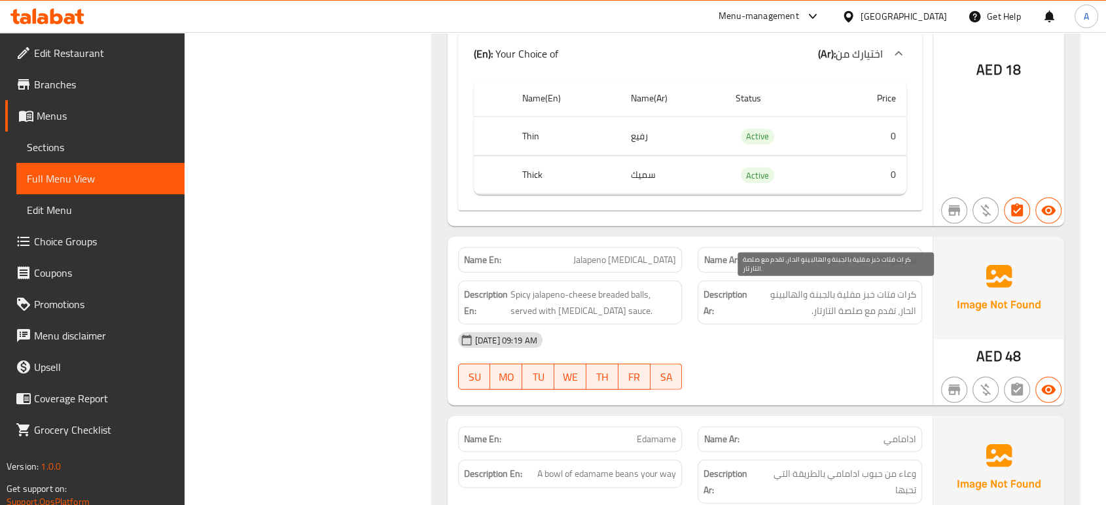
click at [822, 301] on span "كرات فتات خبز مقلية بالجبنة والهالبينو الحار، تقدم مع صلصة التارتار." at bounding box center [833, 303] width 166 height 32
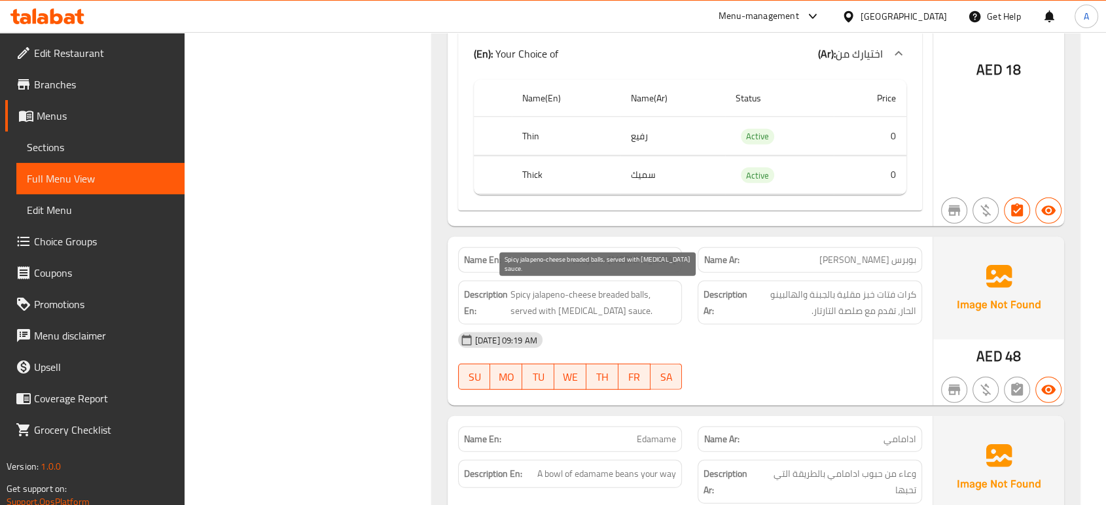
click at [618, 287] on span "Spicy jalapeno-cheese breaded balls, served with [MEDICAL_DATA] sauce." at bounding box center [594, 303] width 166 height 32
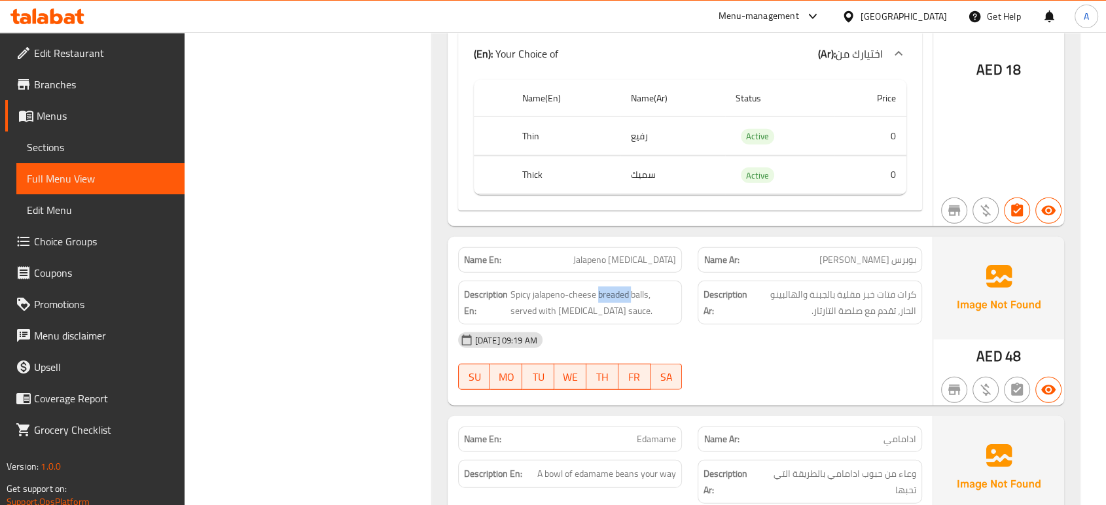
scroll to position [3535, 0]
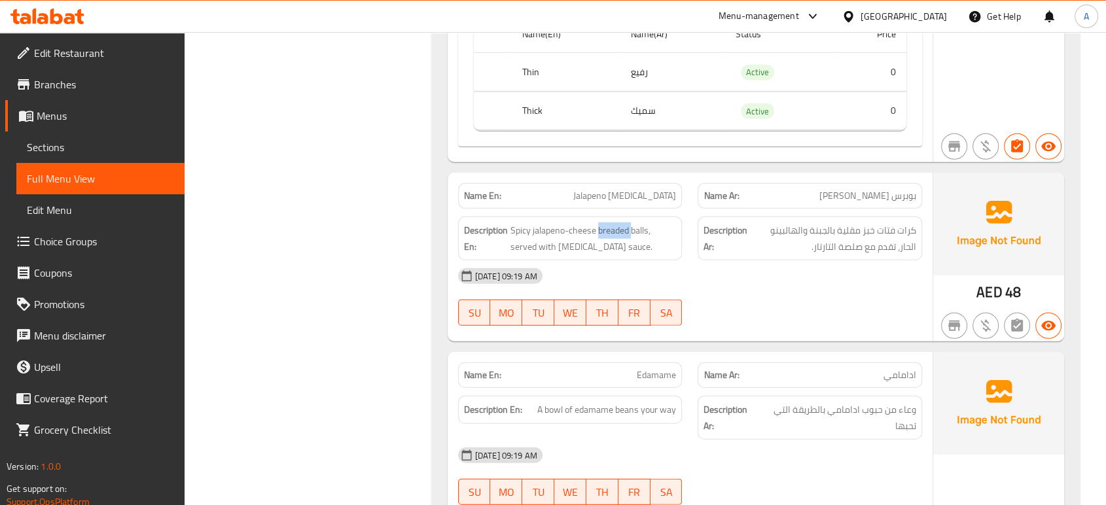
type button "5"
click at [639, 483] on span "FR" at bounding box center [635, 492] width 22 height 19
click at [622, 402] on span "A bowl of edamame beans your way" at bounding box center [606, 410] width 139 height 16
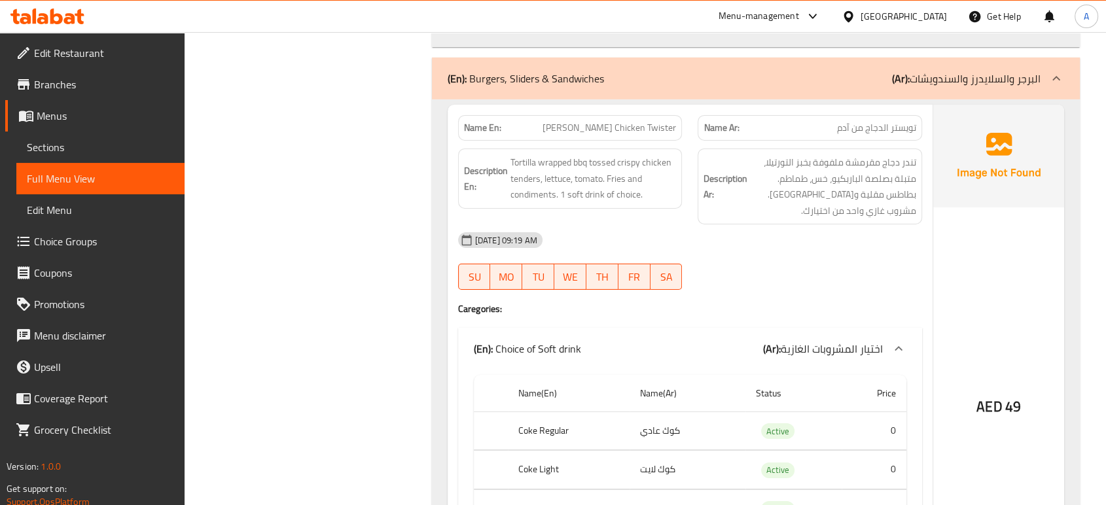
scroll to position [4336, 0]
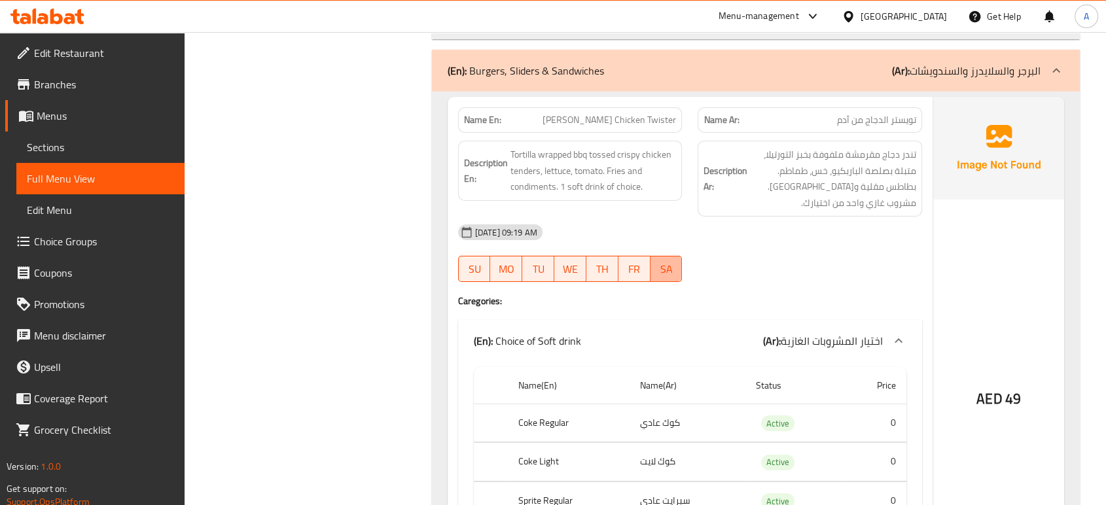
type button "6"
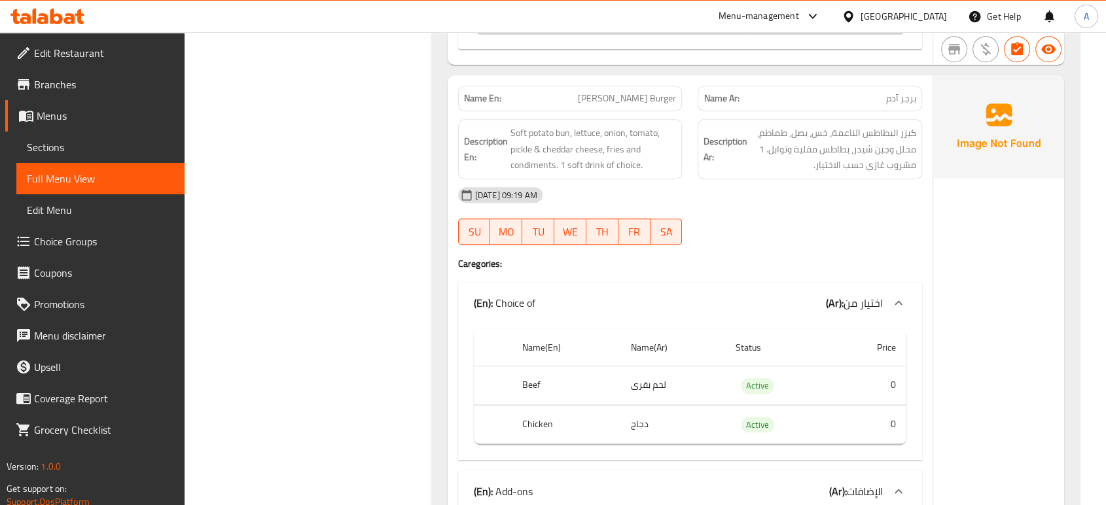
scroll to position [5883, 0]
click at [790, 259] on h4 "Caregories:" at bounding box center [690, 265] width 464 height 13
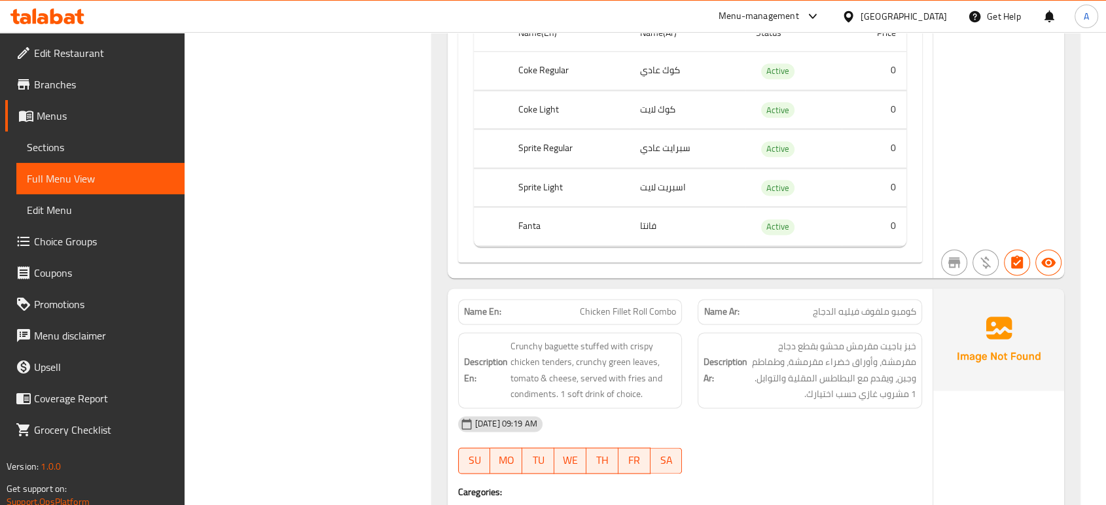
scroll to position [6658, 0]
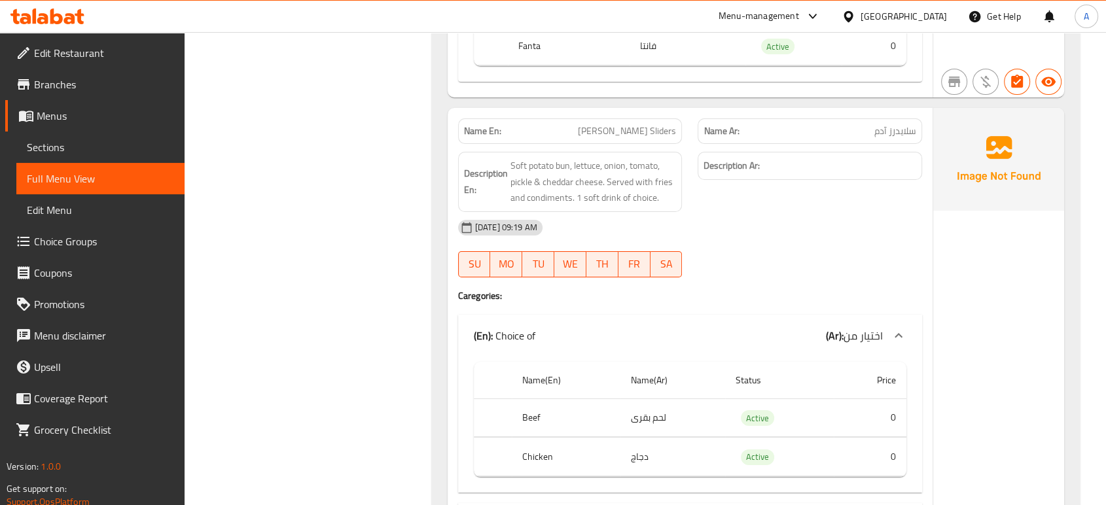
scroll to position [4868, 0]
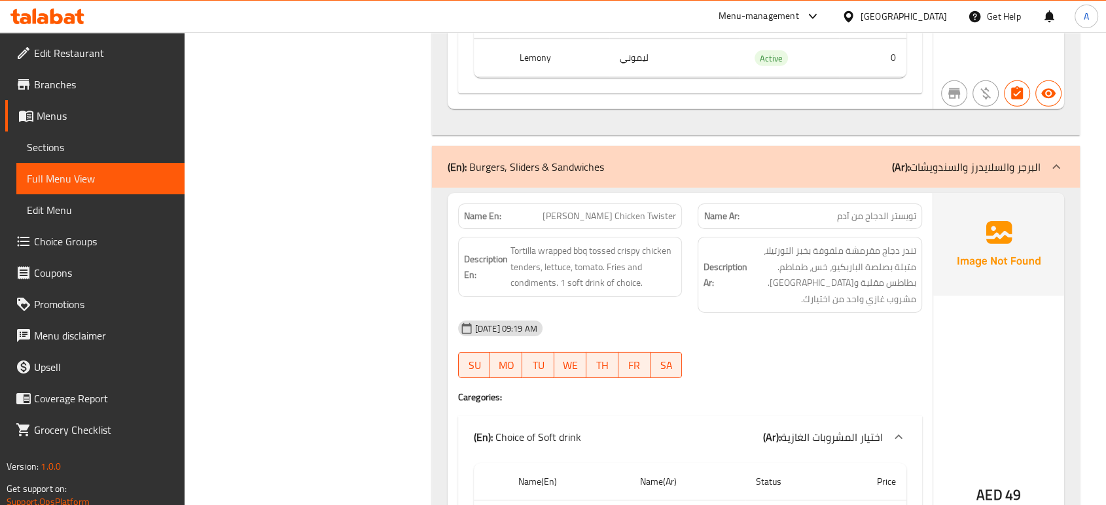
scroll to position [4237, 0]
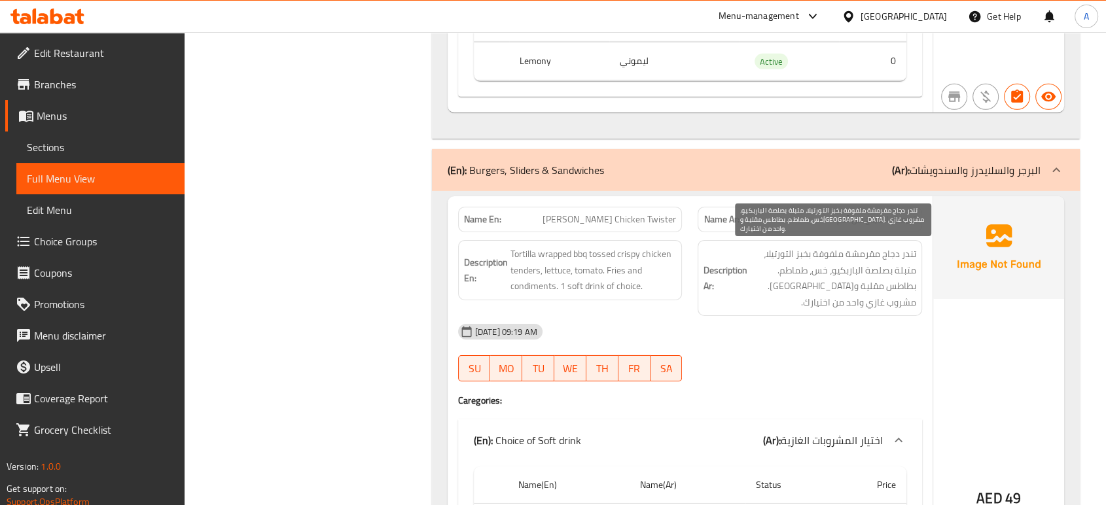
click at [905, 247] on span "تندر دجاج مقرمشة ملفوفة بخبز التورتيلا، متبلة بصلصة الباربكيو، خس، طماطم. بطاطس…" at bounding box center [833, 278] width 166 height 64
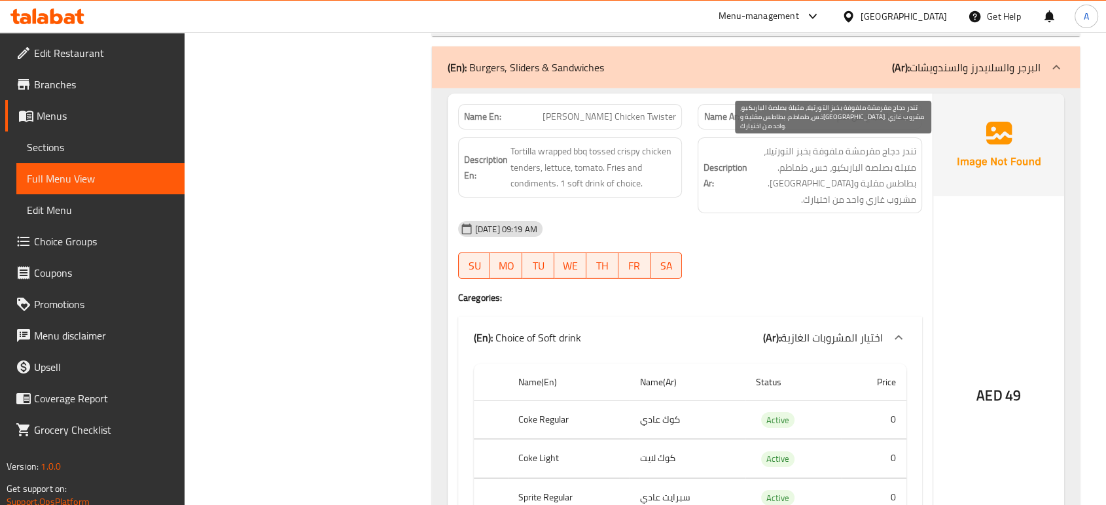
scroll to position [4383, 0]
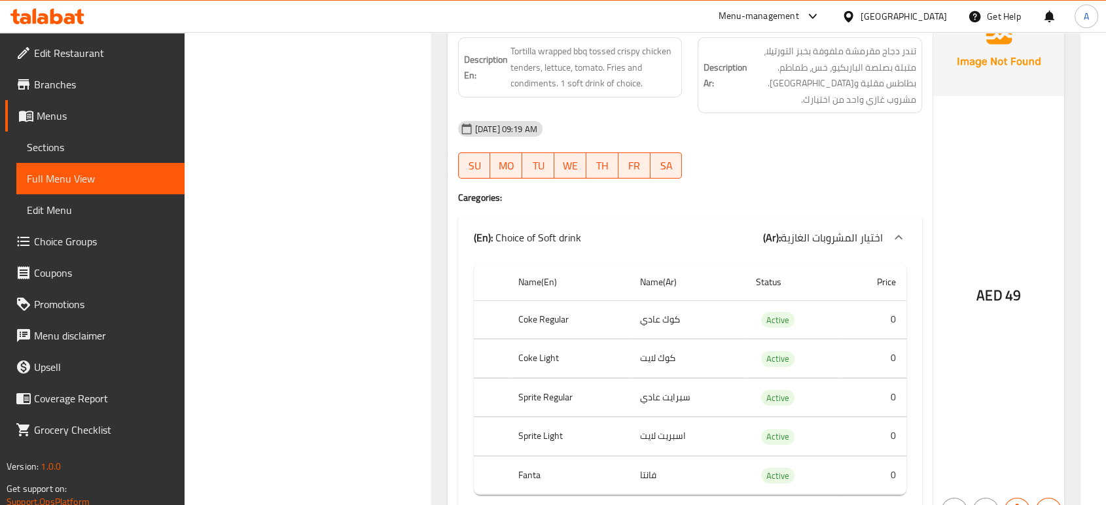
scroll to position [4528, 0]
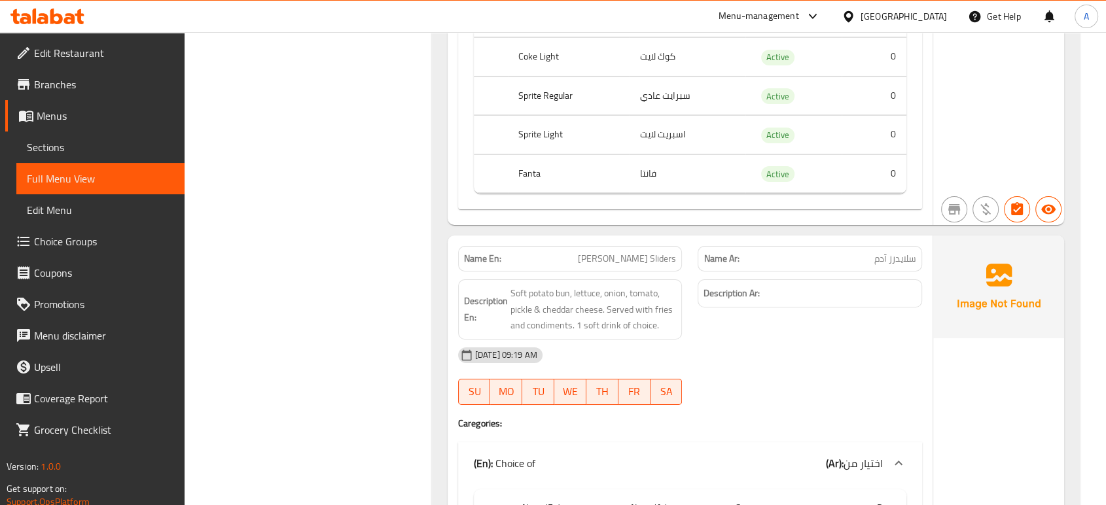
scroll to position [4819, 0]
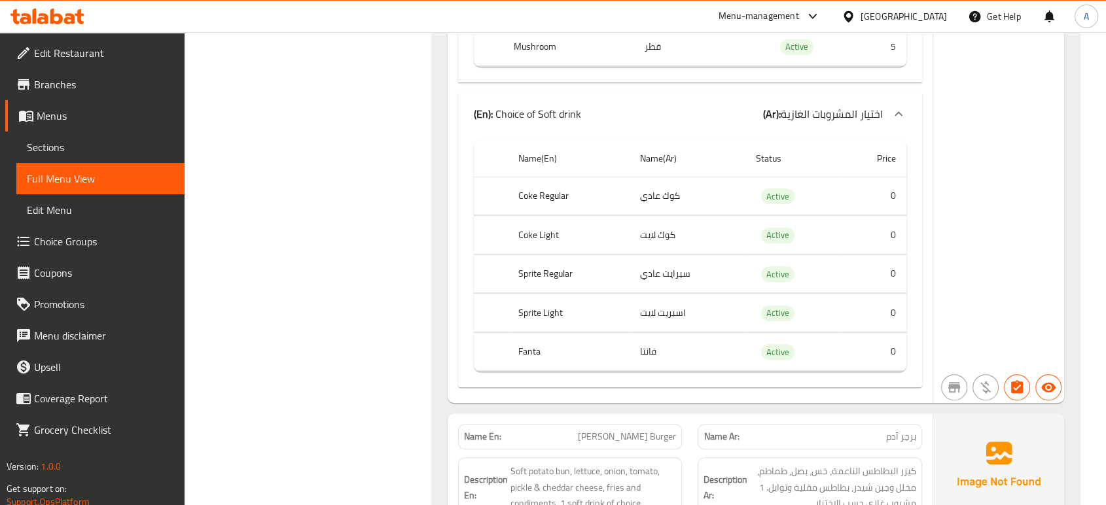
scroll to position [5765, 0]
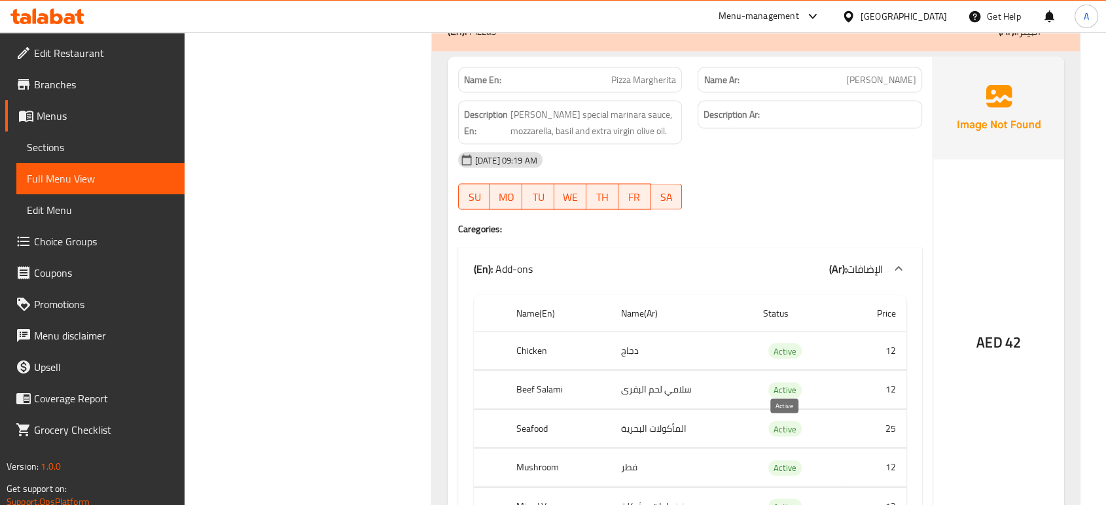
scroll to position [7478, 0]
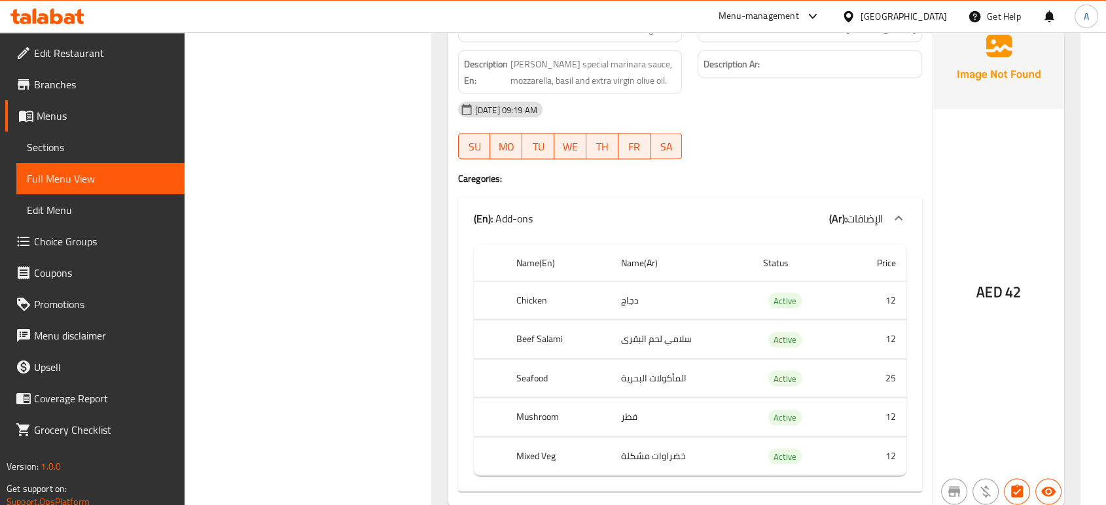
scroll to position [7623, 0]
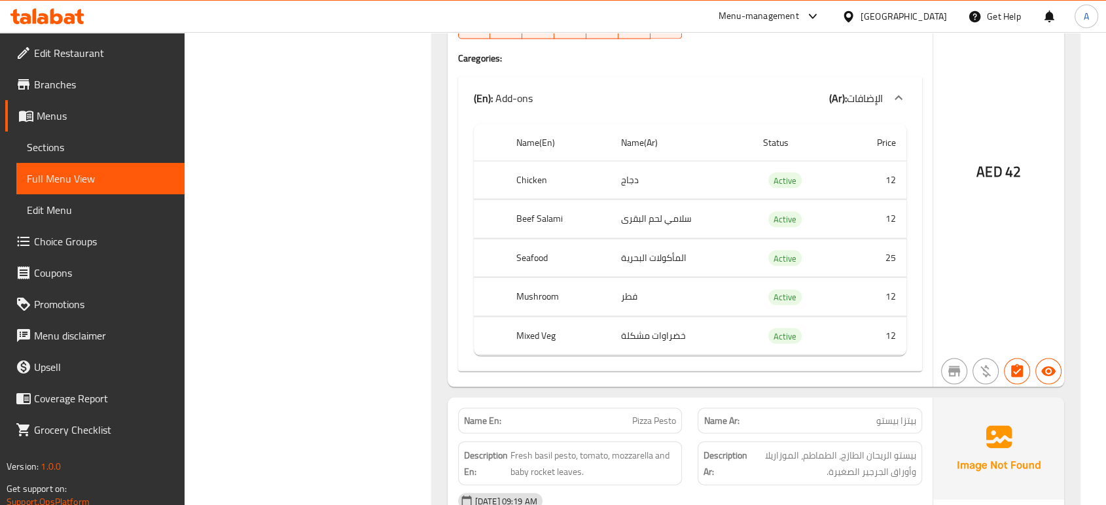
scroll to position [7696, 0]
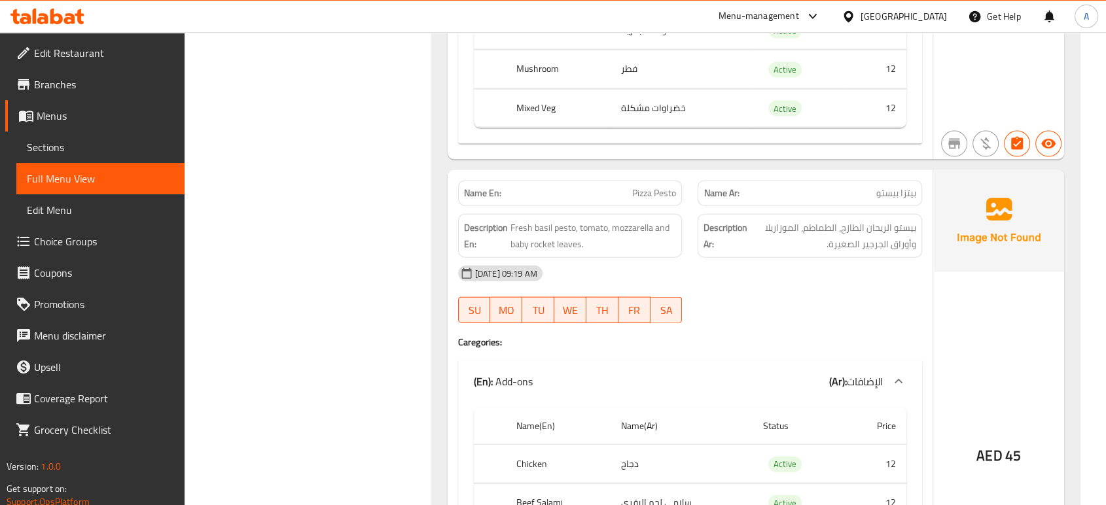
scroll to position [7986, 0]
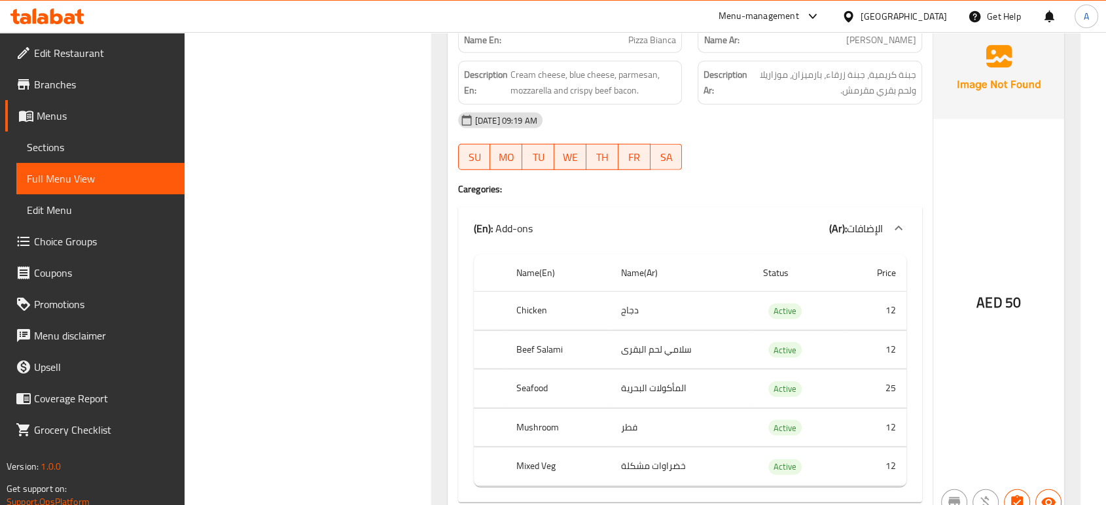
scroll to position [8568, 0]
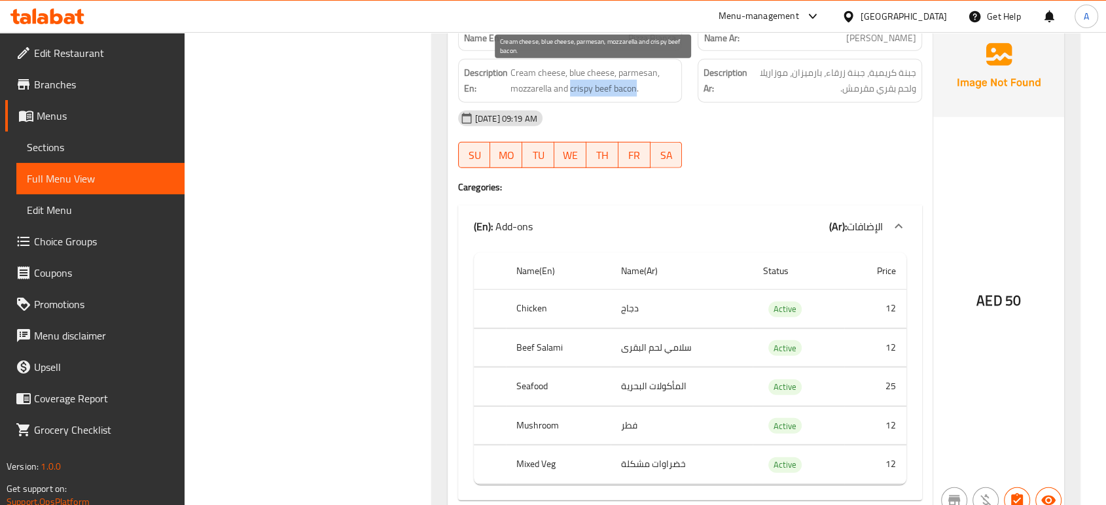
drag, startPoint x: 636, startPoint y: 94, endPoint x: 570, endPoint y: 97, distance: 65.5
click at [570, 97] on span "Cream cheese, blue cheese, parmesan, mozzarella and crispy beef bacon." at bounding box center [594, 81] width 166 height 32
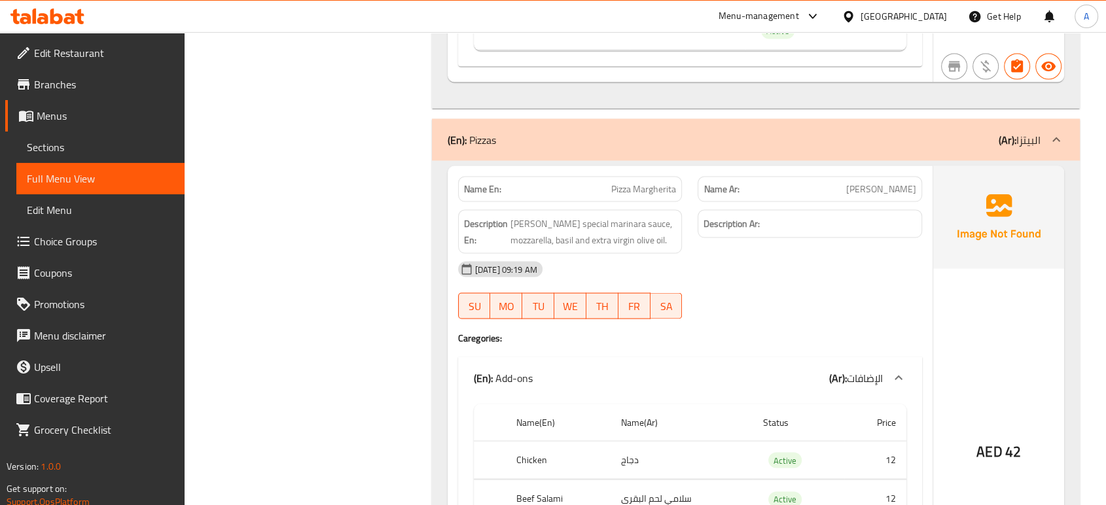
scroll to position [7259, 0]
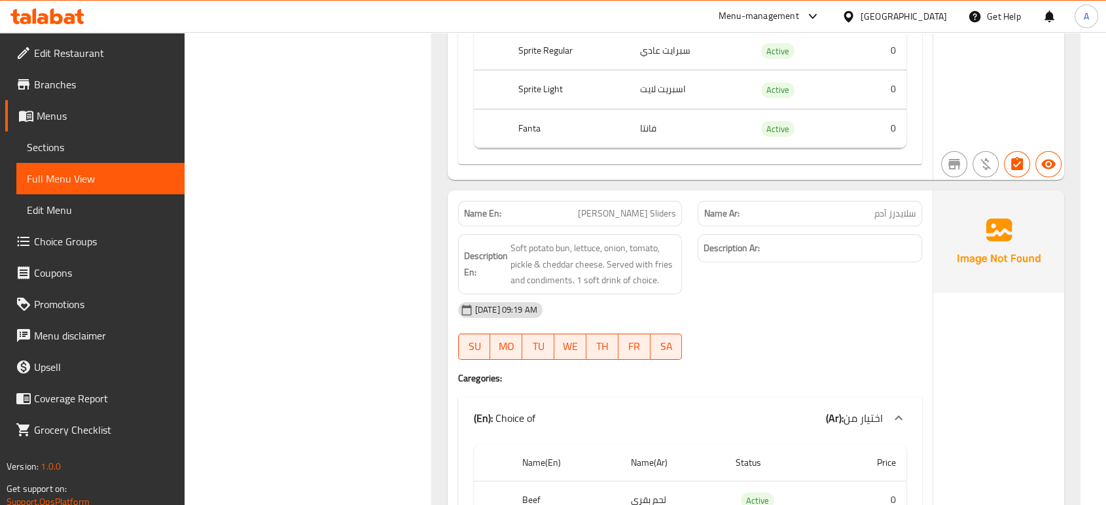
scroll to position [4568, 0]
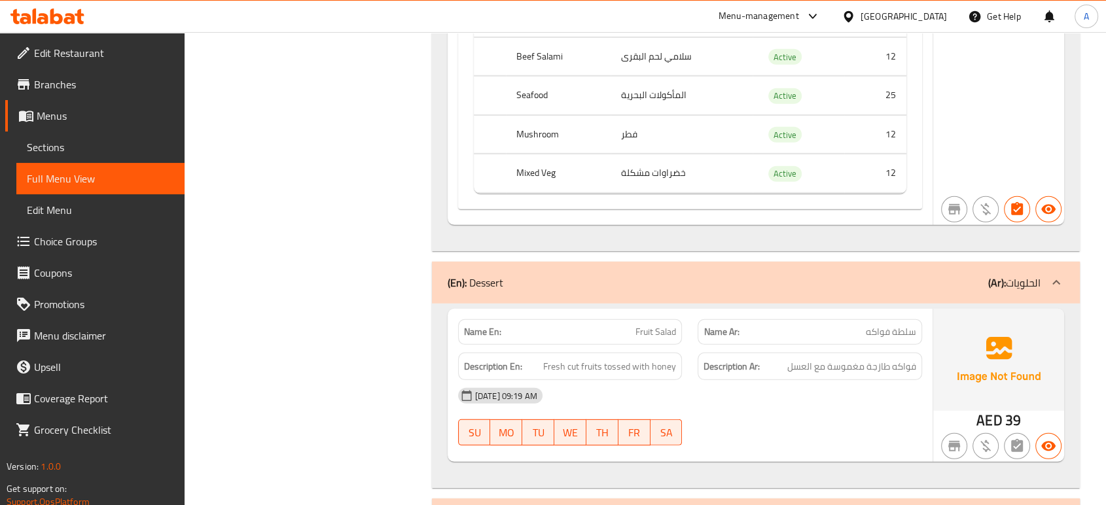
scroll to position [8714, 0]
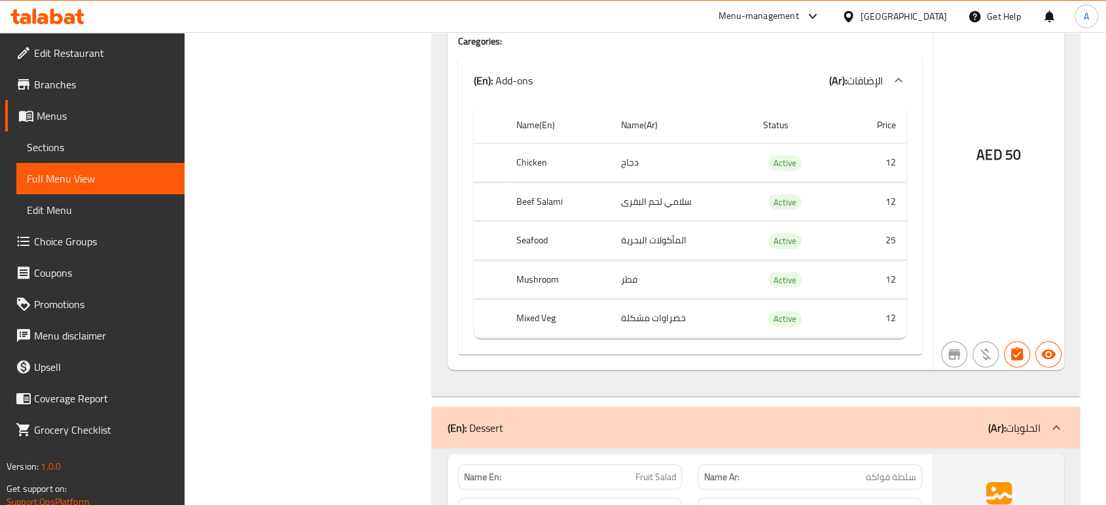
click at [165, 287] on link "Coupons" at bounding box center [94, 272] width 179 height 31
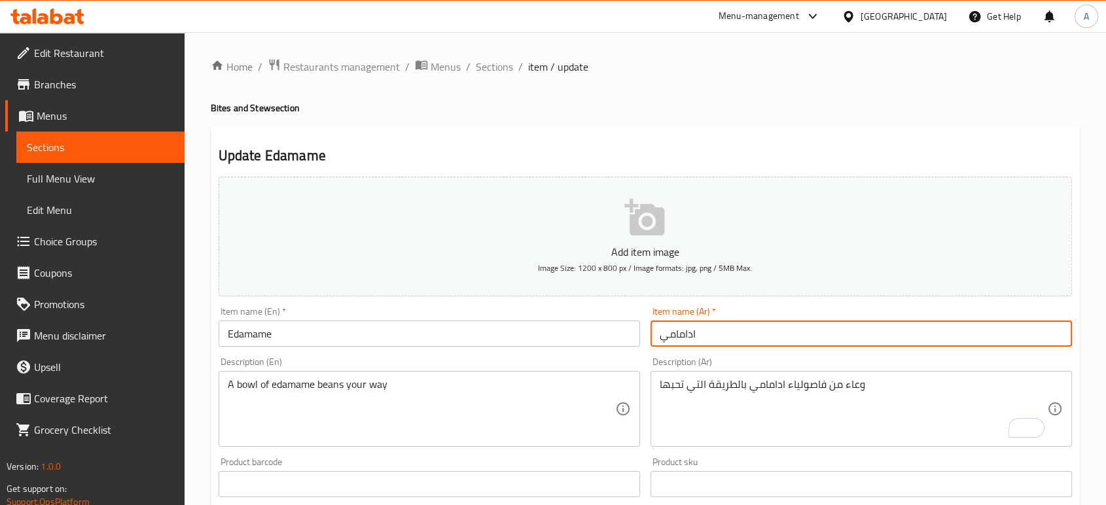
click at [509, 67] on span "Sections" at bounding box center [494, 67] width 37 height 16
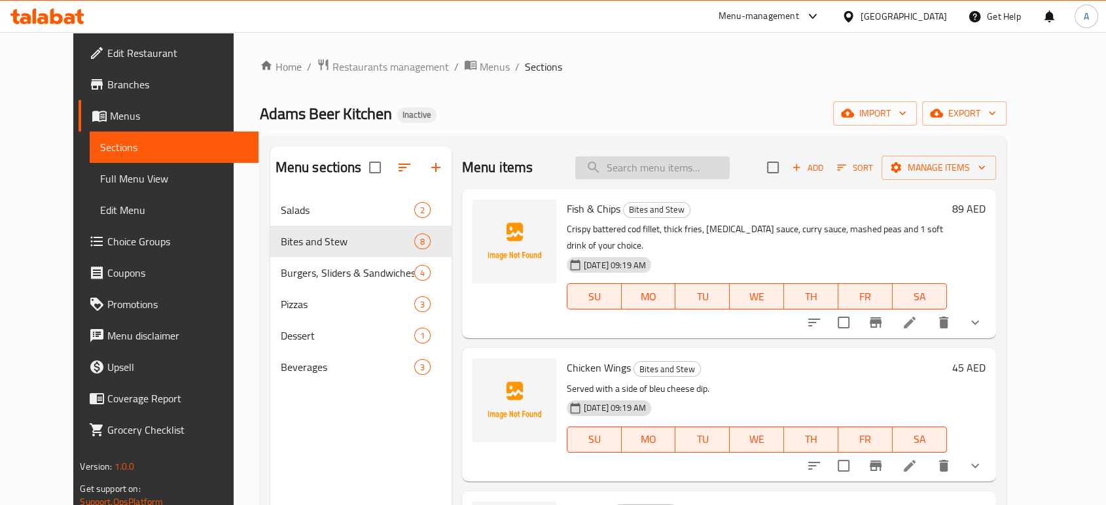
click at [723, 162] on input "search" at bounding box center [652, 167] width 154 height 23
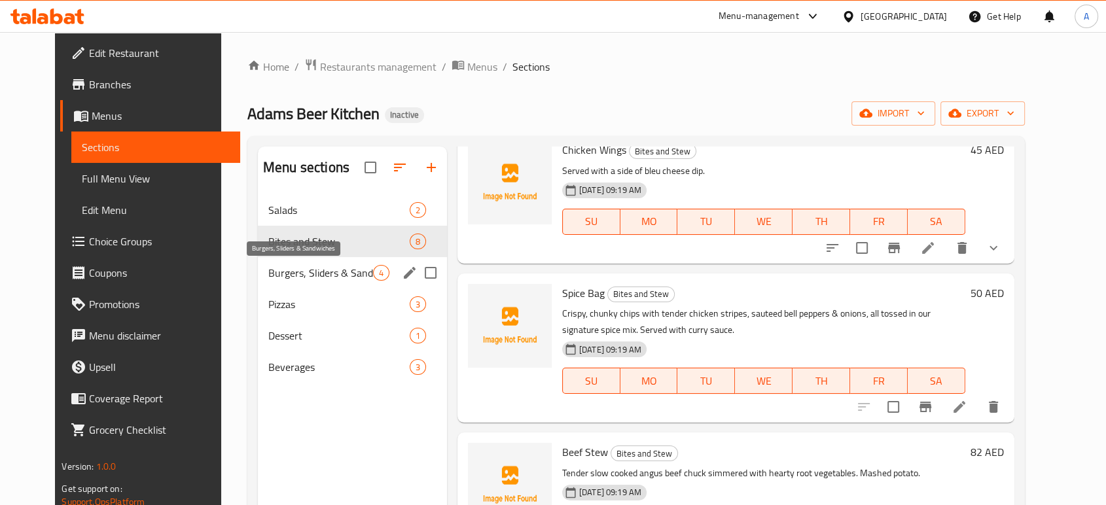
click at [324, 273] on span "Burgers, Sliders & Sandwiches" at bounding box center [320, 273] width 105 height 16
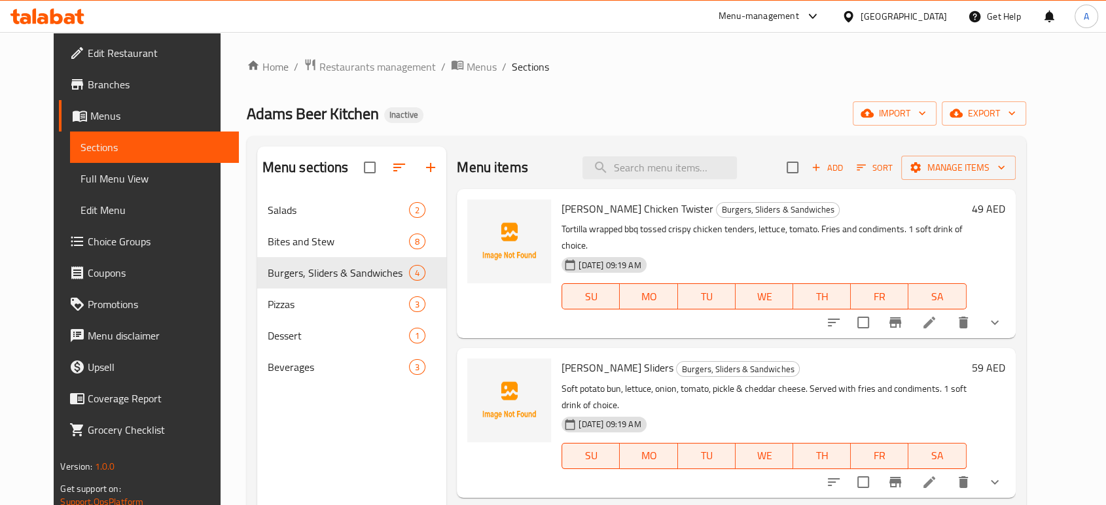
click at [948, 311] on li at bounding box center [929, 323] width 37 height 24
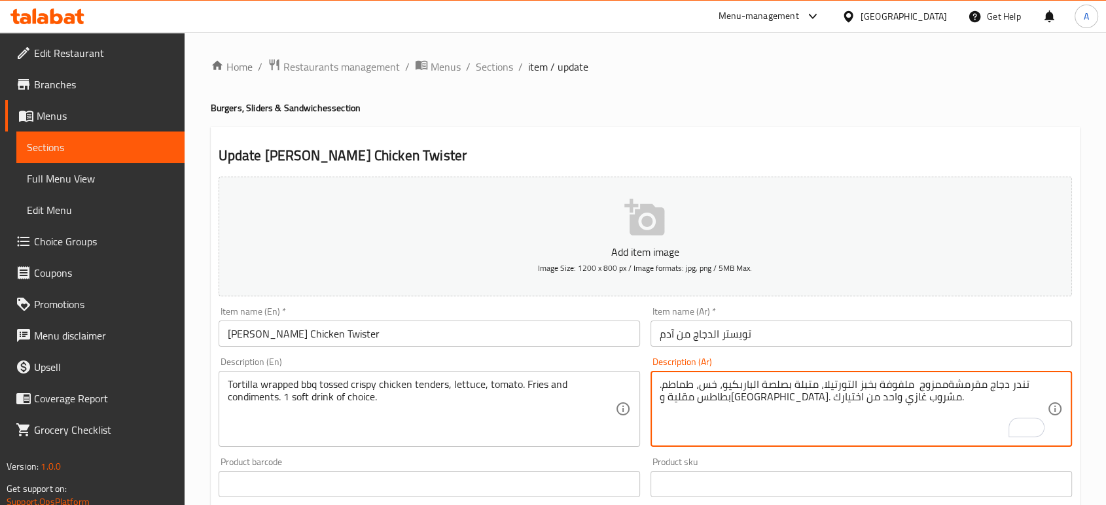
click at [945, 381] on textarea "تندر دجاج مقرمشةممزوج ملفوفة بخبز التورتيلا، متبلة بصلصة الباربكيو، خس، طماطم. …" at bounding box center [854, 409] width 388 height 62
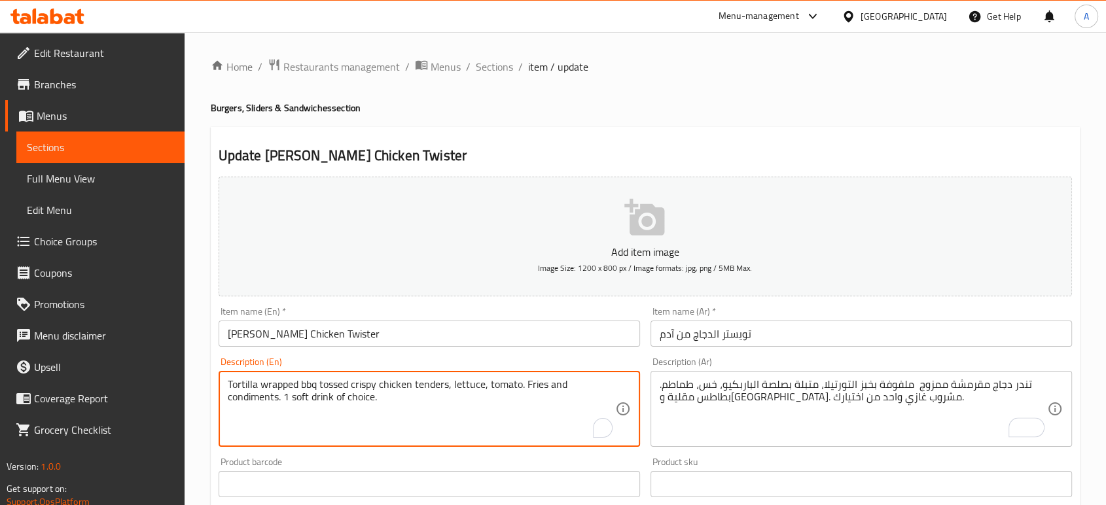
click at [308, 379] on textarea "Tortilla wrapped bbq tossed crispy chicken tenders, lettuce, tomato. Fries and …" at bounding box center [422, 409] width 388 height 62
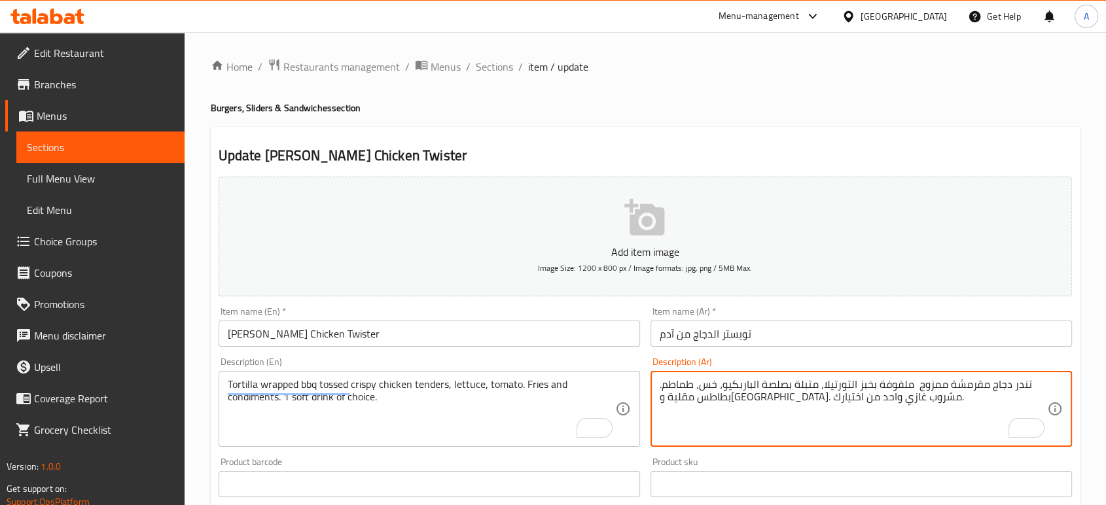
paste textarea "باربيكيو"
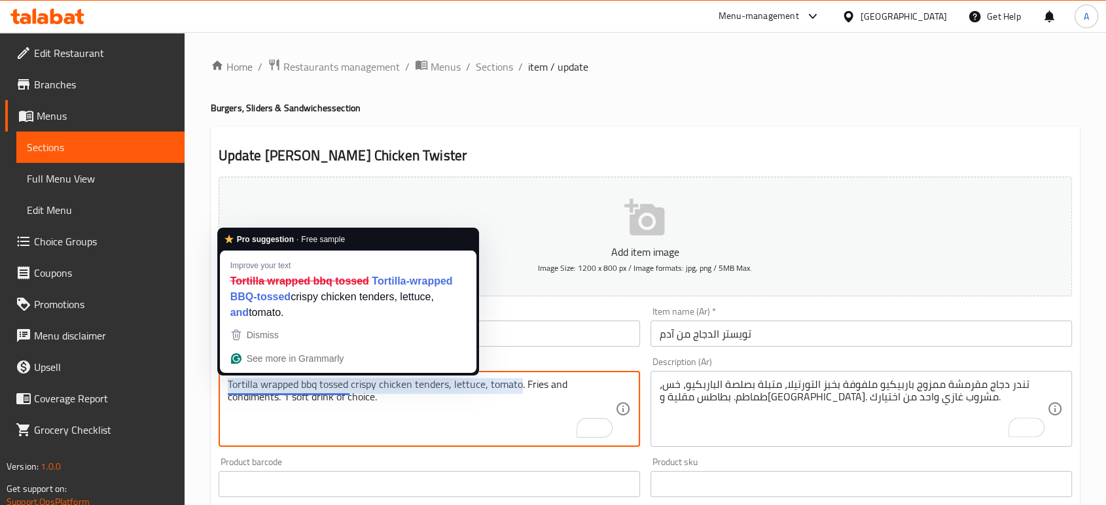
click at [246, 379] on textarea "Tortilla wrapped bbq tossed crispy chicken tenders, lettuce, tomato. Fries and …" at bounding box center [422, 409] width 388 height 62
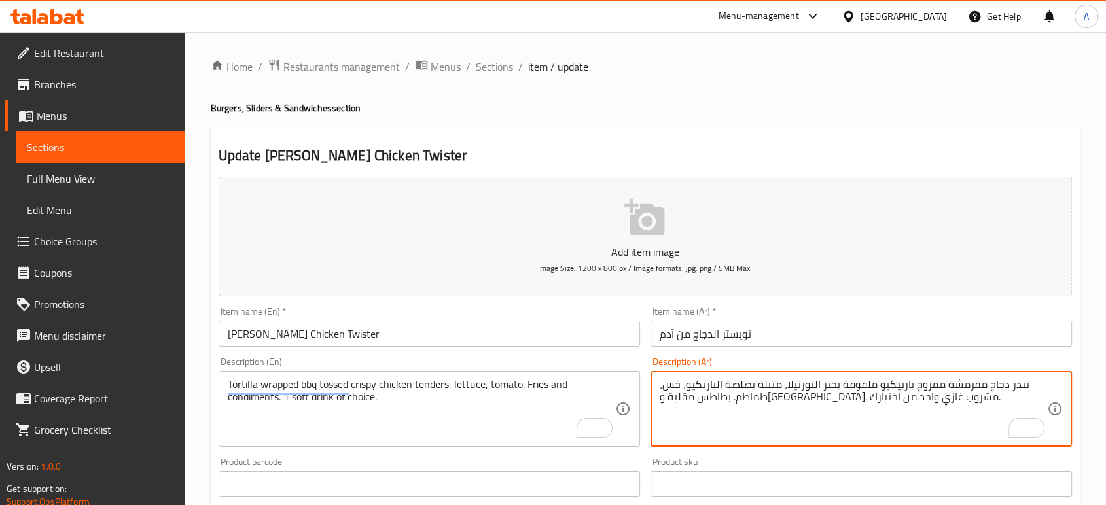
click at [796, 384] on textarea "تندر دجاج مقرمشة ممزوج باربيكيو ملفوفة بخبز التورتيلا، متبلة بصلصة الباربكيو، خ…" at bounding box center [854, 409] width 388 height 62
paste textarea "To enrich screen reader interactions, please activate Accessibility in Grammarl…"
drag, startPoint x: 781, startPoint y: 387, endPoint x: 686, endPoint y: 375, distance: 95.6
click at [686, 375] on div "تندر دجاج مقرمشة ممزوج باربيكيو ملفوفة بخبز تورتيلا، متبلة بصلصة الباربكيو، خس،…" at bounding box center [862, 409] width 422 height 76
type textarea "تندر دجاج مقرمشة ممزوج باربيكيو ملفوفة بخبز تورتيلا، خس، طماطم. بطاطس مقلية وتو…"
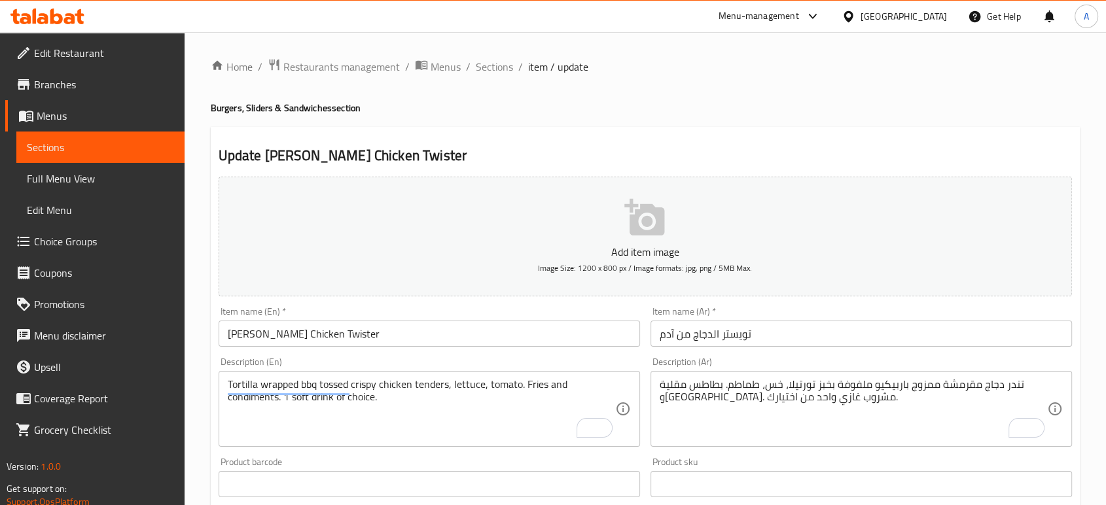
click at [781, 320] on div "Item name (Ar)   * تويستر الدجاج من آدم Item name (Ar) *" at bounding box center [862, 327] width 422 height 40
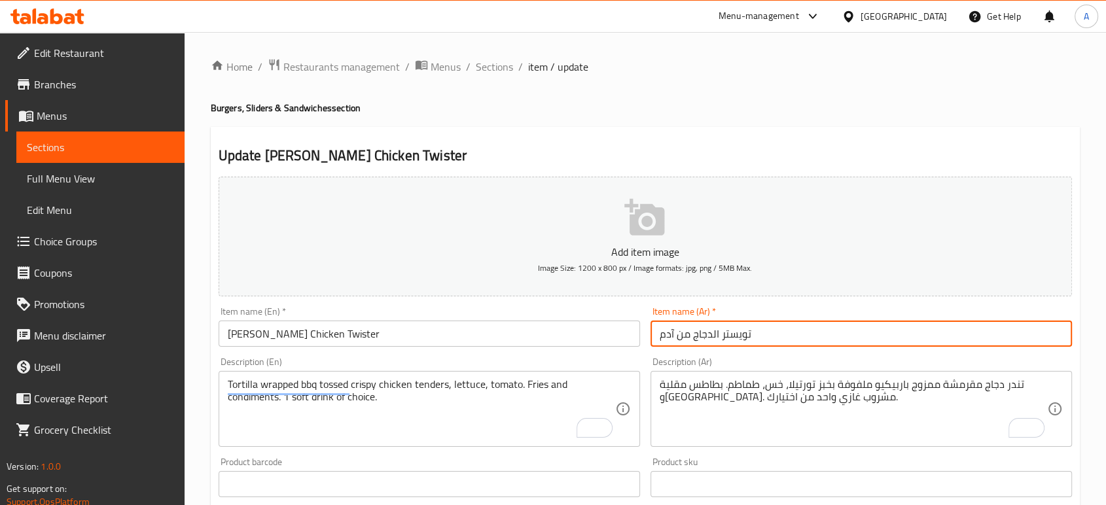
click at [782, 327] on input "تويستر الدجاج من آدم" at bounding box center [862, 334] width 422 height 26
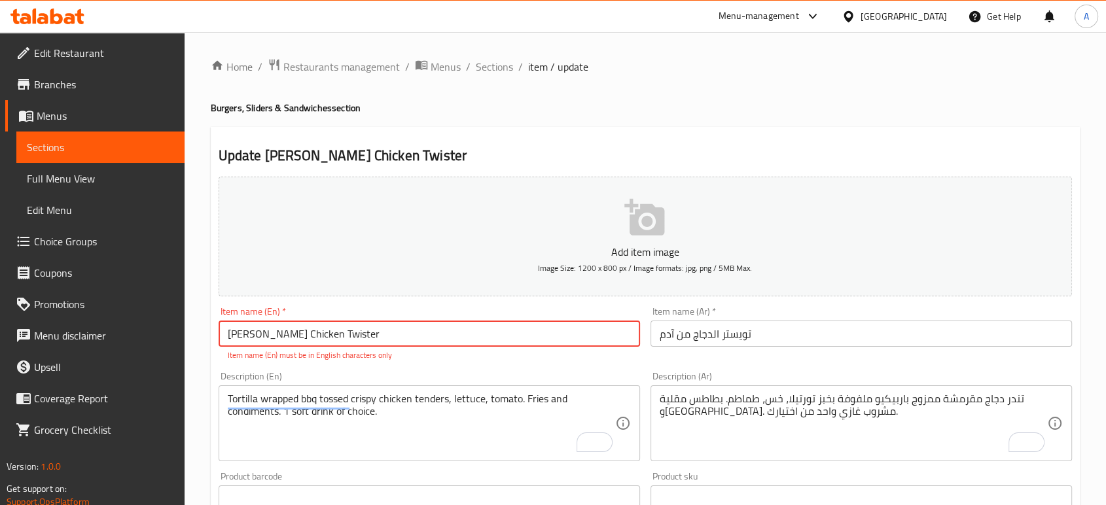
click at [253, 335] on input "[PERSON_NAME] Chicken Twister" at bounding box center [430, 334] width 422 height 26
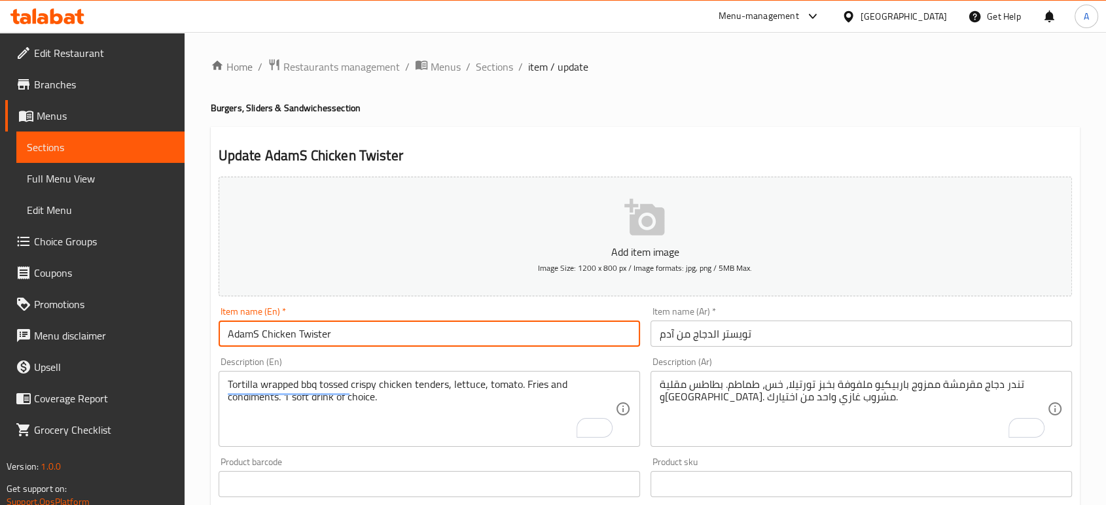
type input "AdamS Chicken Twister"
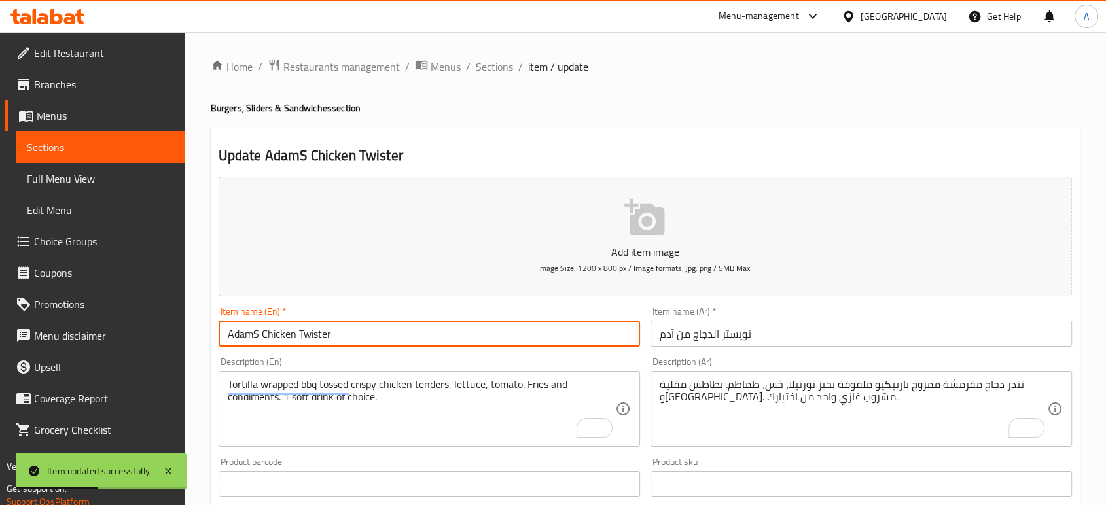
click at [105, 229] on link "Choice Groups" at bounding box center [94, 241] width 179 height 31
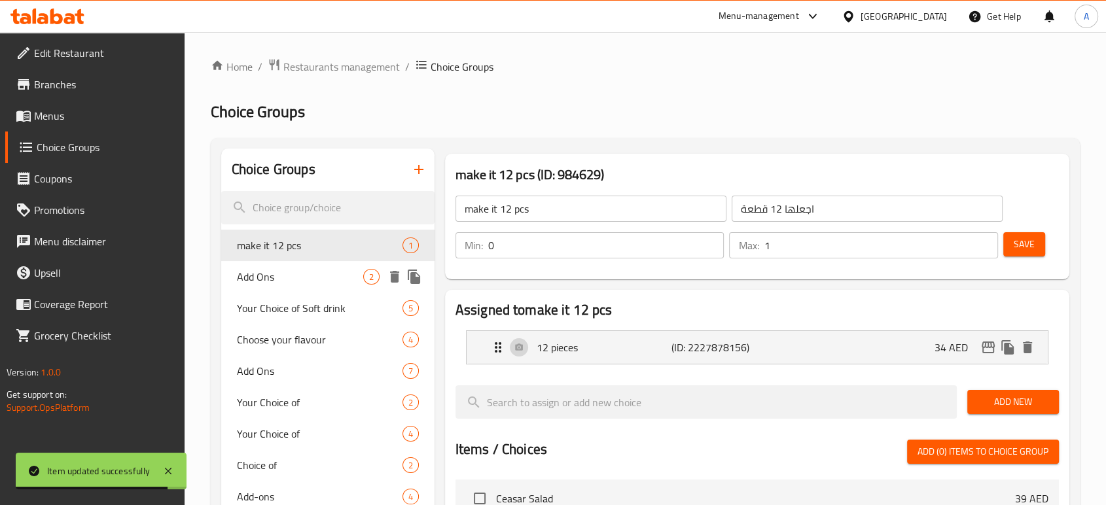
click at [311, 274] on span "Add Ons" at bounding box center [300, 277] width 126 height 16
type input "Add Ons"
type input "إضافات"
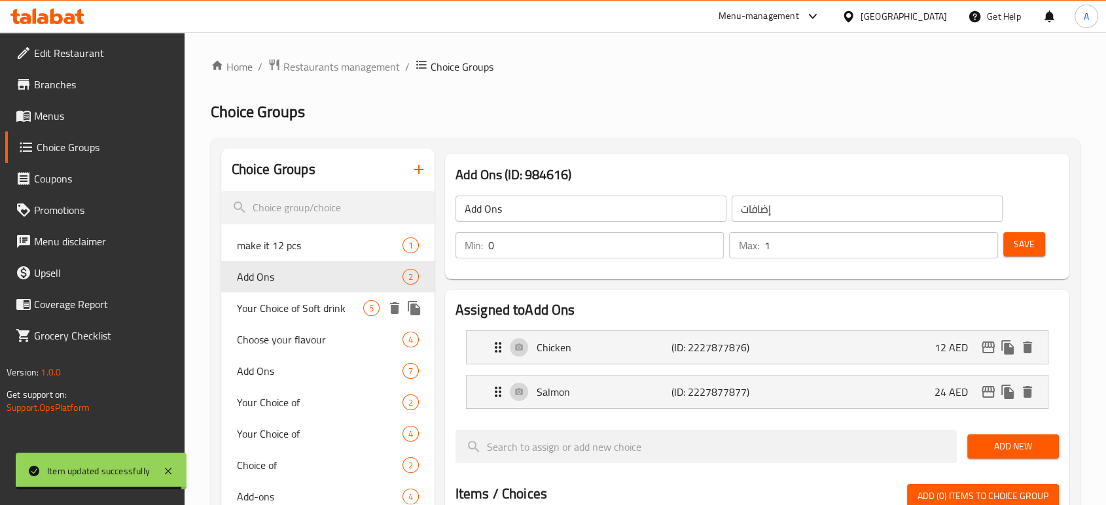
click at [309, 306] on span "Your Choice of Soft drink" at bounding box center [300, 308] width 126 height 16
type input "Your Choice of Soft drink"
type input "اختيارك من المشروبات الغازية"
type input "1"
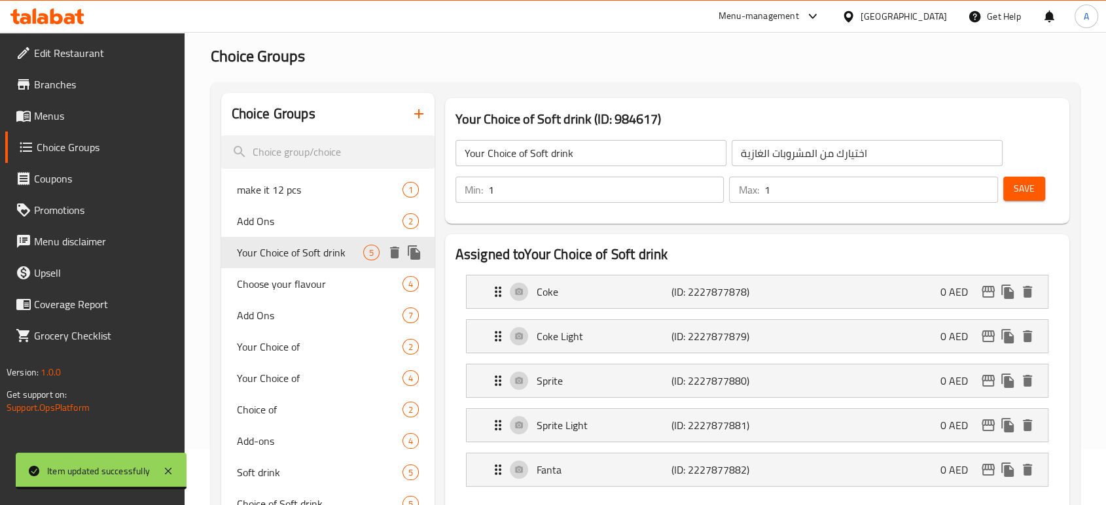
scroll to position [145, 0]
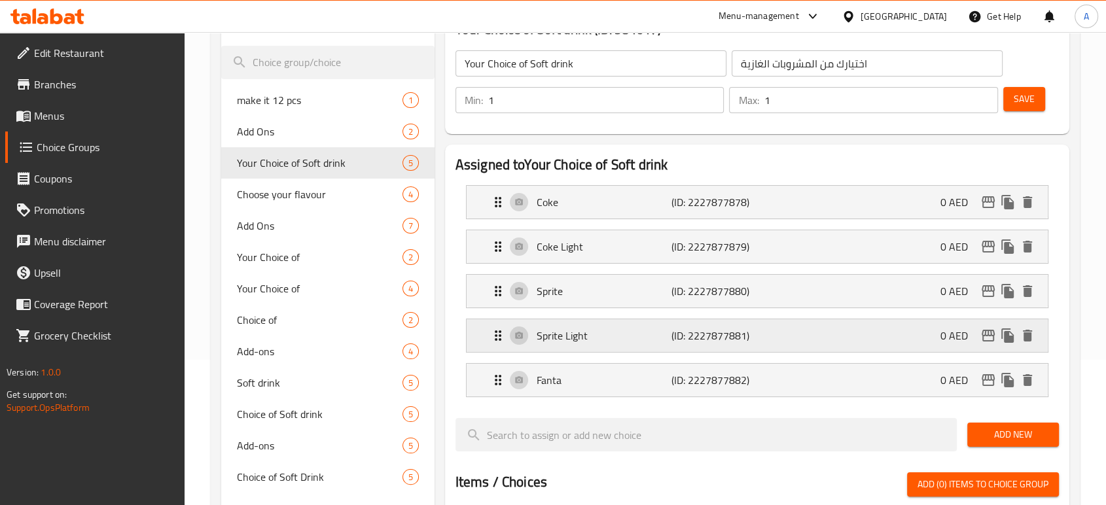
click at [633, 348] on div "Sprite Light (ID: 2227877881) 0 AED" at bounding box center [761, 335] width 542 height 33
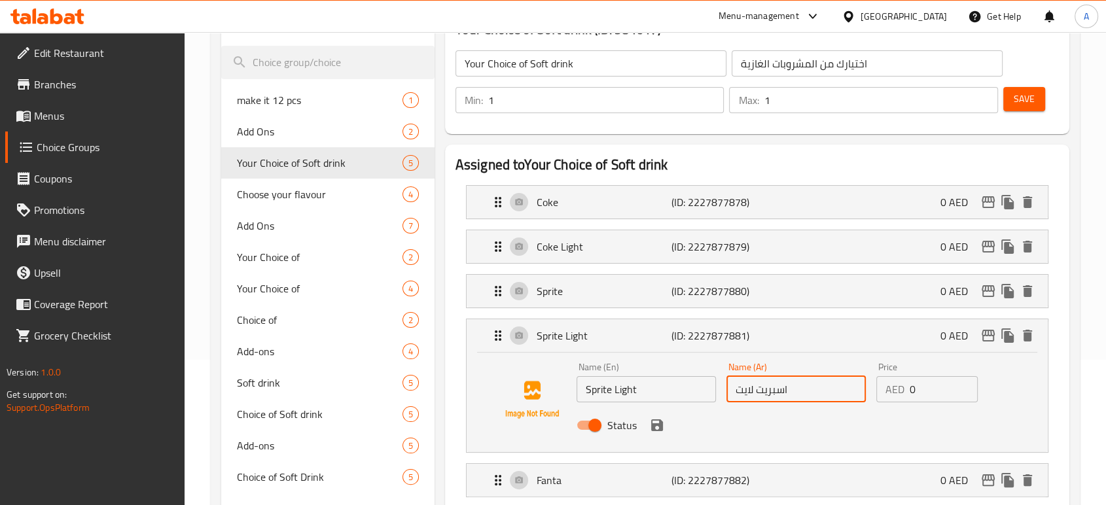
click at [813, 388] on input "اسبريت لايت" at bounding box center [796, 389] width 139 height 26
paste input "برا"
click at [660, 424] on icon "save" at bounding box center [657, 426] width 12 height 12
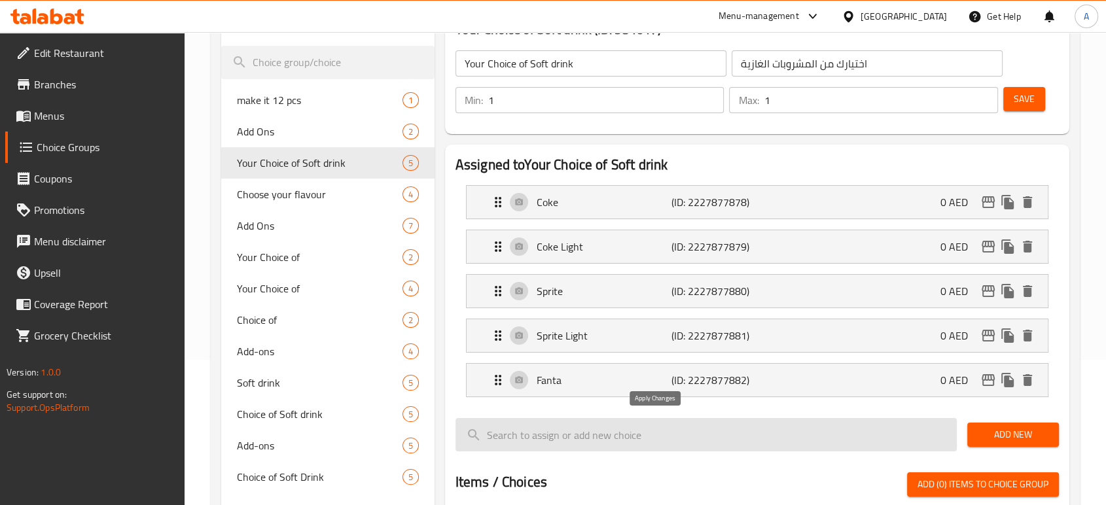
type input "سبرايت لايت"
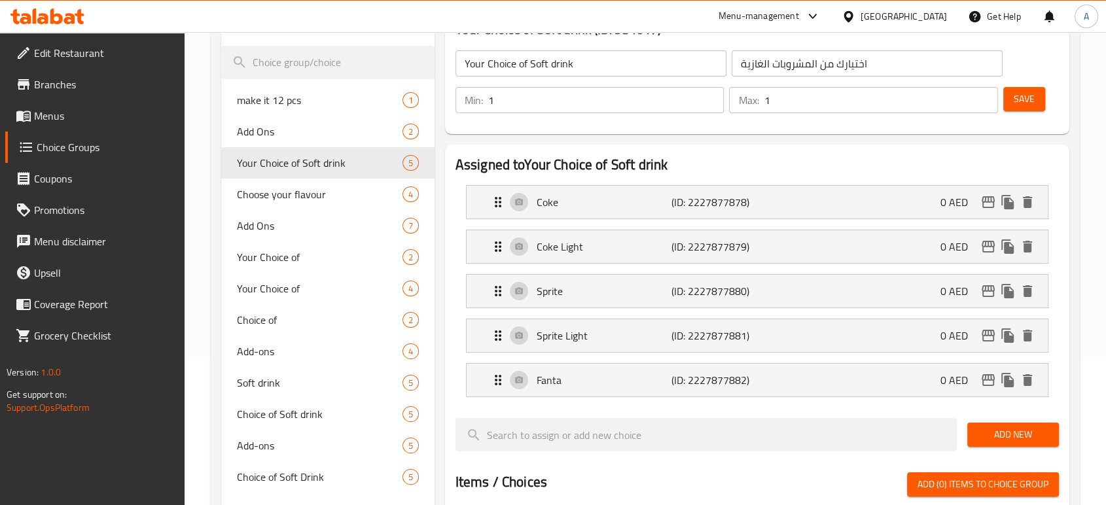
click at [1024, 103] on span "Save" at bounding box center [1024, 99] width 21 height 16
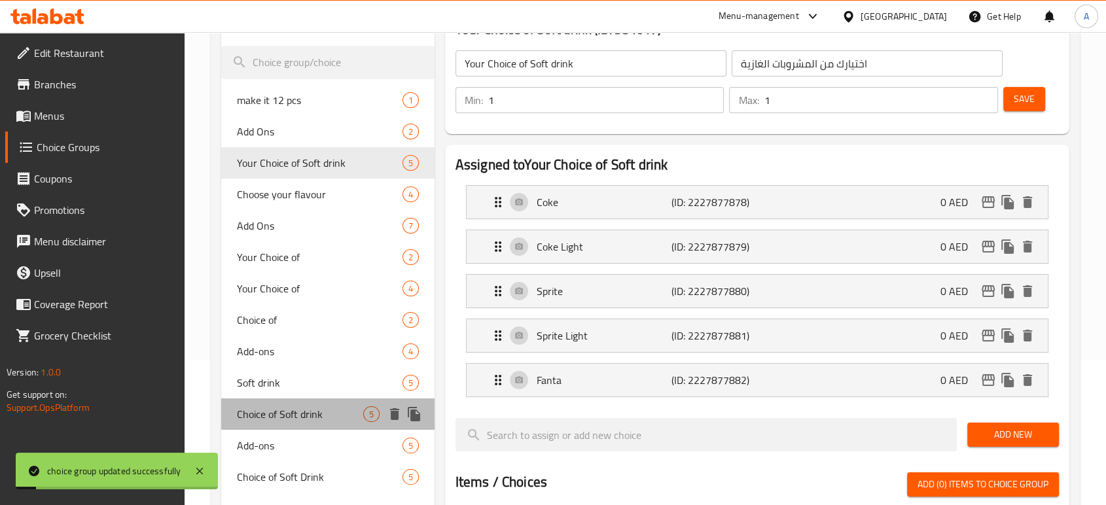
click at [304, 407] on span "Choice of Soft drink" at bounding box center [300, 415] width 126 height 16
type input "Choice of Soft drink"
type input "اختيار المشروبات الغازية"
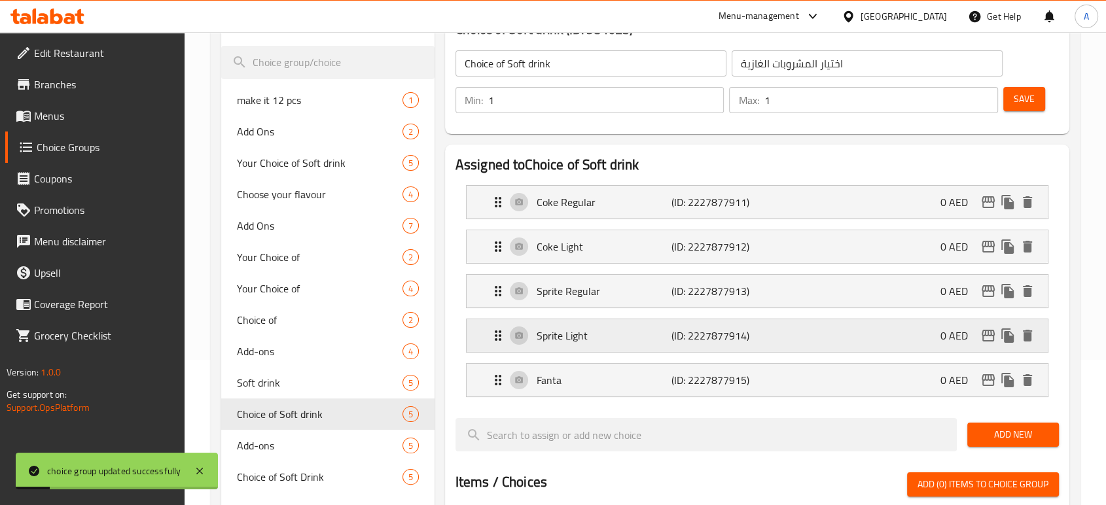
click at [666, 340] on p "Sprite Light" at bounding box center [604, 336] width 135 height 16
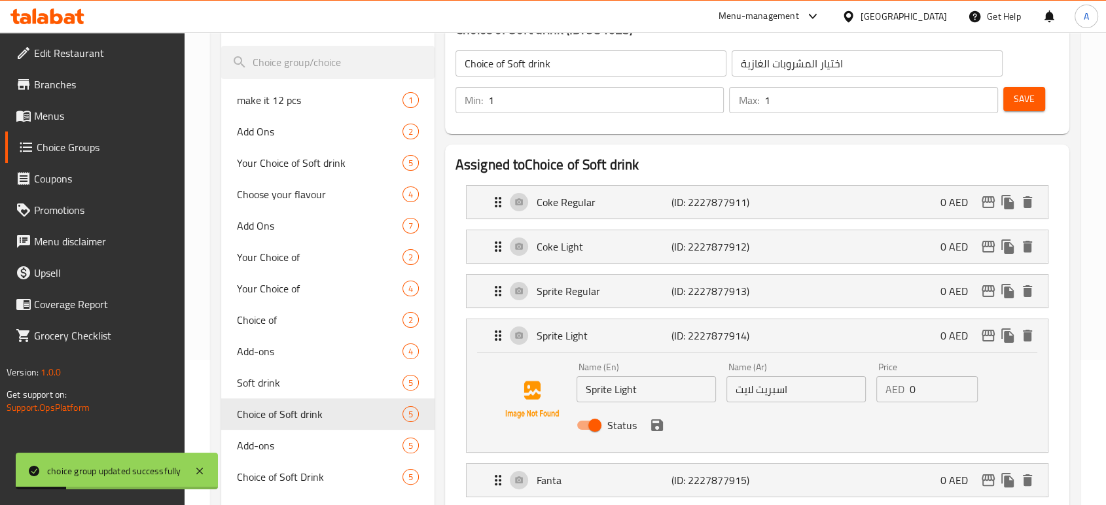
click at [754, 381] on input "اسبريت لايت" at bounding box center [796, 389] width 139 height 26
paste input "برا"
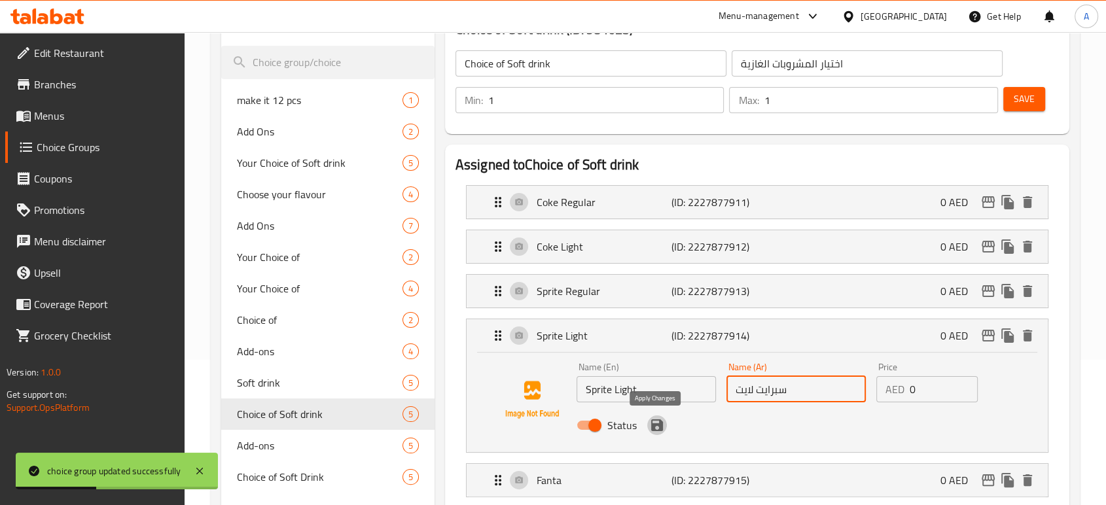
click at [656, 424] on icon "save" at bounding box center [657, 426] width 12 height 12
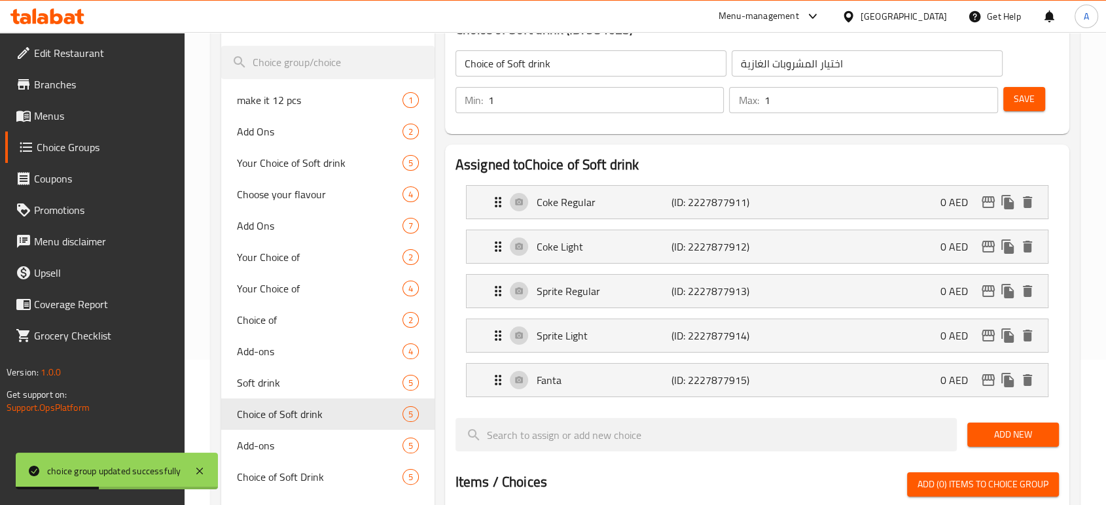
type input "سبرايت لايت"
click at [1022, 114] on div "Save" at bounding box center [1026, 99] width 50 height 31
click at [1022, 104] on span "Save" at bounding box center [1024, 99] width 21 height 16
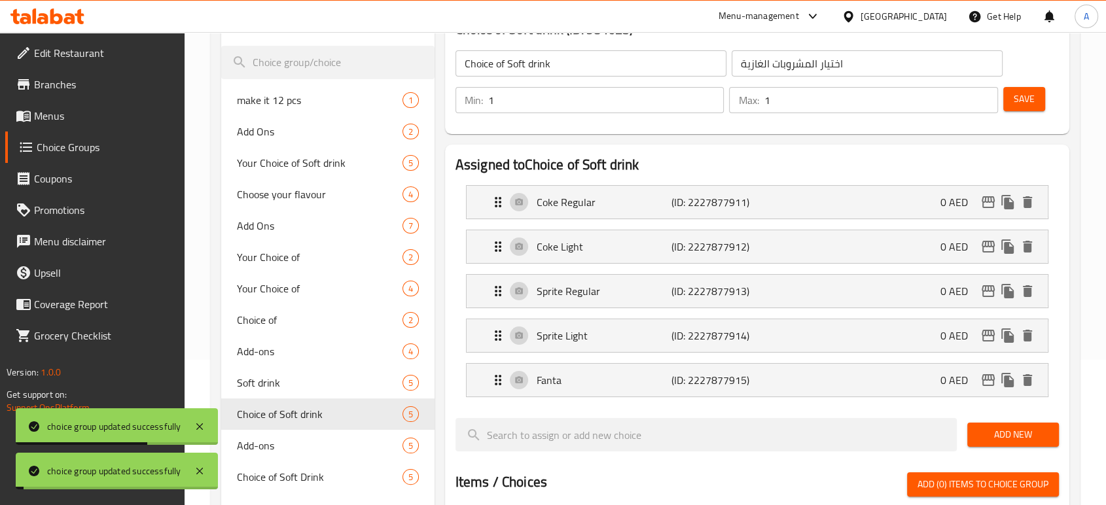
click at [286, 485] on span "Choice of Soft Drink" at bounding box center [320, 477] width 166 height 16
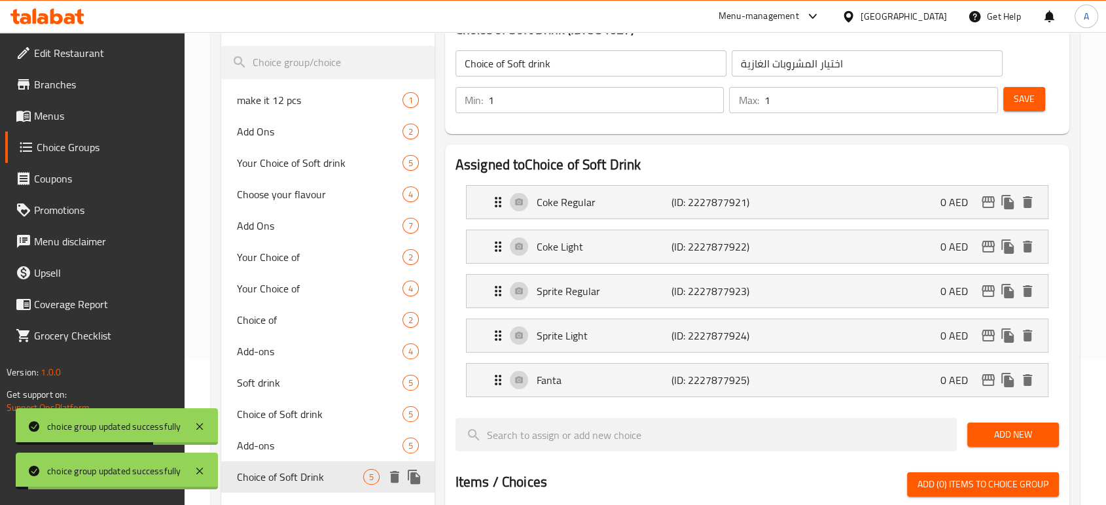
type input "Choice of Soft Drink"
click at [615, 331] on p "Sprite Light" at bounding box center [604, 336] width 135 height 16
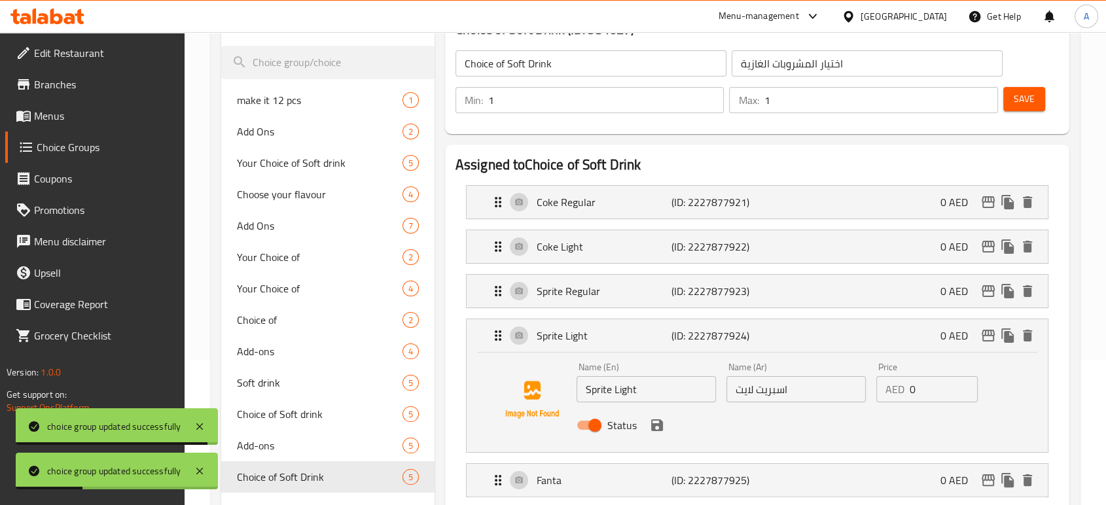
click at [793, 386] on input "اسبريت لايت" at bounding box center [796, 389] width 139 height 26
click at [793, 387] on input "اسبريت لايت" at bounding box center [796, 389] width 139 height 26
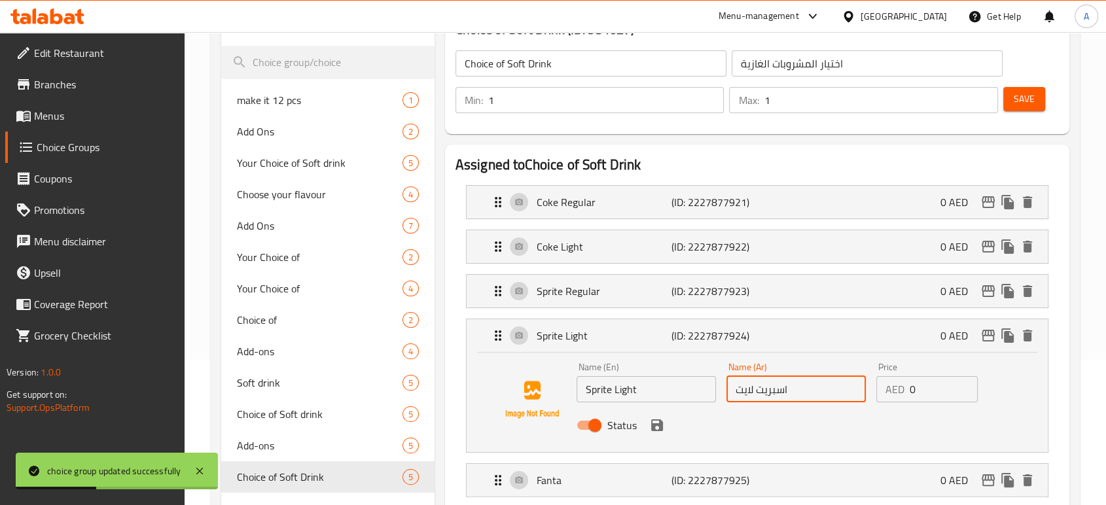
paste input "برا"
click at [654, 423] on icon "save" at bounding box center [657, 426] width 12 height 12
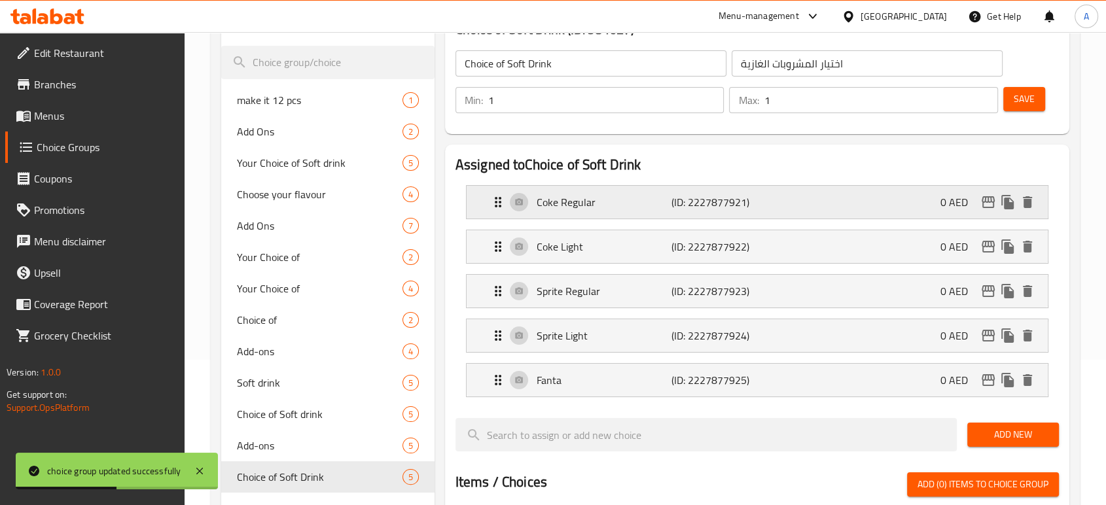
type input "سبرايت لايت"
click at [1011, 94] on button "Save" at bounding box center [1025, 99] width 42 height 24
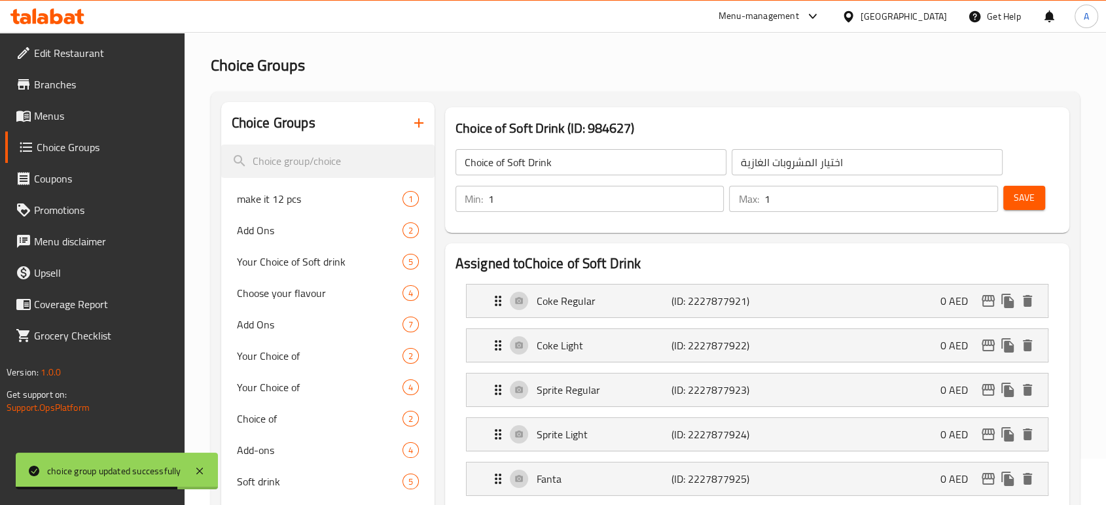
scroll to position [0, 0]
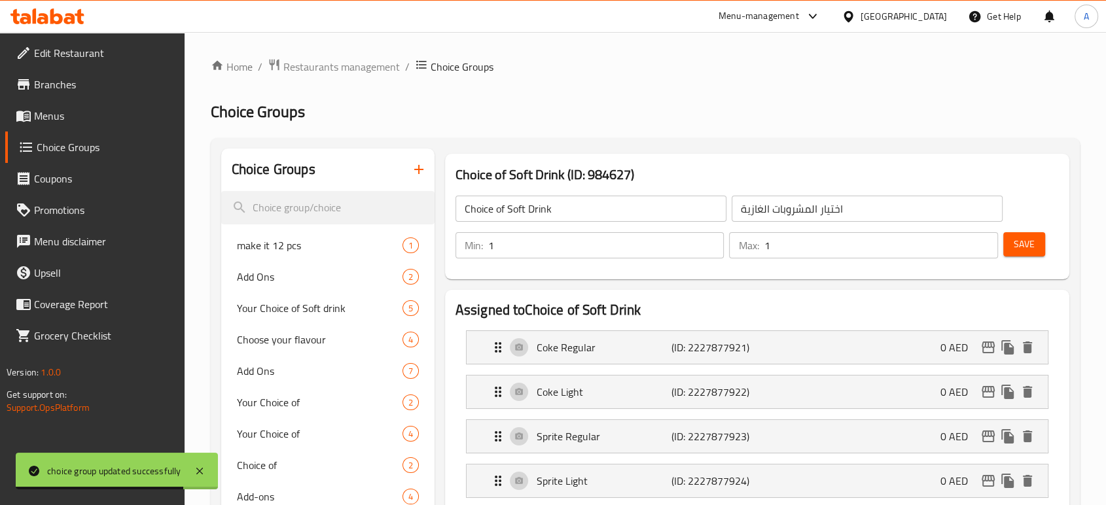
drag, startPoint x: 62, startPoint y: 109, endPoint x: 75, endPoint y: 109, distance: 13.1
click at [61, 109] on span "Menus" at bounding box center [104, 116] width 140 height 16
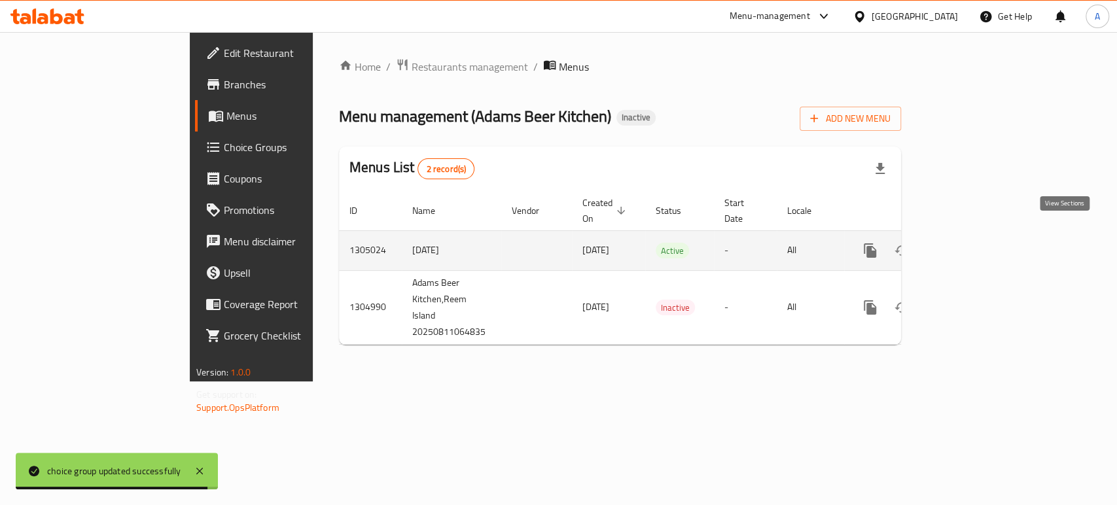
click at [973, 243] on icon "enhanced table" at bounding box center [965, 251] width 16 height 16
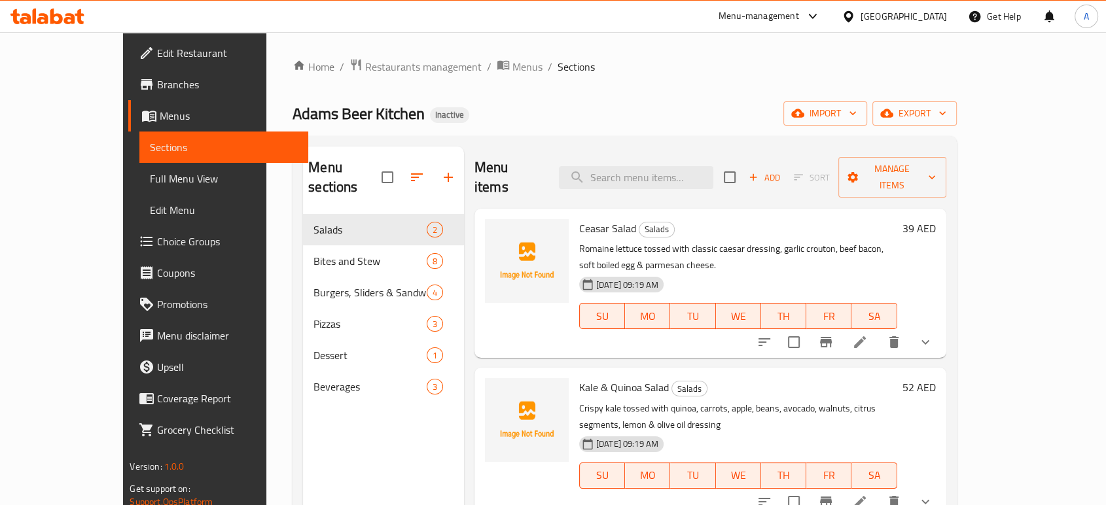
click at [684, 153] on div "Menu items Add Sort Manage items" at bounding box center [711, 178] width 472 height 62
click at [684, 166] on input "search" at bounding box center [636, 177] width 154 height 23
paste input "[PERSON_NAME] Sliders"
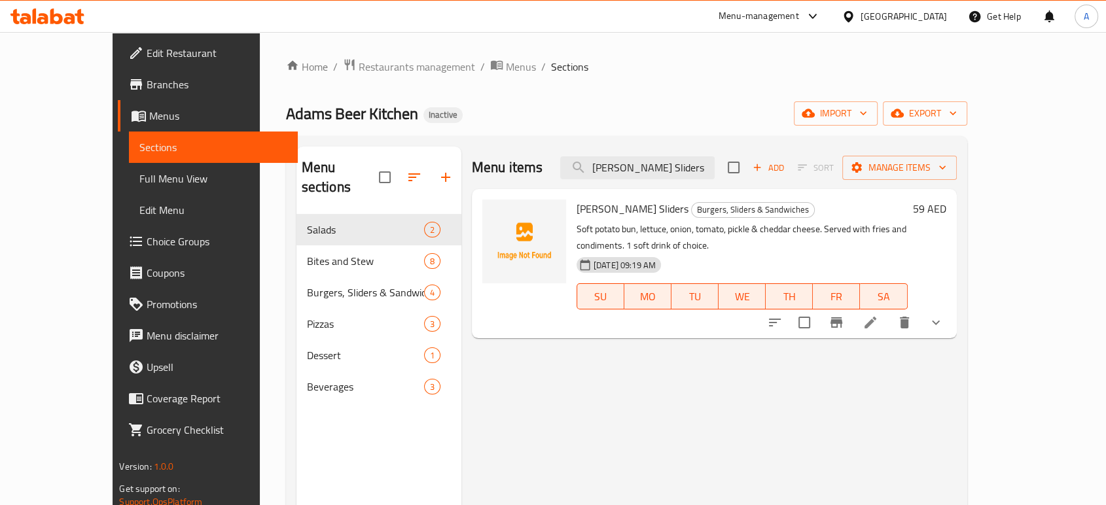
type input "[PERSON_NAME] Sliders"
click at [889, 311] on li at bounding box center [870, 323] width 37 height 24
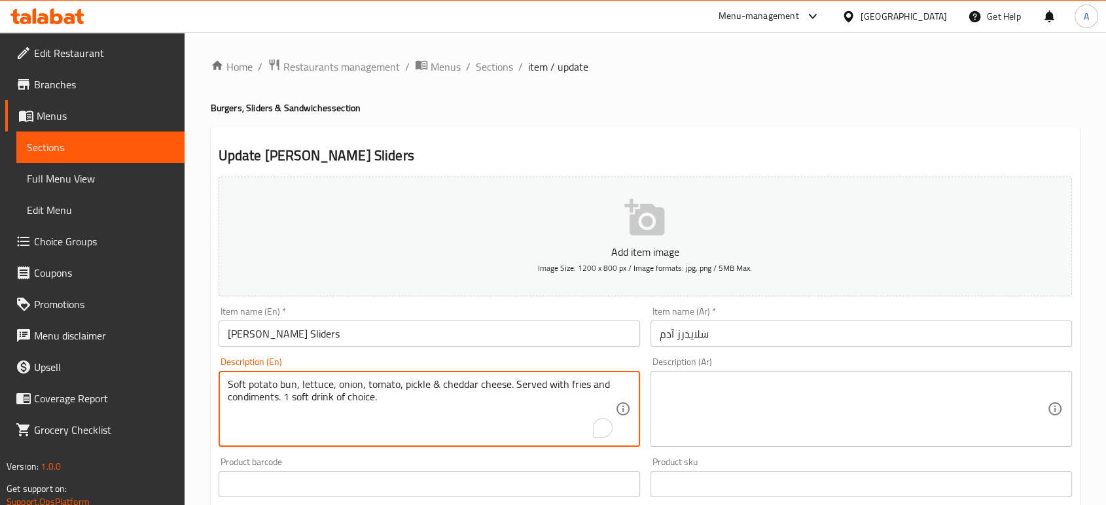
click at [410, 399] on textarea "Soft potato bun, lettuce, onion, tomato, pickle & cheddar cheese. Served with f…" at bounding box center [422, 409] width 388 height 62
click at [408, 399] on textarea "Soft potato bun, lettuce, onion, tomato, pickle & cheddar cheese. Served with f…" at bounding box center [422, 409] width 388 height 62
click at [816, 390] on textarea at bounding box center [854, 409] width 388 height 62
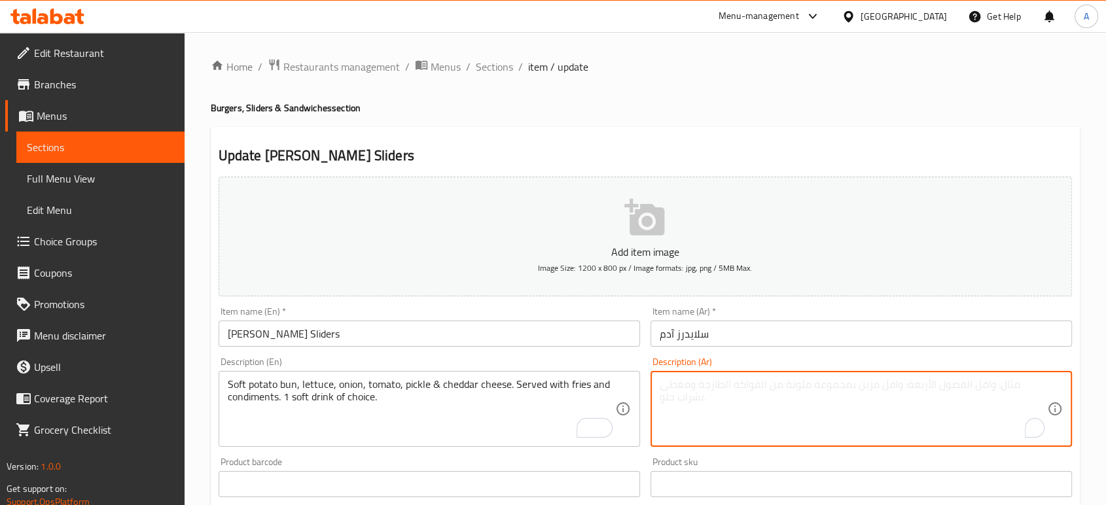
paste textarea "خبز بطاطس طري، خس، بصل، طماطم، مخلل، وجبنة شيدر. يُقدم مع بطاطس مقلية و[GEOGRAP…"
type textarea "خبز بطاطس طري، خس، بصل، طماطم، مخلل، وجبنة شيدر. يُقدم مع بطاطس مقلية و[GEOGRAP…"
click at [274, 341] on input "[PERSON_NAME] Sliders" at bounding box center [430, 334] width 422 height 26
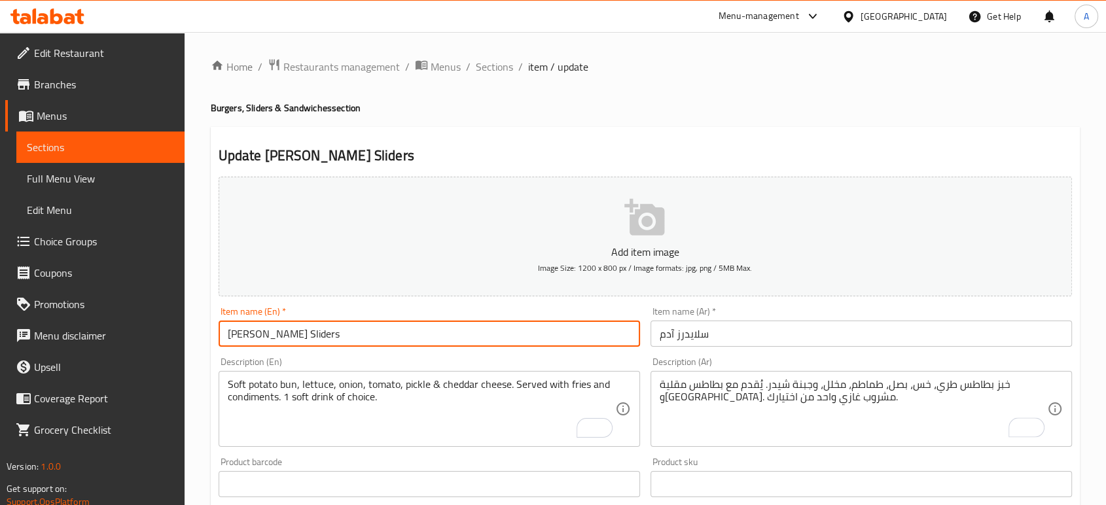
click at [274, 340] on input "[PERSON_NAME] Sliders" at bounding box center [430, 334] width 422 height 26
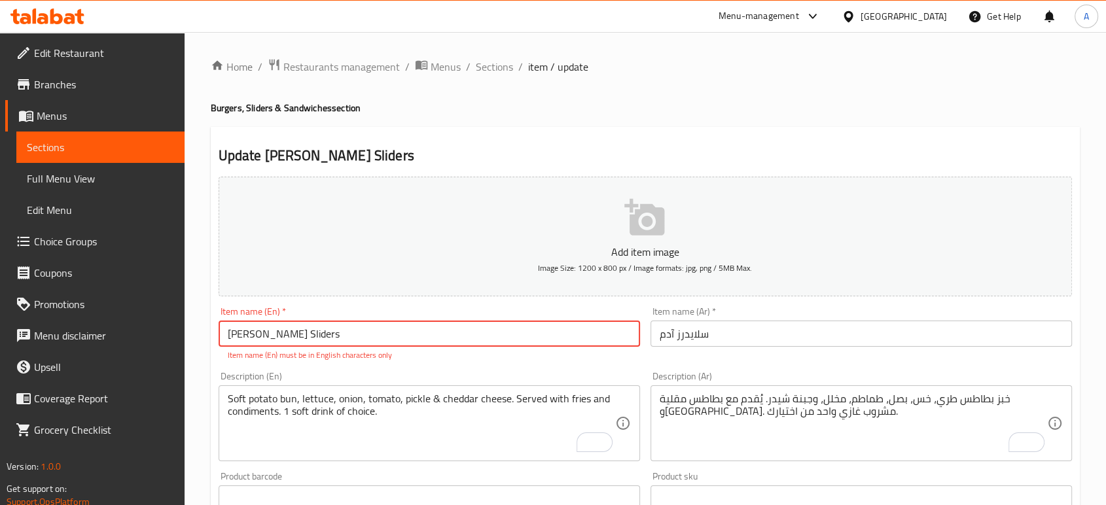
click at [702, 339] on input "سلايدرز آدم" at bounding box center [862, 334] width 422 height 26
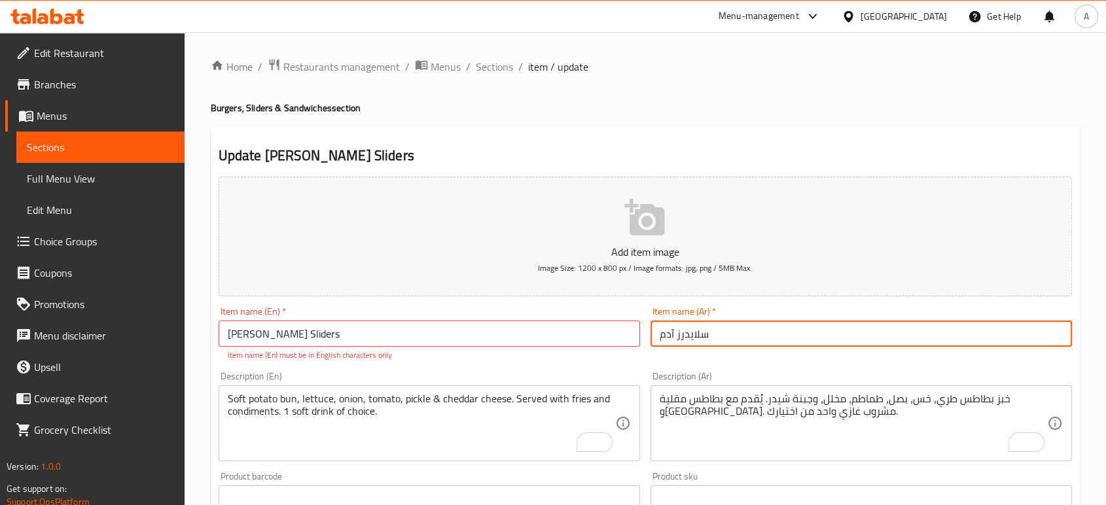
click at [702, 339] on input "سلايدرز آدم" at bounding box center [862, 334] width 422 height 26
click at [691, 336] on input "سلايدرز آدم" at bounding box center [862, 334] width 422 height 26
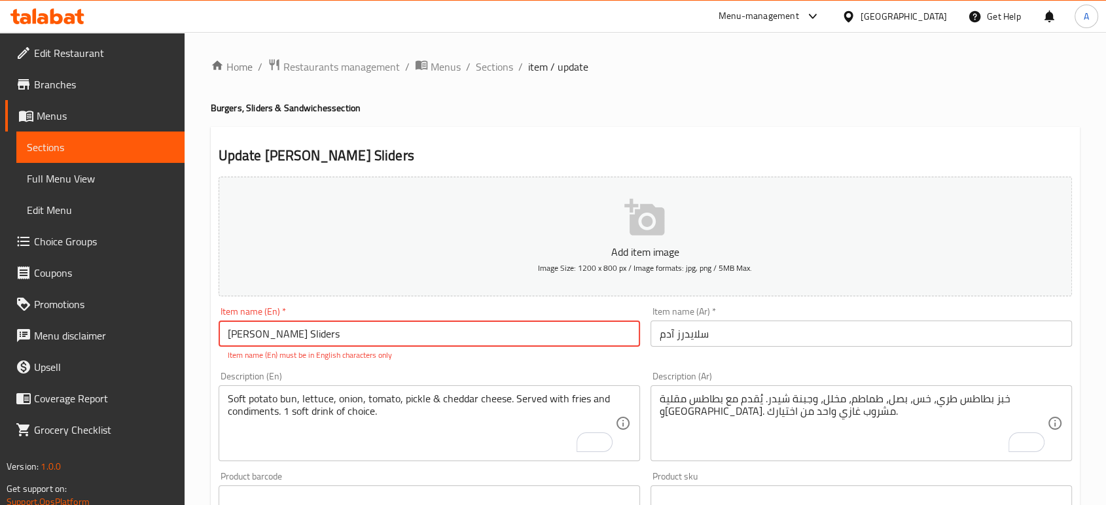
click at [257, 331] on input "[PERSON_NAME] Sliders" at bounding box center [430, 334] width 422 height 26
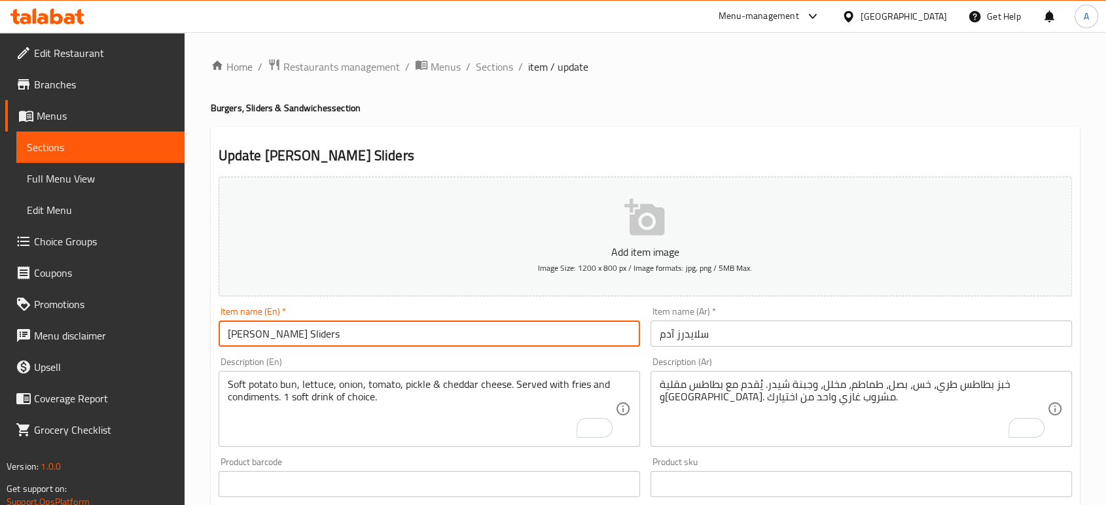
type input "[PERSON_NAME] Sliders"
click at [488, 68] on span "Sections" at bounding box center [494, 67] width 37 height 16
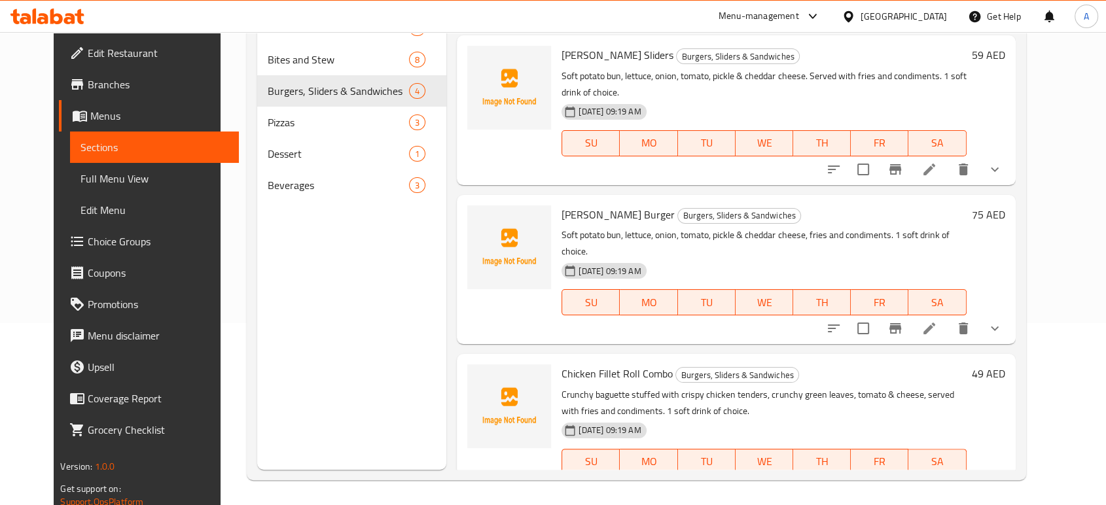
scroll to position [183, 0]
click at [972, 312] on div at bounding box center [914, 327] width 192 height 31
click at [937, 319] on icon at bounding box center [930, 327] width 16 height 16
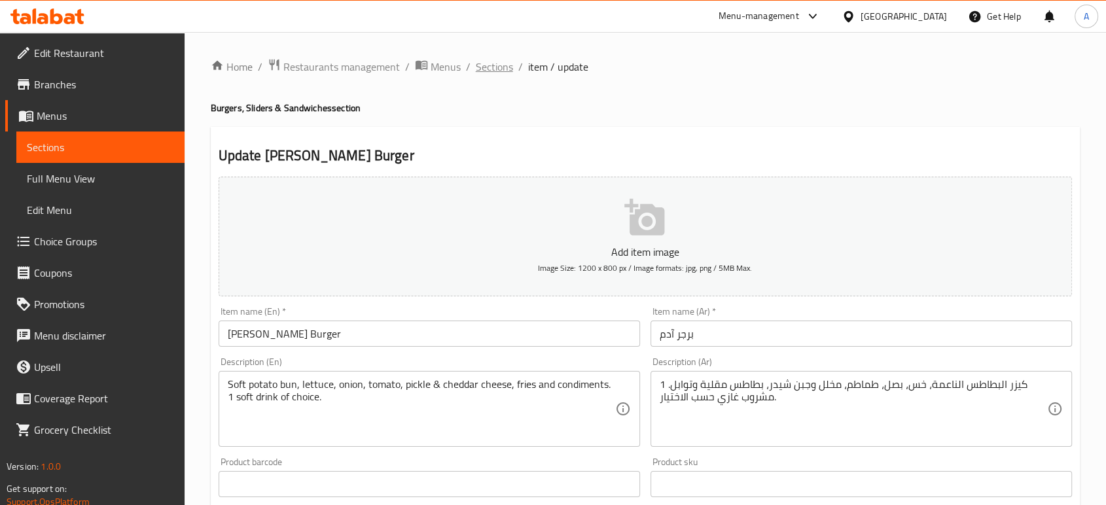
click at [492, 67] on span "Sections" at bounding box center [494, 67] width 37 height 16
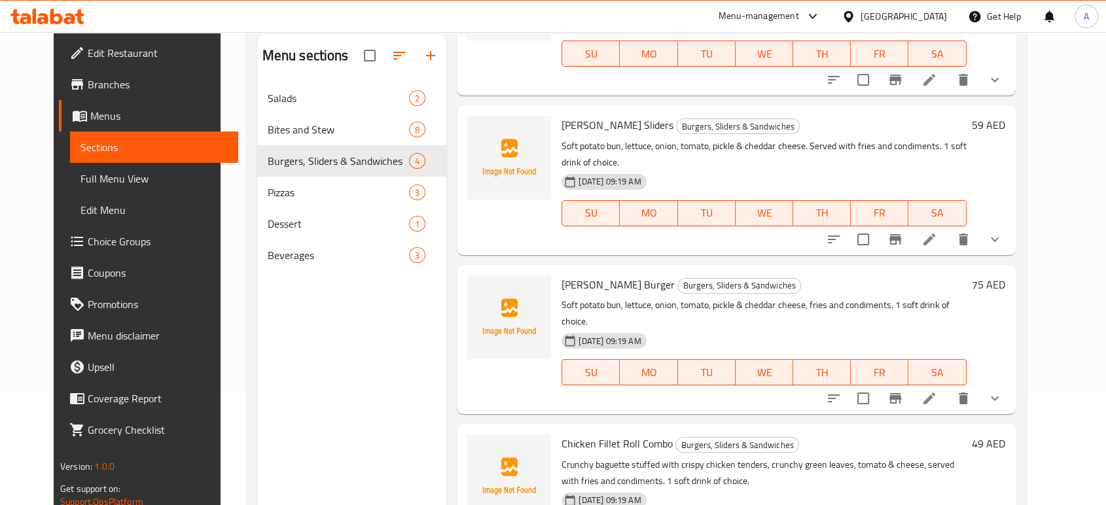
scroll to position [183, 0]
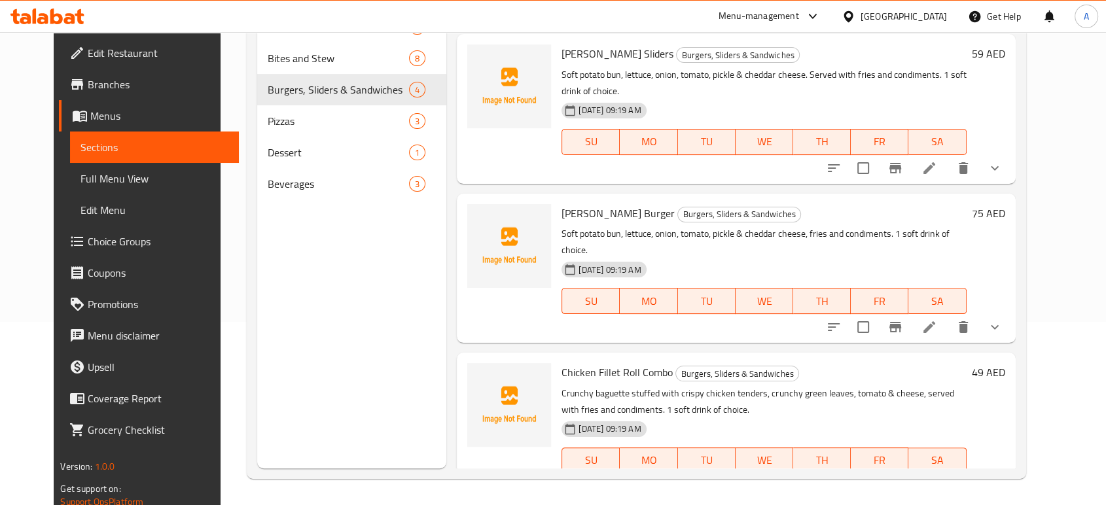
click at [937, 479] on icon at bounding box center [930, 487] width 16 height 16
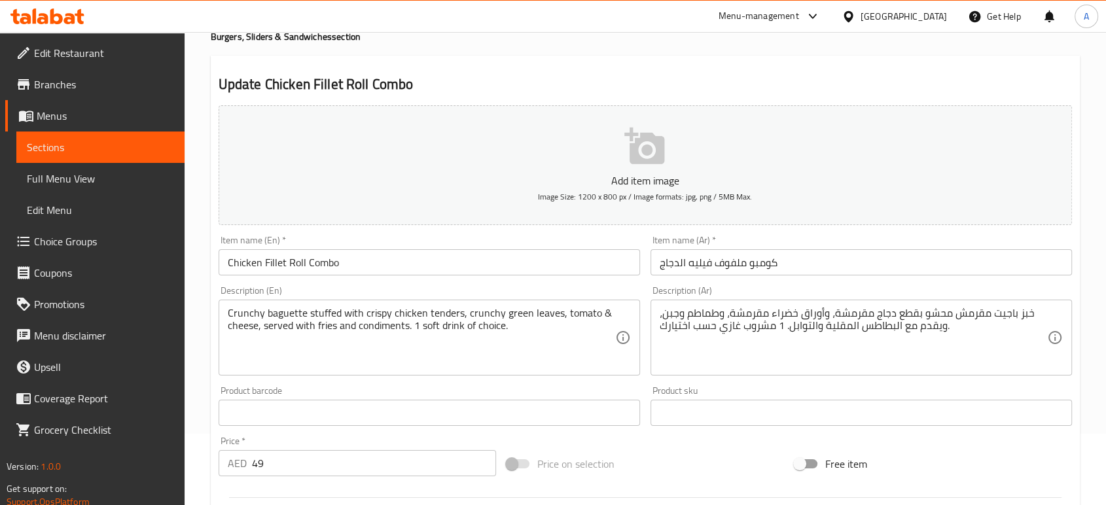
scroll to position [145, 0]
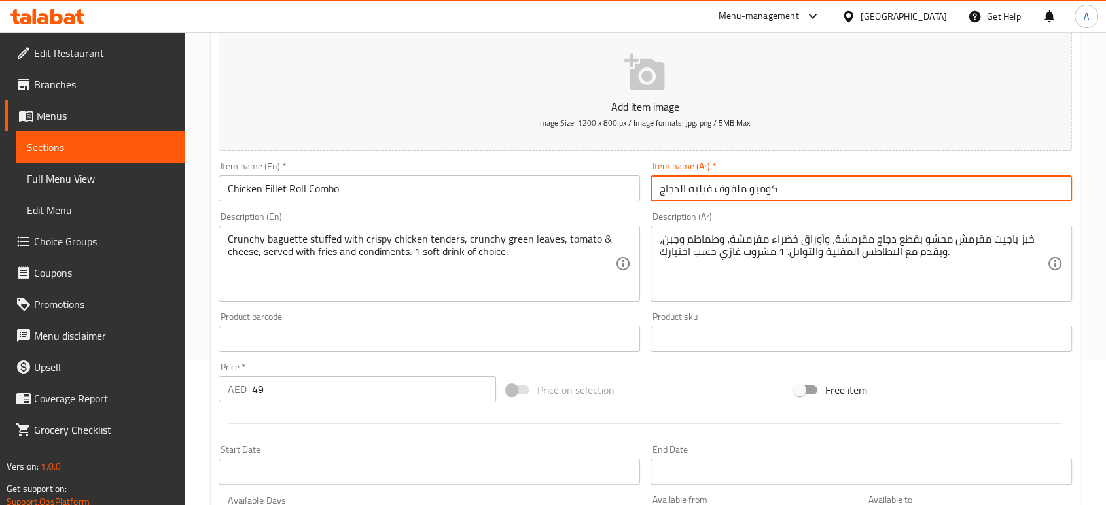
click at [739, 189] on input "كومبو ملفوف فيليه الدجاج" at bounding box center [862, 188] width 422 height 26
type input "كومبو رول فيليه الدجاج"
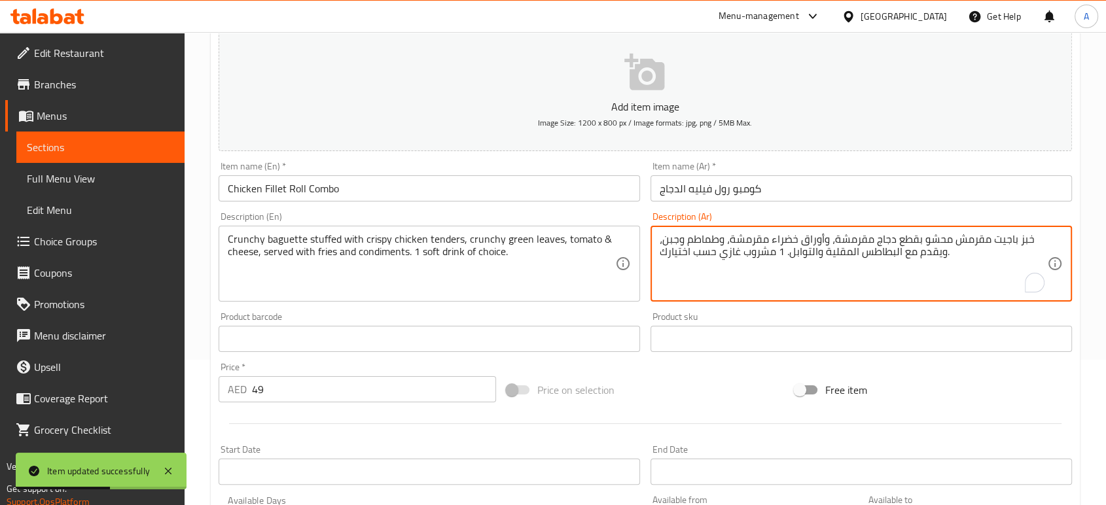
click at [1024, 245] on textarea "خبز باجيت مقرمش محشو بقطع دجاج مقرمشة، وأوراق خضراء مقرمشة، وطماطم وجبن، ويقدم …" at bounding box center [854, 264] width 388 height 62
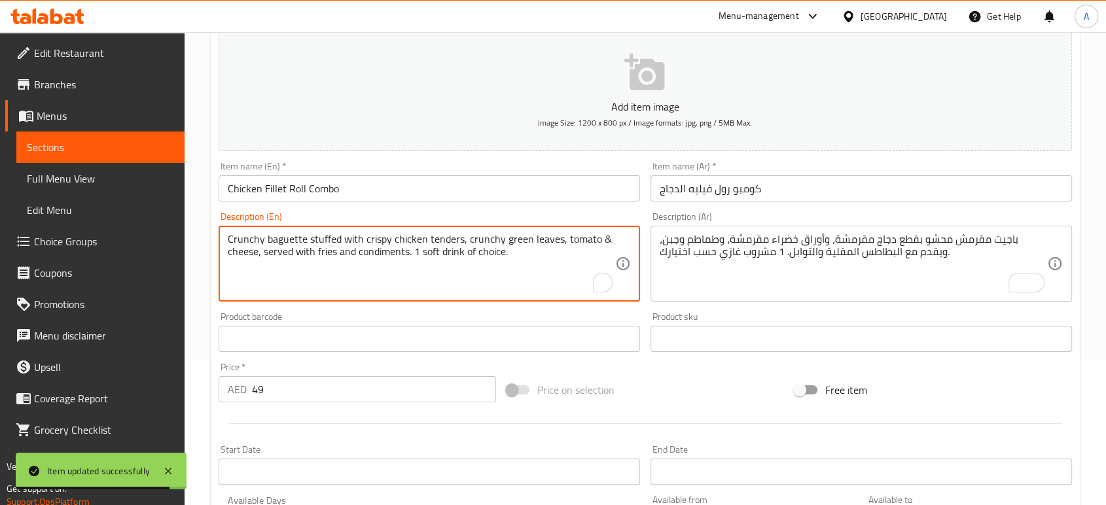
click at [287, 240] on textarea "Crunchy baguette stuffed with crispy chicken tenders, crunchy green leaves, tom…" at bounding box center [422, 264] width 388 height 62
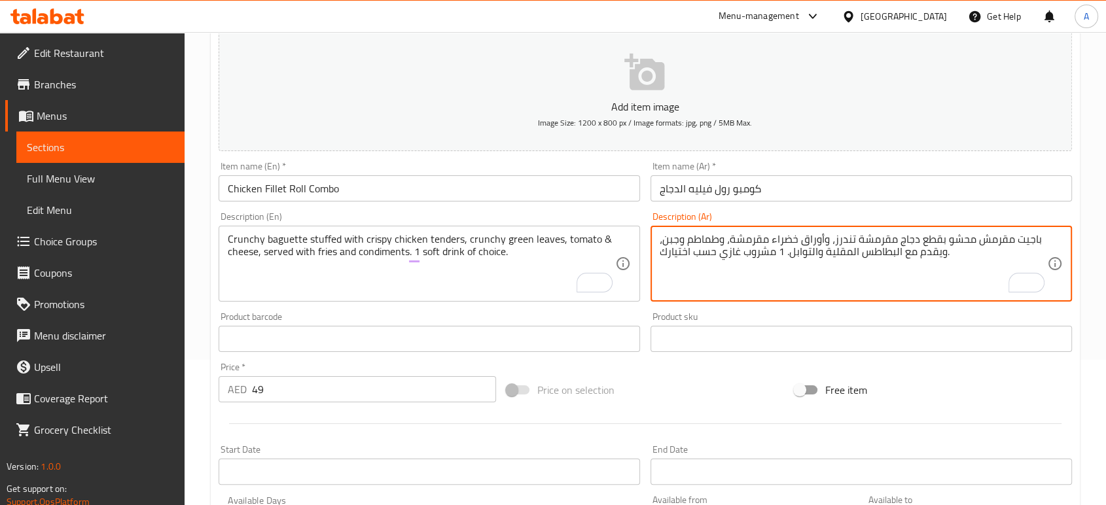
type textarea "باجيت مقرمش محشو بقطع دجاج مقرمشة تندرز، وأوراق خضراء مقرمشة، وطماطم وجبن، ويقد…"
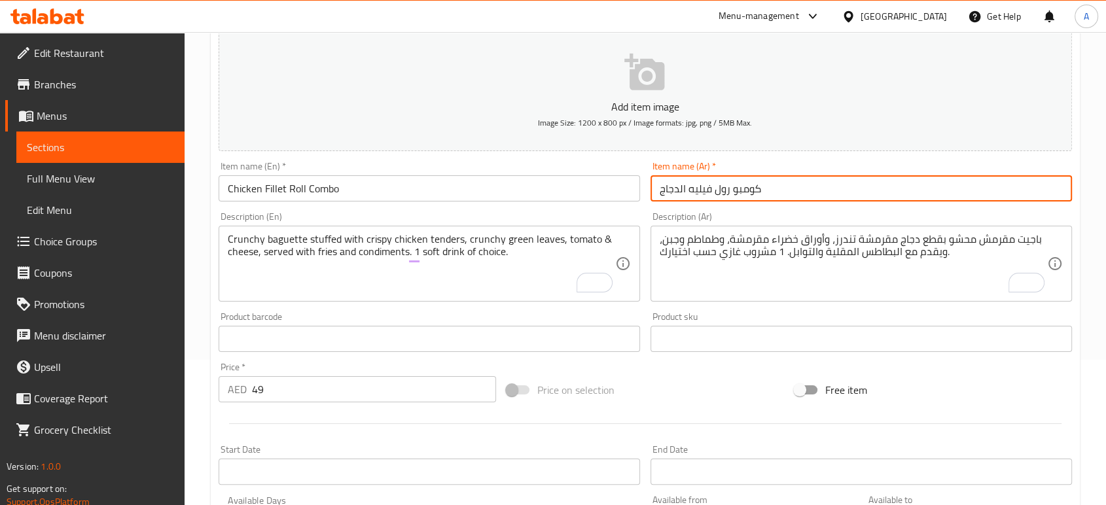
click at [786, 194] on input "كومبو رول فيليه الدجاج" at bounding box center [862, 188] width 422 height 26
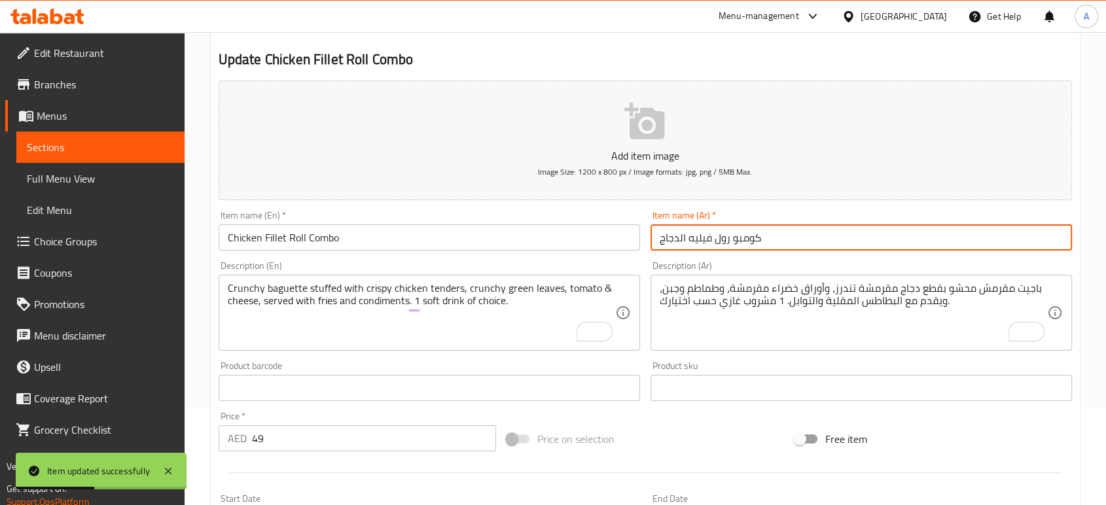
scroll to position [0, 0]
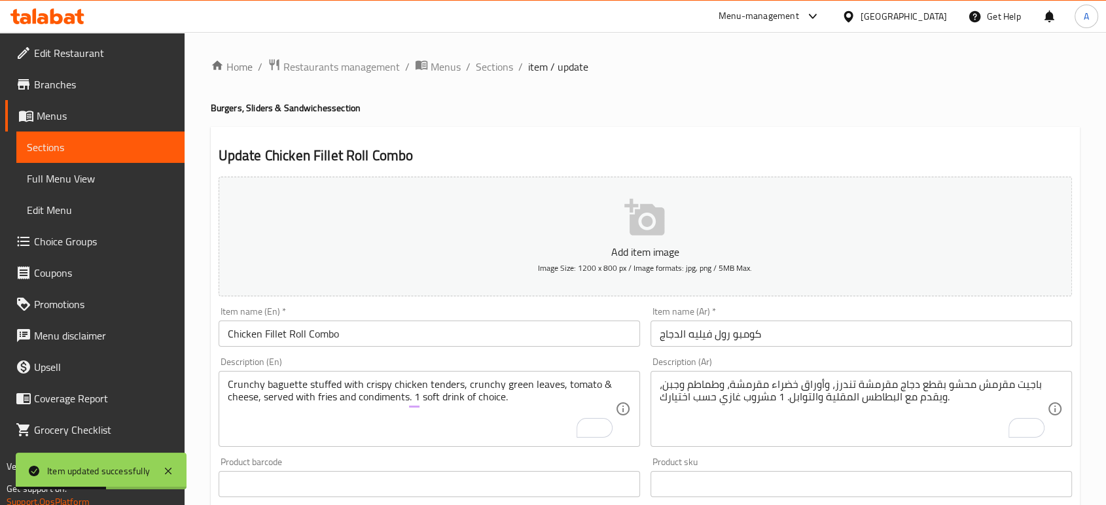
click at [511, 71] on ol "Home / Restaurants management / Menus / Sections / item / update" at bounding box center [645, 66] width 869 height 17
drag, startPoint x: 502, startPoint y: 71, endPoint x: 568, endPoint y: 100, distance: 72.1
click at [502, 71] on span "Sections" at bounding box center [494, 67] width 37 height 16
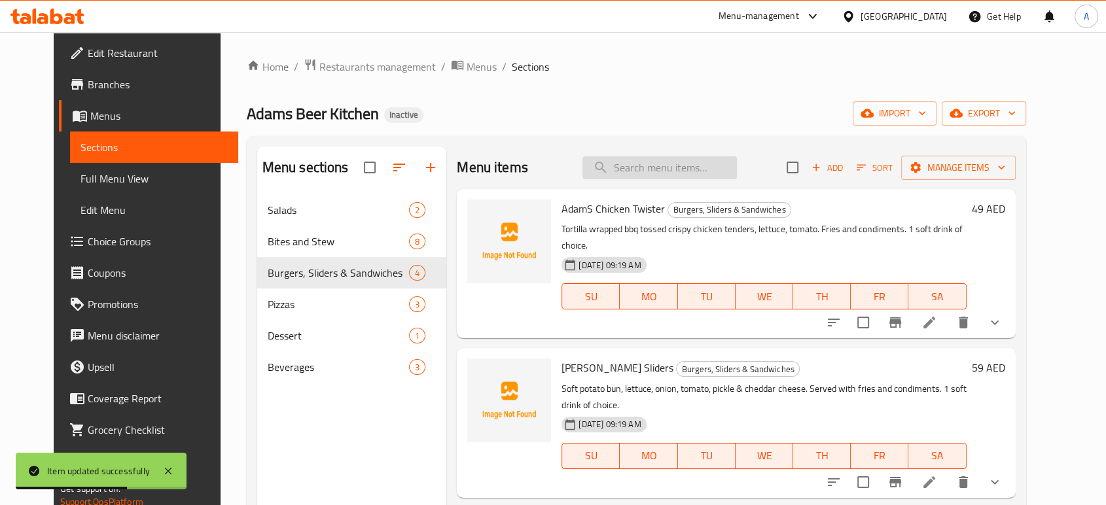
click at [653, 168] on input "search" at bounding box center [660, 167] width 154 height 23
paste input "Pizza Margherita"
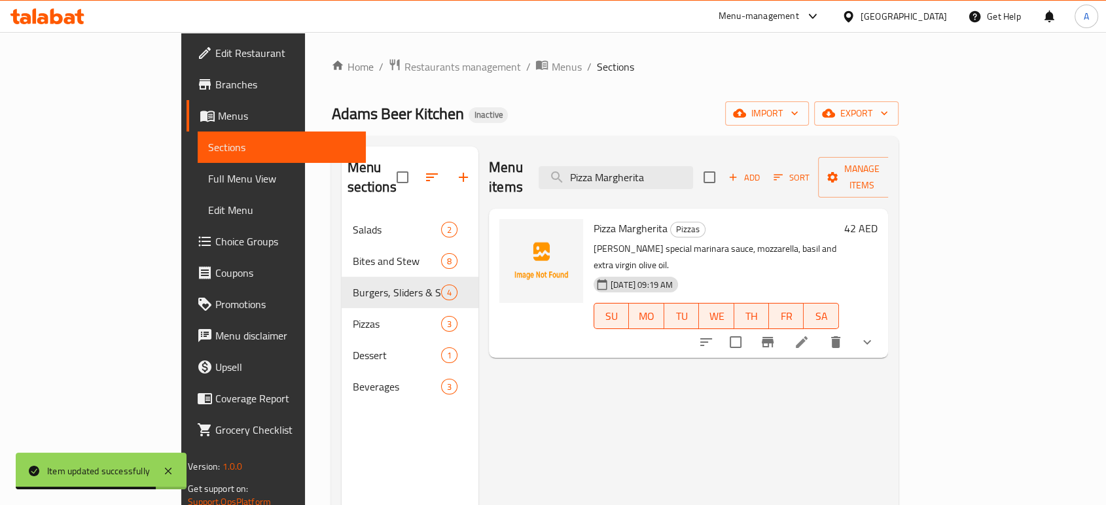
type input "Pizza Margherita"
click at [810, 335] on icon at bounding box center [802, 343] width 16 height 16
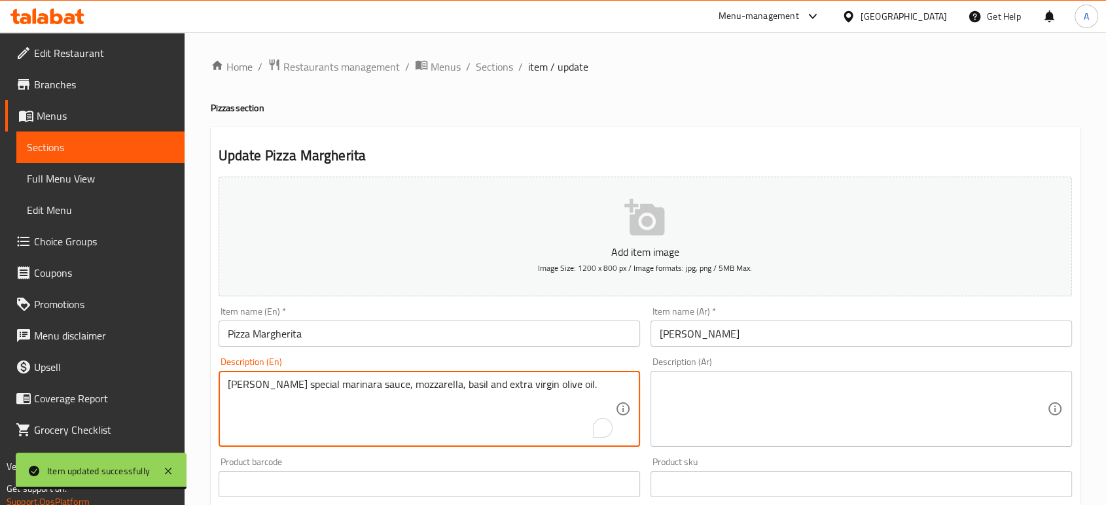
click at [566, 384] on textarea "[PERSON_NAME] special marinara sauce, mozzarella, basil and extra virgin olive …" at bounding box center [422, 409] width 388 height 62
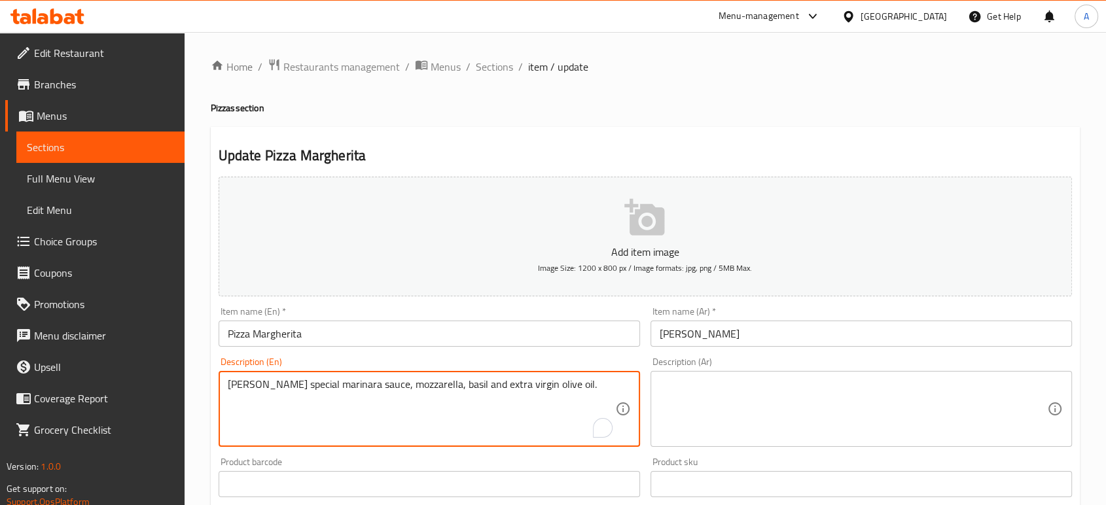
click at [566, 384] on textarea "[PERSON_NAME] special marinara sauce, mozzarella, basil and extra virgin olive …" at bounding box center [422, 409] width 388 height 62
click at [799, 414] on textarea at bounding box center [854, 409] width 388 height 62
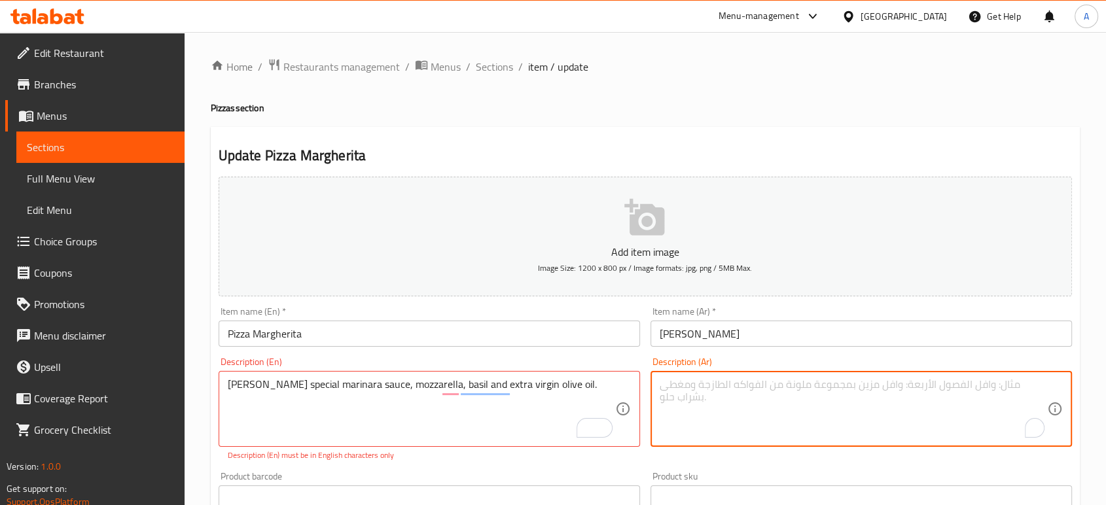
paste textarea "صلصة مارينارا خاصة بآدم، [PERSON_NAME]، [PERSON_NAME] و[PERSON_NAME]."
type textarea "صلصة مارينارا خاصة بآدم، [PERSON_NAME]، [PERSON_NAME] و[PERSON_NAME]."
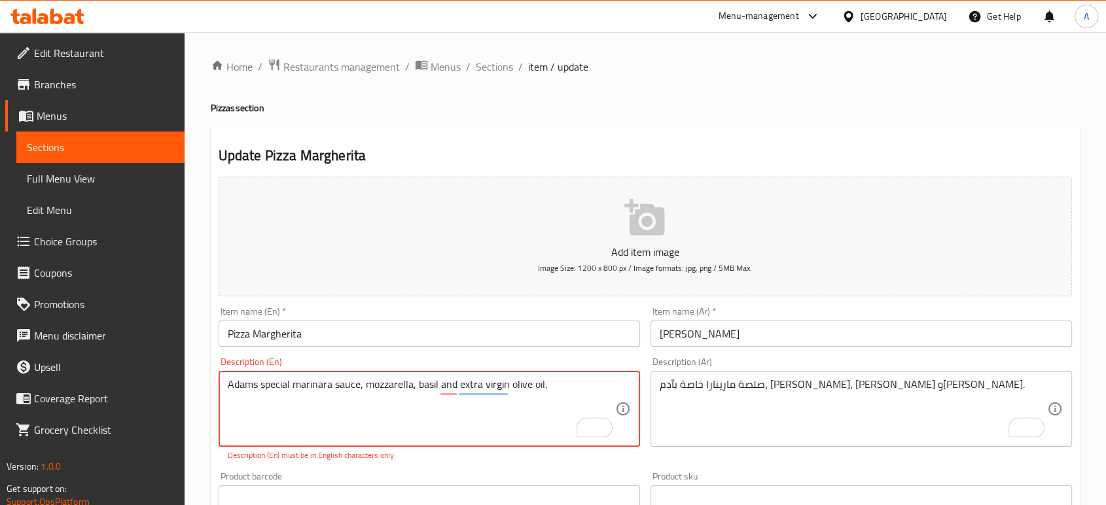
type textarea "Adams special marinara sauce, mozzarella, basil and extra virgin olive oil."
click at [374, 338] on input "Pizza Margherita" at bounding box center [430, 334] width 422 height 26
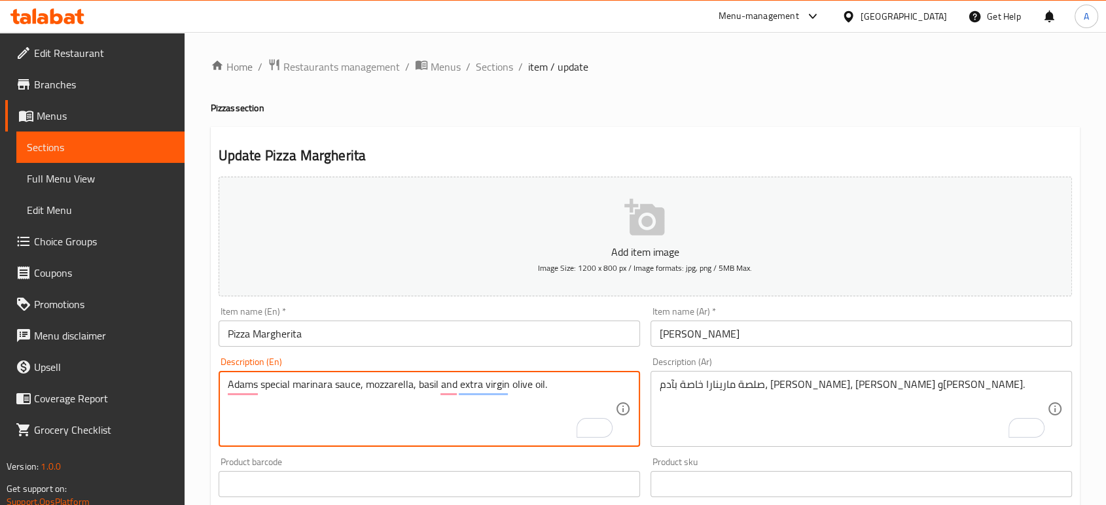
click at [392, 386] on textarea "Adams special marinara sauce, mozzarella, basil and extra virgin olive oil." at bounding box center [422, 409] width 388 height 62
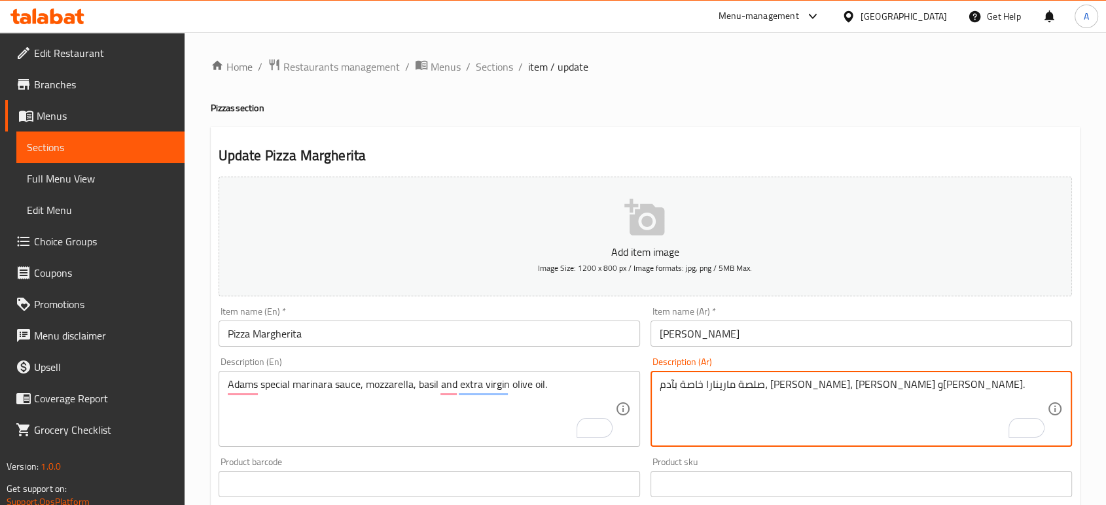
click at [794, 380] on textarea "صلصة مارينارا خاصة بآدم، [PERSON_NAME]، [PERSON_NAME] و[PERSON_NAME]." at bounding box center [854, 409] width 388 height 62
click at [669, 391] on textarea "صلصة مارينارا خاصة بآدم، [PERSON_NAME]، [PERSON_NAME] و[PERSON_NAME]." at bounding box center [854, 409] width 388 height 62
type textarea "صلصة مارينارا خاصة بآدم، [PERSON_NAME]، [PERSON_NAME] و[PERSON_NAME]."
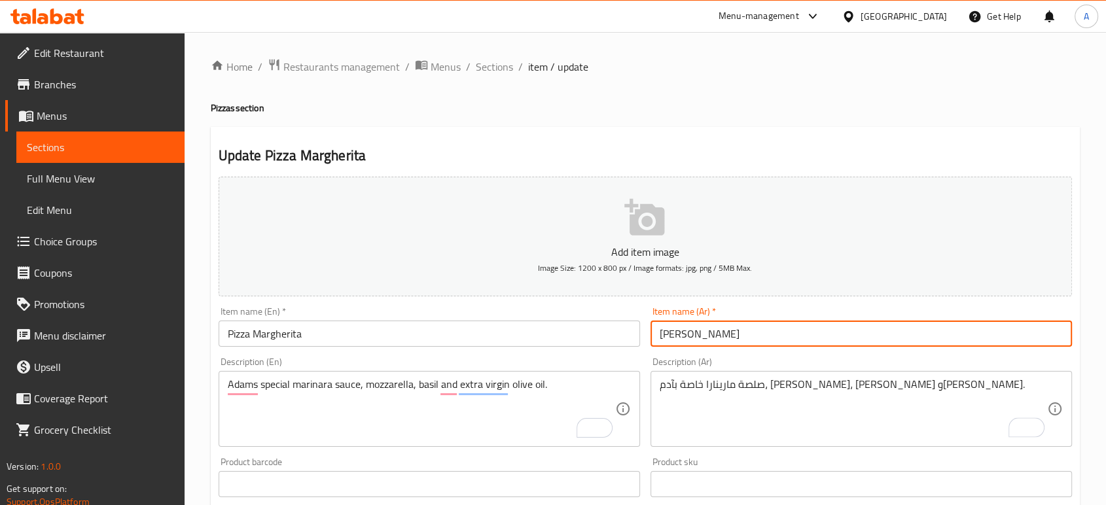
click at [717, 339] on input "[PERSON_NAME]" at bounding box center [862, 334] width 422 height 26
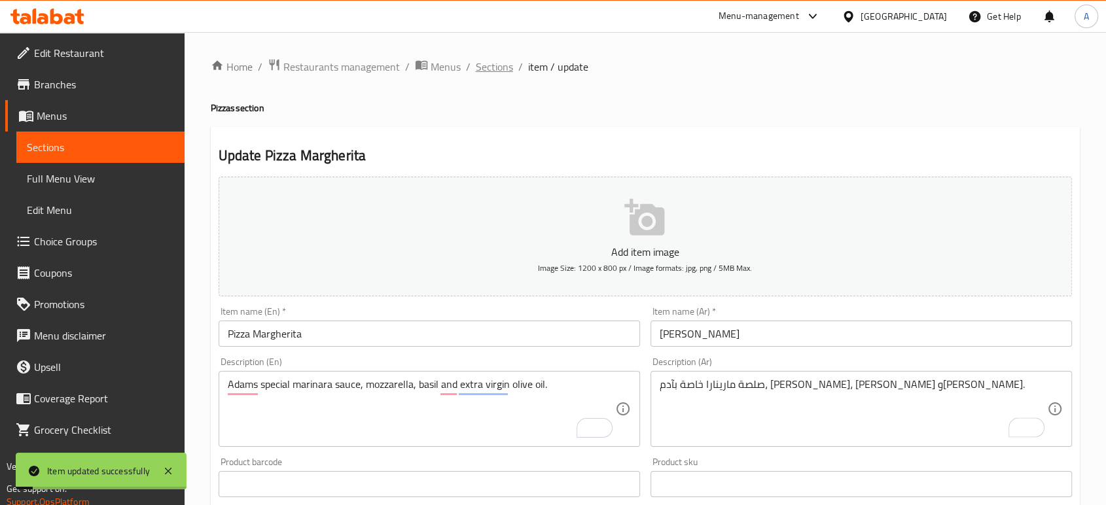
click at [505, 71] on span "Sections" at bounding box center [494, 67] width 37 height 16
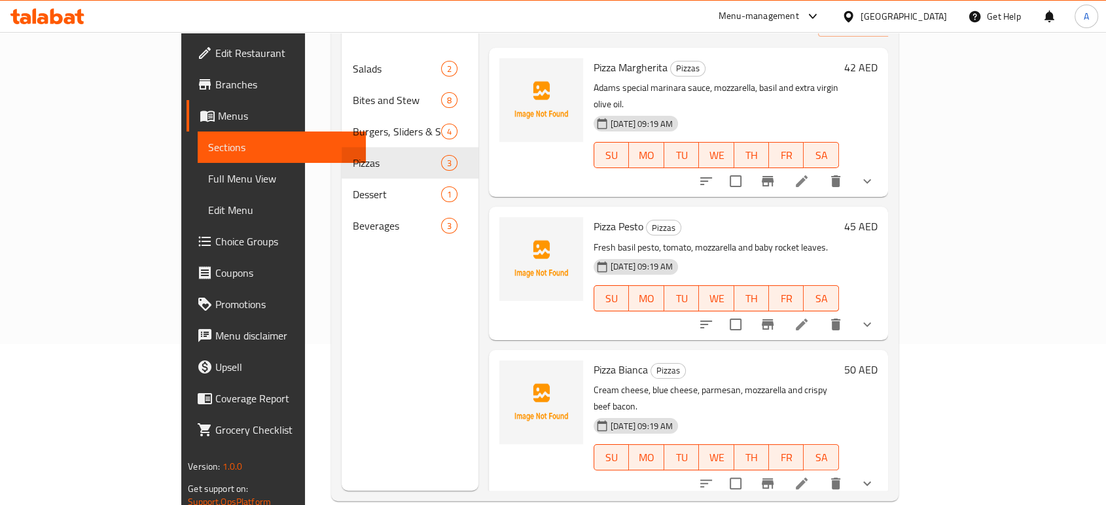
scroll to position [183, 0]
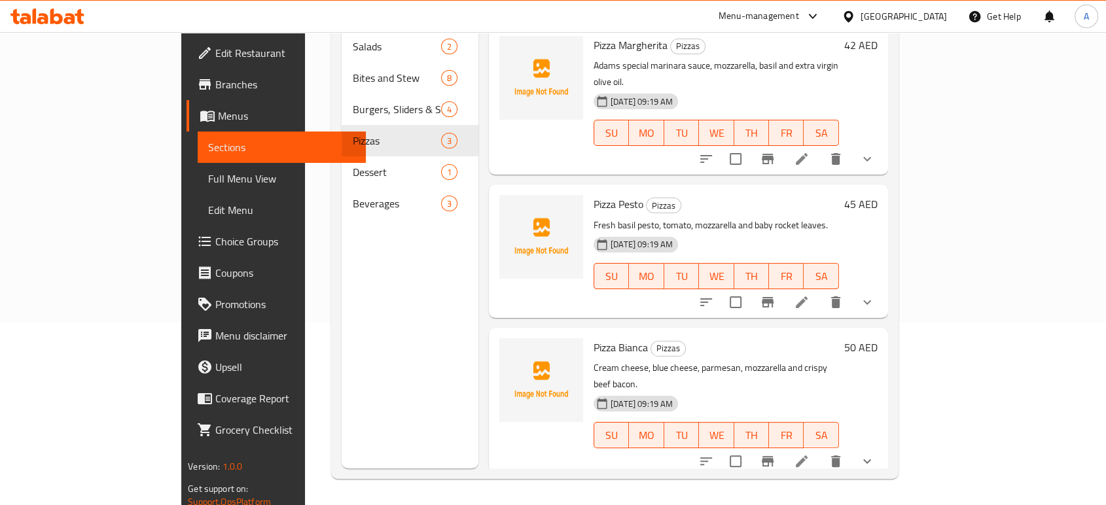
click at [810, 454] on icon at bounding box center [802, 462] width 16 height 16
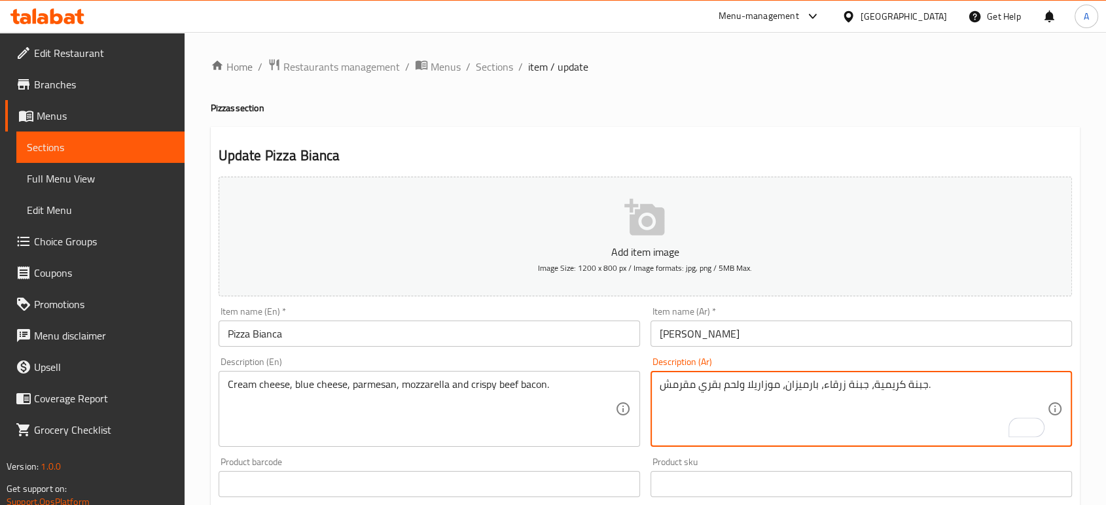
drag, startPoint x: 738, startPoint y: 388, endPoint x: 660, endPoint y: 390, distance: 77.9
paste textarea "لحم بقري مقدد"
drag, startPoint x: 726, startPoint y: 381, endPoint x: 728, endPoint y: 391, distance: 10.7
click at [725, 381] on textarea "جبنة كريمية، جبنة زرقاء، بارميزان، موزاريلا وللحم بقري مقدد ." at bounding box center [854, 409] width 388 height 62
drag, startPoint x: 967, startPoint y: 370, endPoint x: 962, endPoint y: 378, distance: 9.4
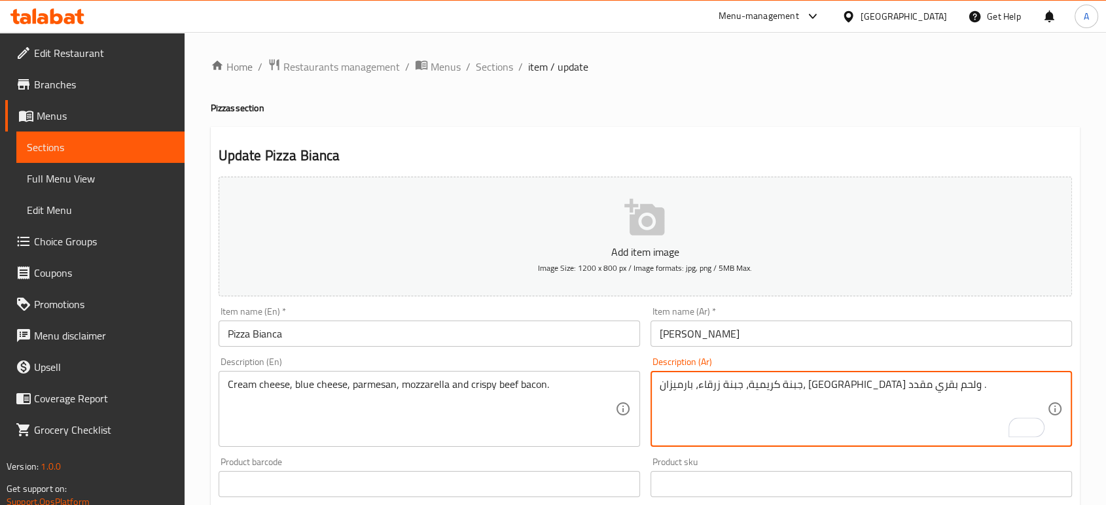
click at [968, 371] on div "Description (Ar) جبنة كريمية، جبنة زرقاء، بارميزان، موزاريلا ولحم بقري مقدد . D…" at bounding box center [862, 402] width 422 height 90
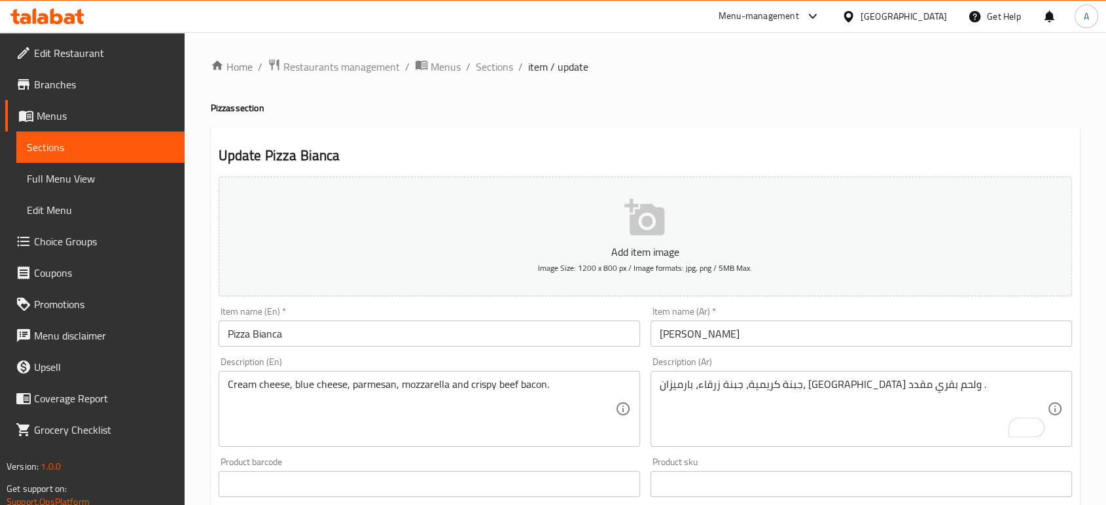
click at [961, 378] on div "جبنة كريمية، جبنة زرقاء، بارميزان، موزاريلا ولحم بقري مقدد . Description (Ar)" at bounding box center [862, 409] width 422 height 76
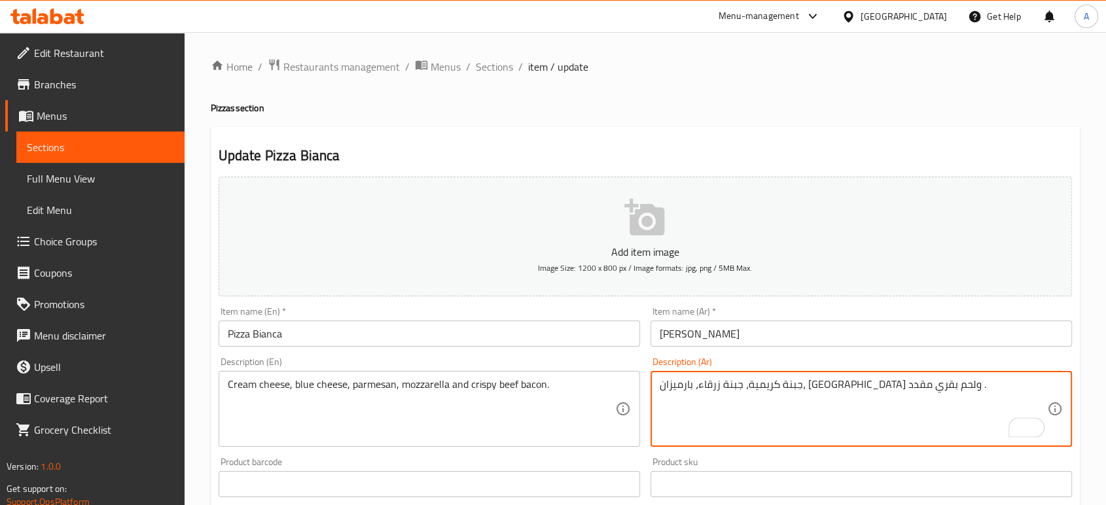
click at [951, 386] on textarea "جبنة كريمية، جبنة زرقاء، بارميزان، موزاريلا ولحم بقري مقدد ." at bounding box center [854, 409] width 388 height 62
type textarea "جبنة كريمية، جبنة زرقاء، بارميزان، [GEOGRAPHIC_DATA] ولحم بقري مقدد مقرمش"
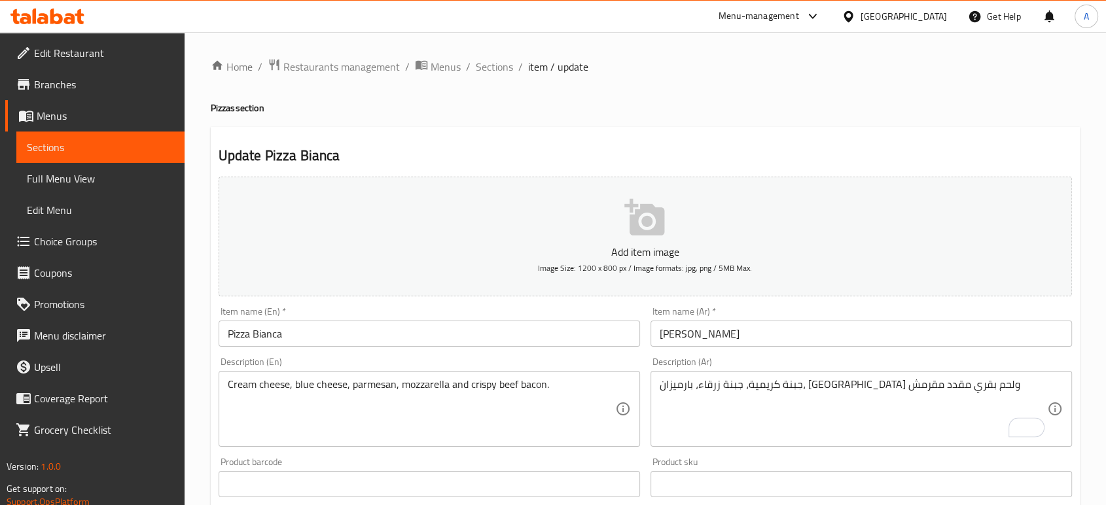
click at [831, 320] on div "Item name (Ar)   * بيتزا بيانكا Item name (Ar) *" at bounding box center [862, 327] width 422 height 40
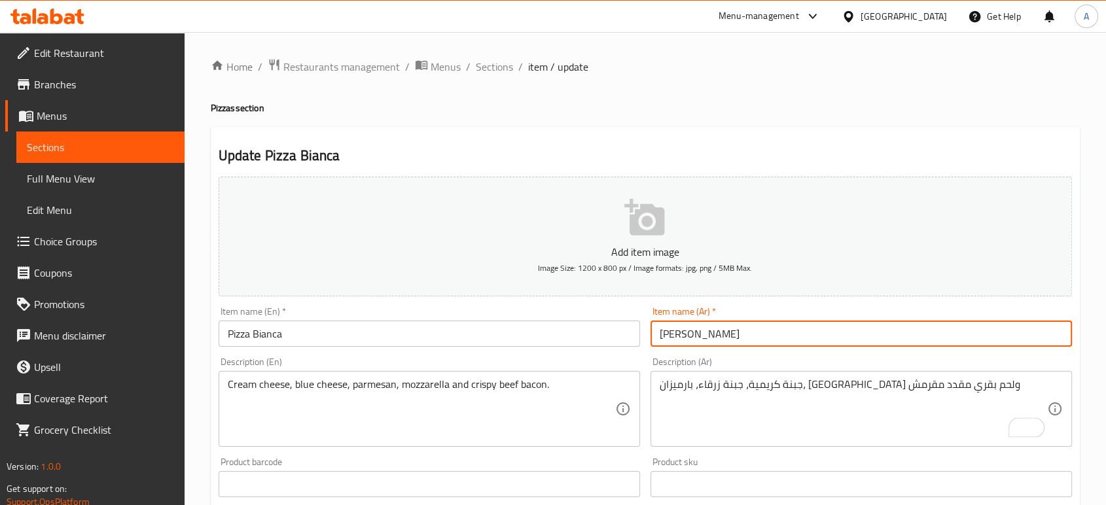
click at [829, 333] on input "[PERSON_NAME]" at bounding box center [862, 334] width 422 height 26
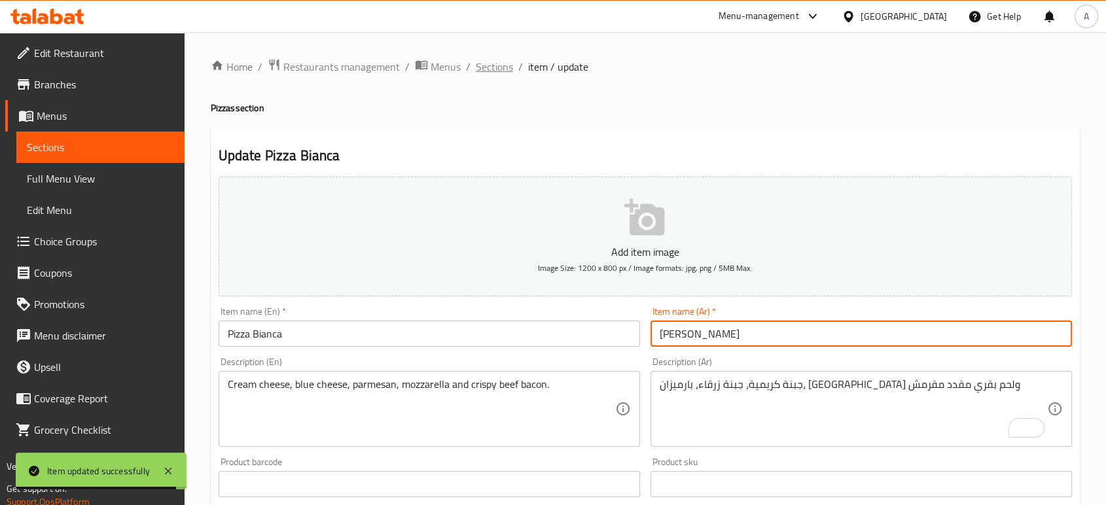
click at [492, 69] on span "Sections" at bounding box center [494, 67] width 37 height 16
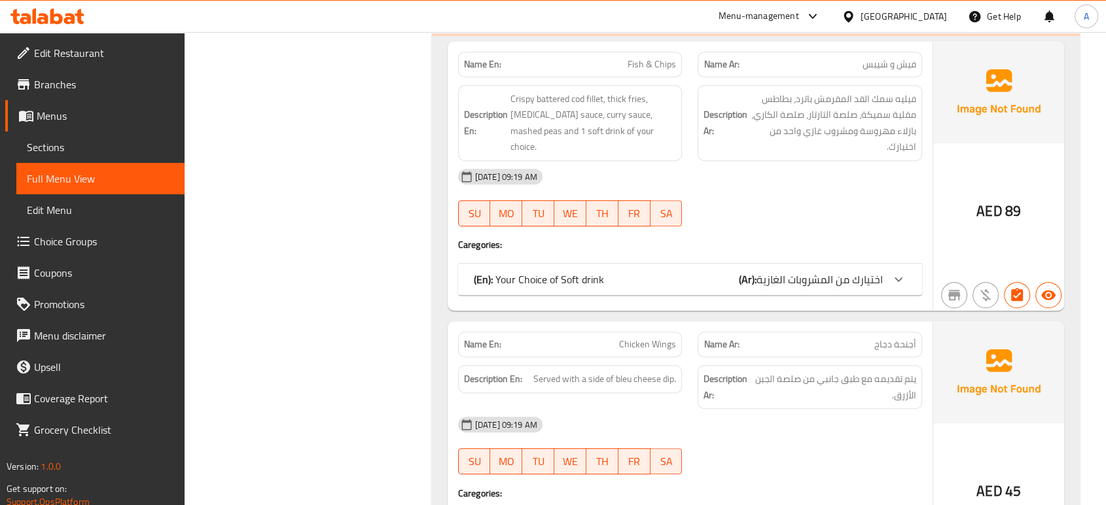
scroll to position [581, 0]
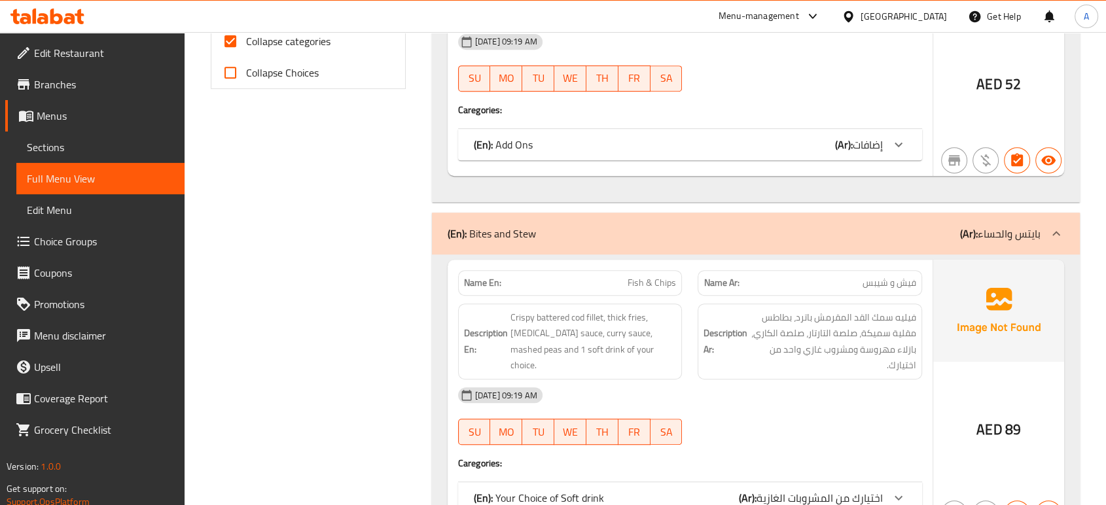
click at [276, 43] on span "Collapse categories" at bounding box center [288, 41] width 84 height 16
click at [246, 43] on input "Collapse categories" at bounding box center [230, 41] width 31 height 31
checkbox input "false"
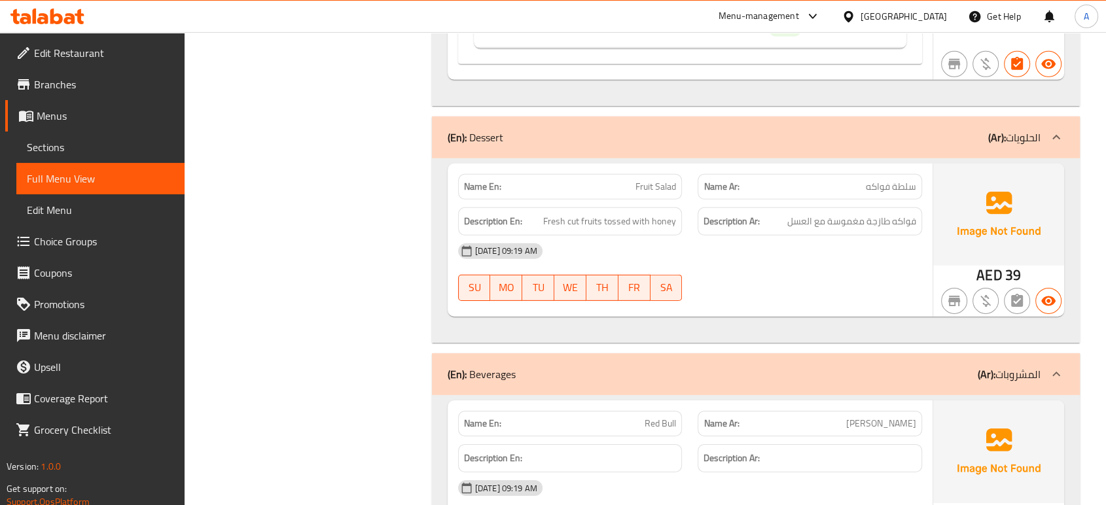
scroll to position [9165, 0]
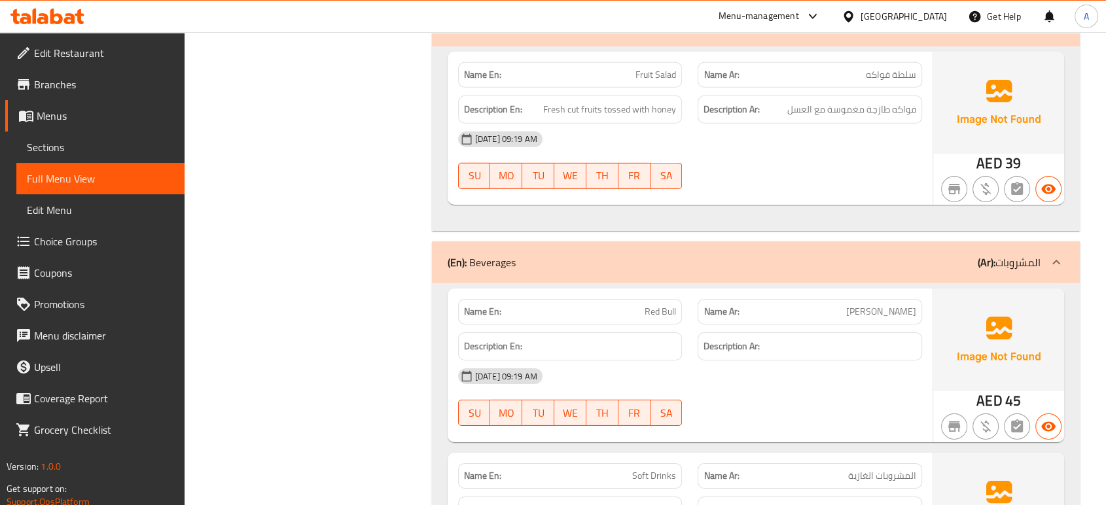
copy span "Red Bull"
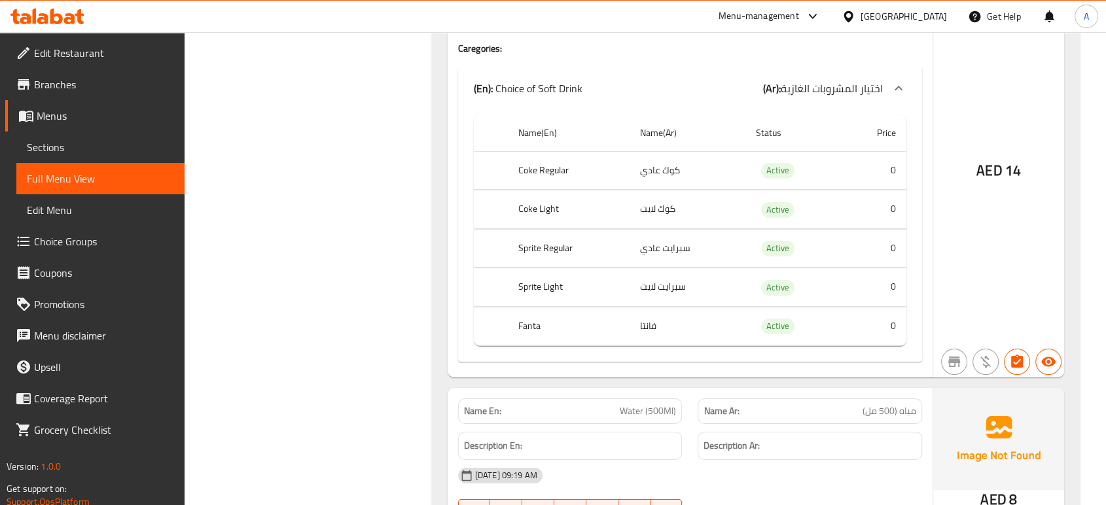
scroll to position [9772, 0]
